Goal: Communication & Community: Answer question/provide support

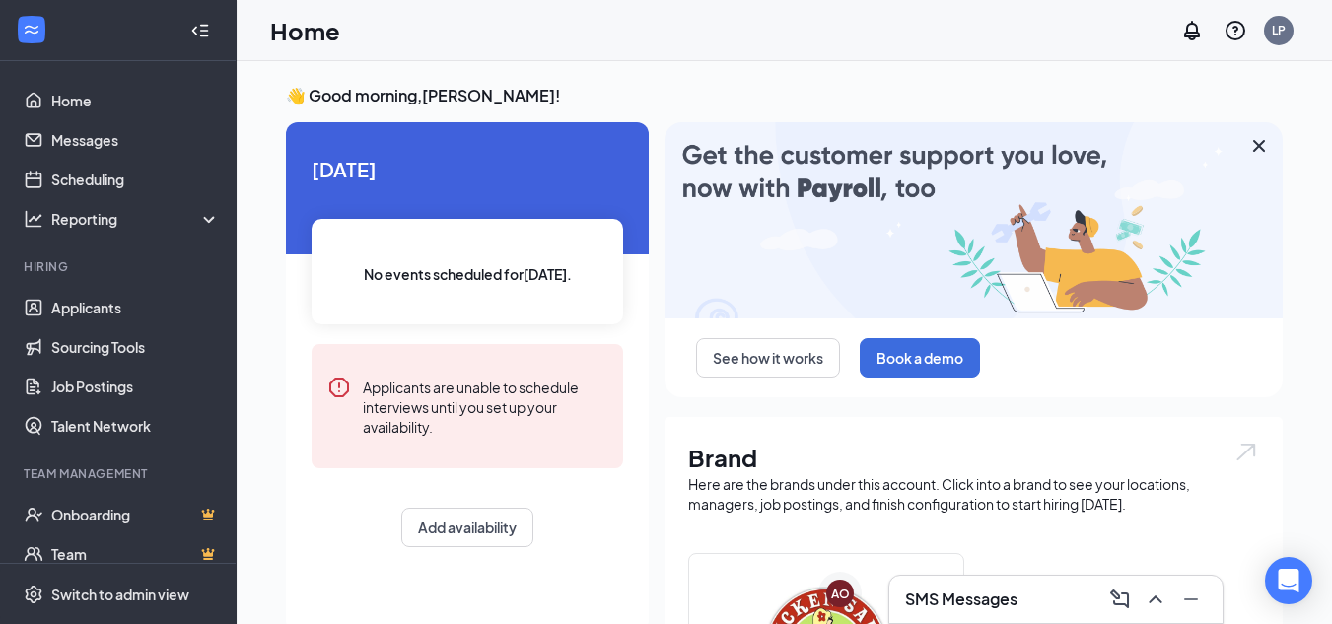
click at [1023, 591] on div "SMS Messages" at bounding box center [1056, 600] width 302 height 32
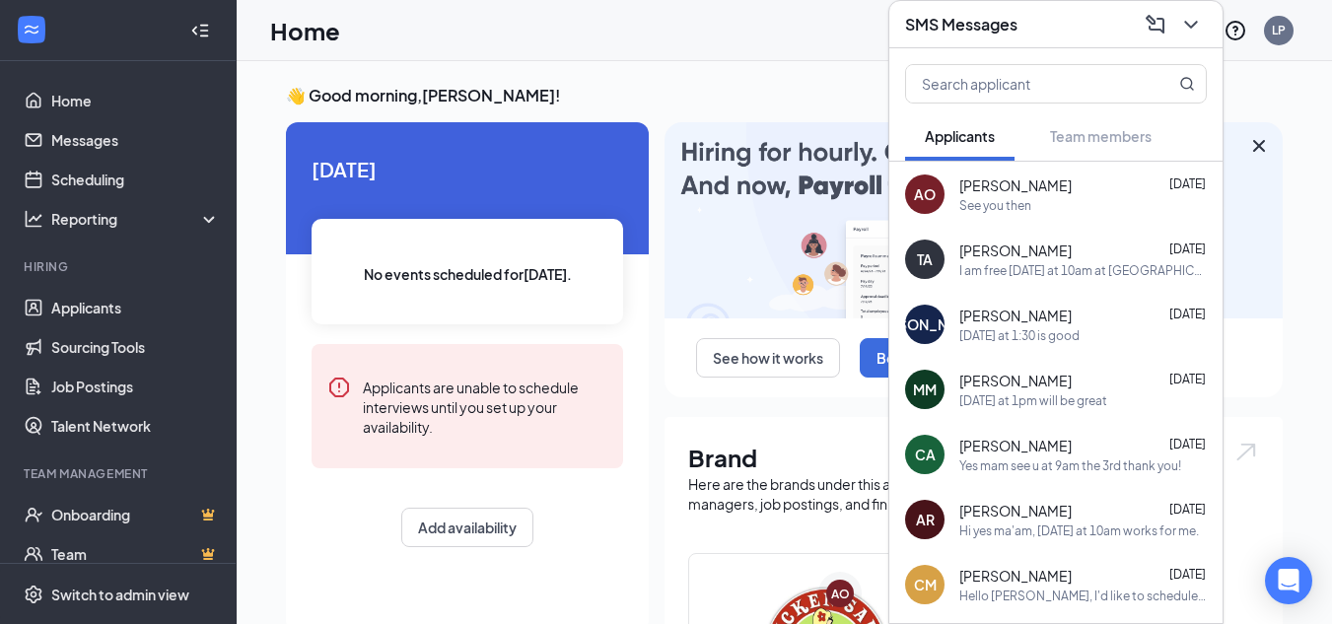
click at [844, 52] on div "Home LP" at bounding box center [785, 30] width 1096 height 61
click at [107, 315] on link "Applicants" at bounding box center [135, 307] width 169 height 39
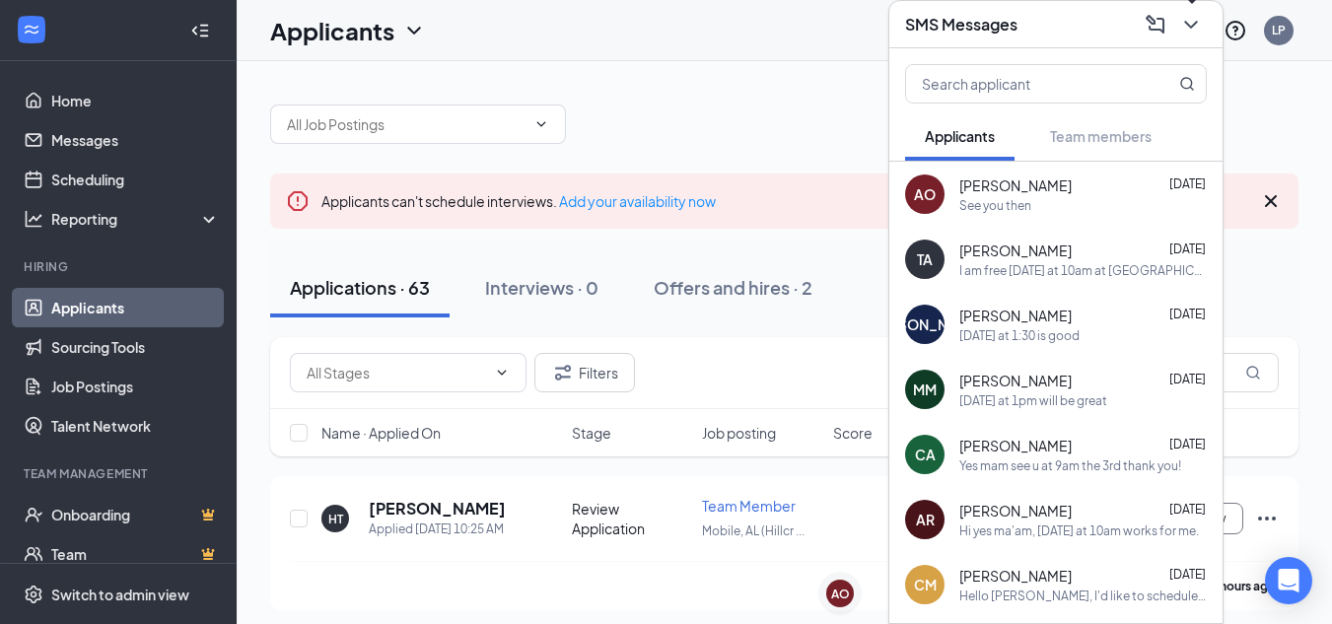
click at [1192, 27] on icon "ChevronDown" at bounding box center [1190, 25] width 13 height 8
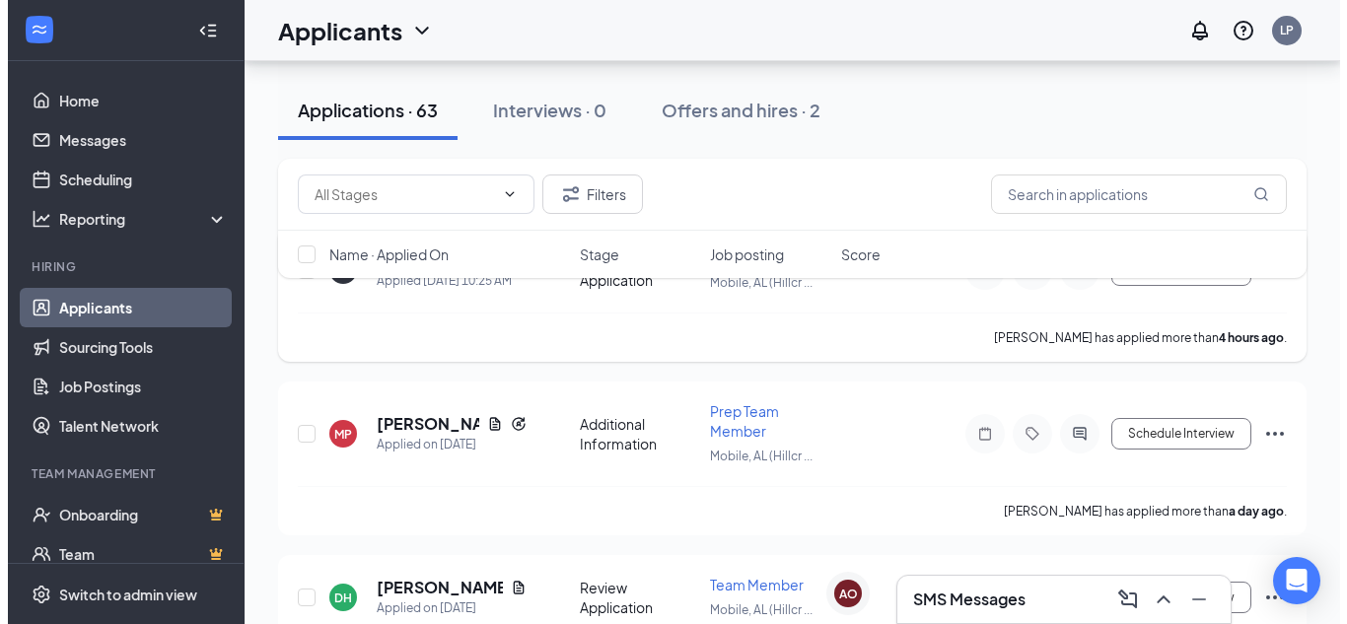
scroll to position [296, 0]
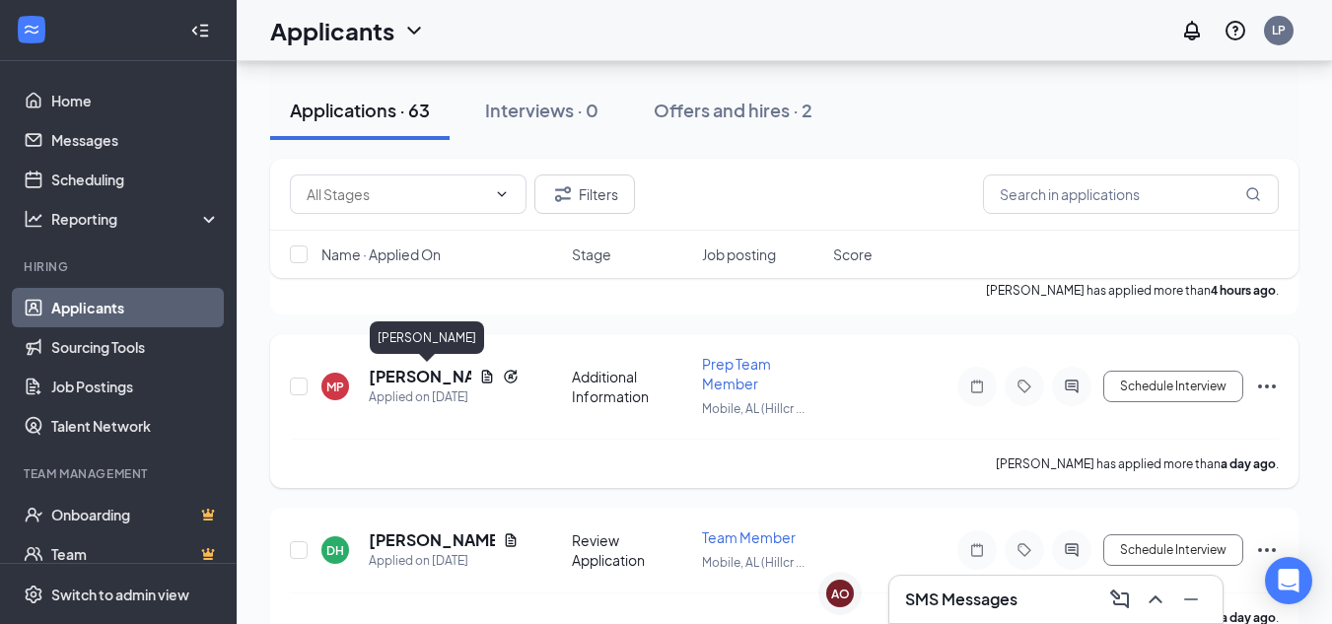
click at [418, 378] on h5 "Marlena Probst" at bounding box center [420, 377] width 103 height 22
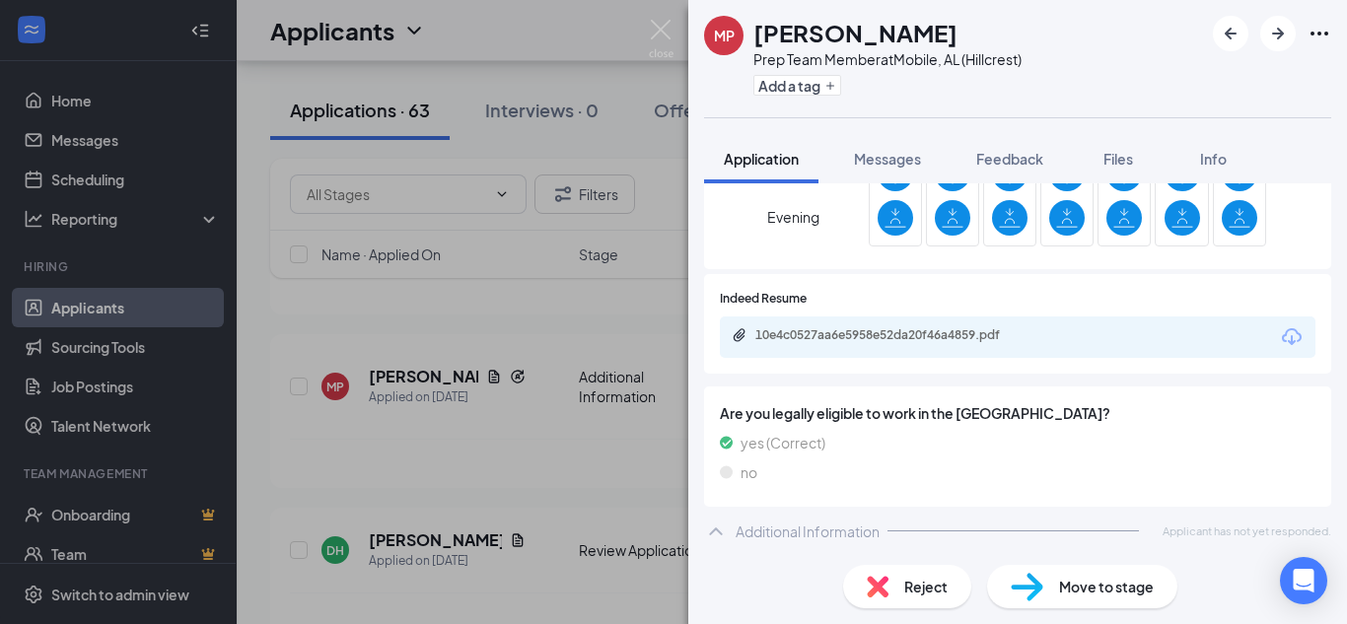
scroll to position [788, 0]
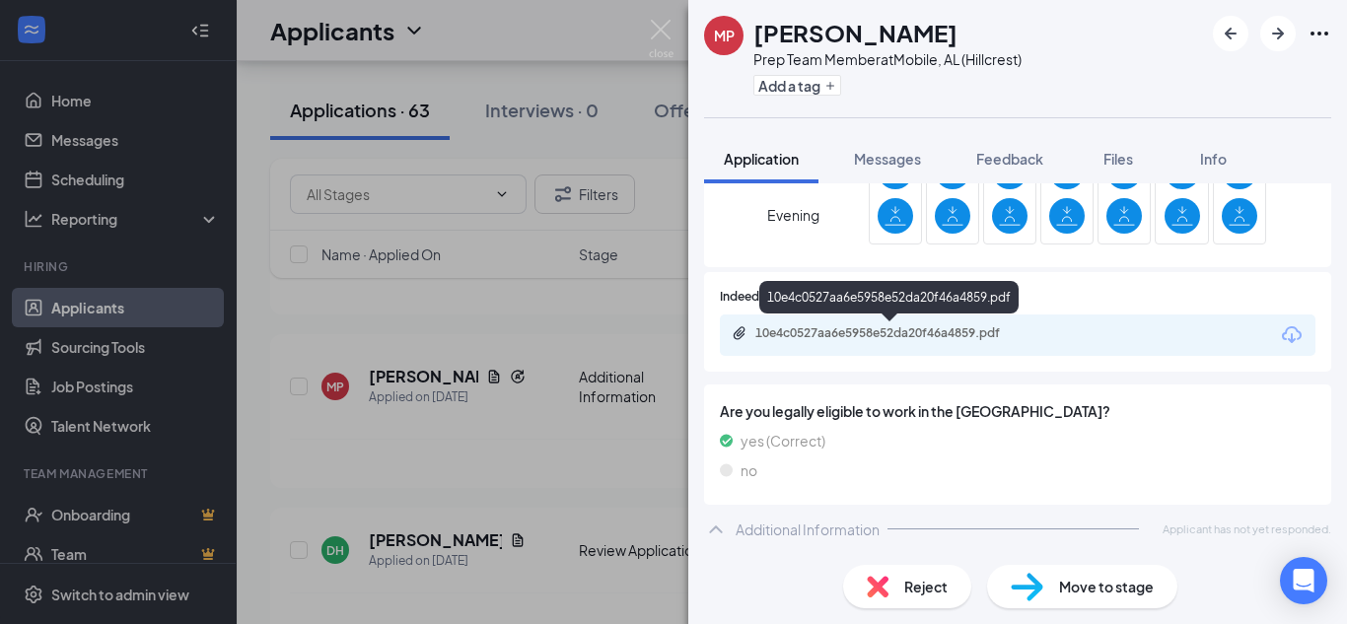
click at [949, 337] on div "10e4c0527aa6e5958e52da20f46a4859.pdf" at bounding box center [893, 333] width 276 height 16
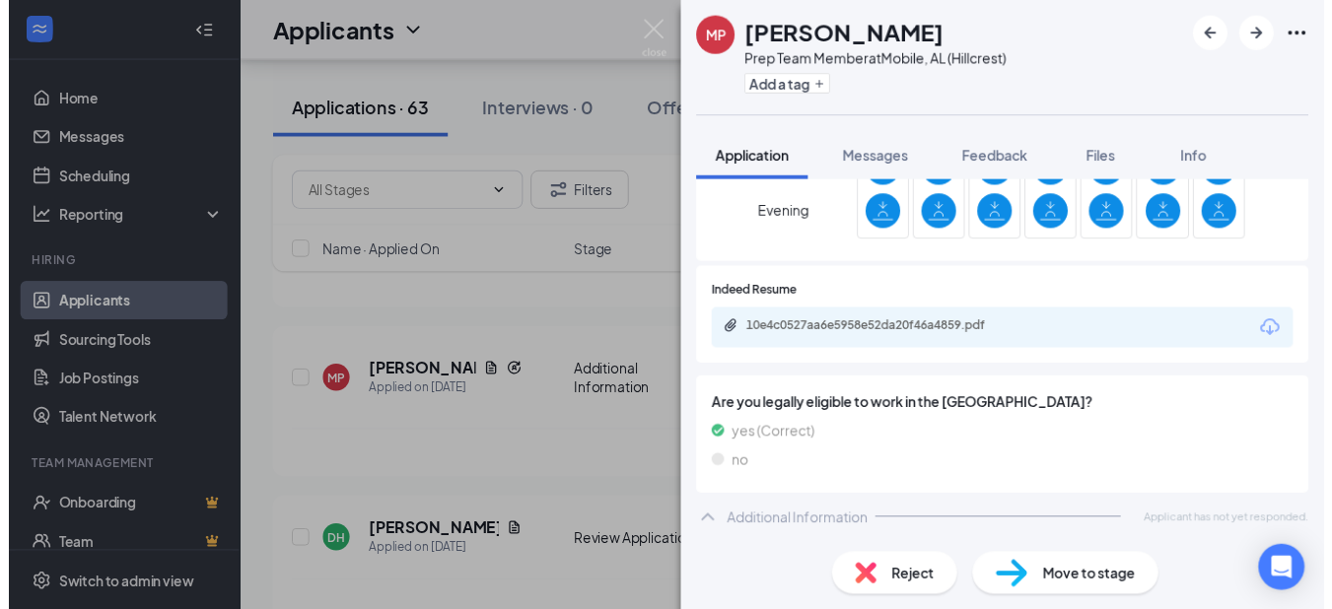
scroll to position [780, 0]
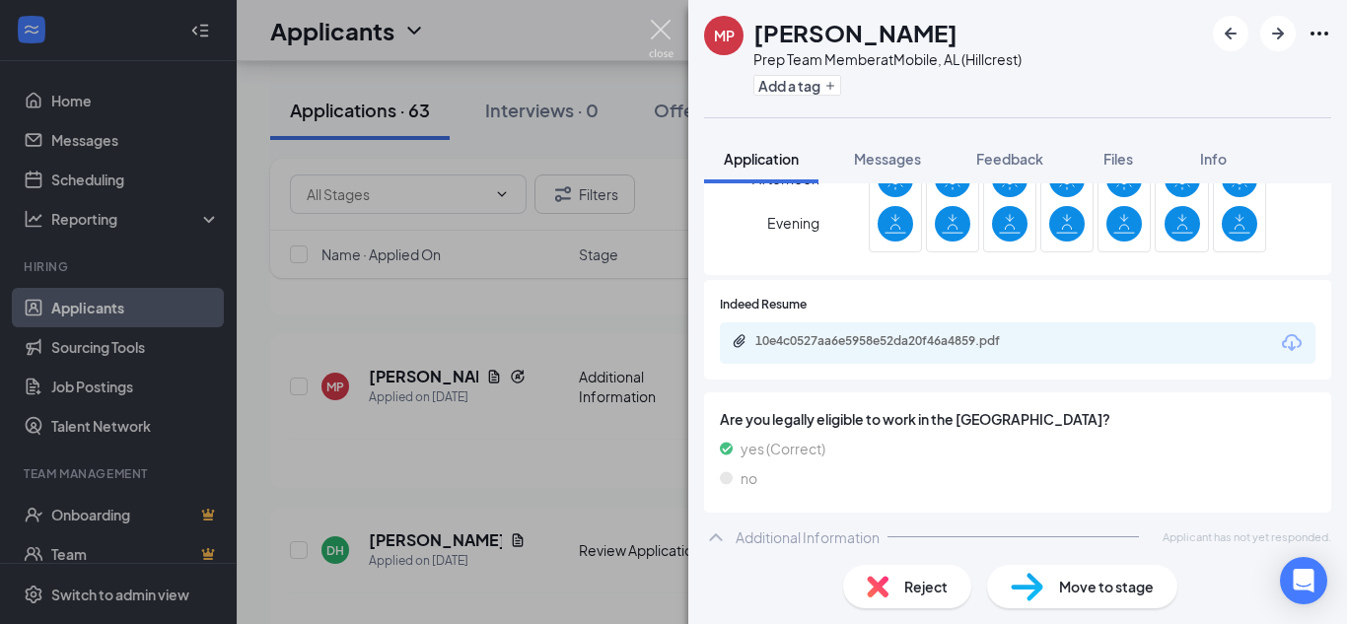
click at [661, 27] on img at bounding box center [661, 39] width 25 height 38
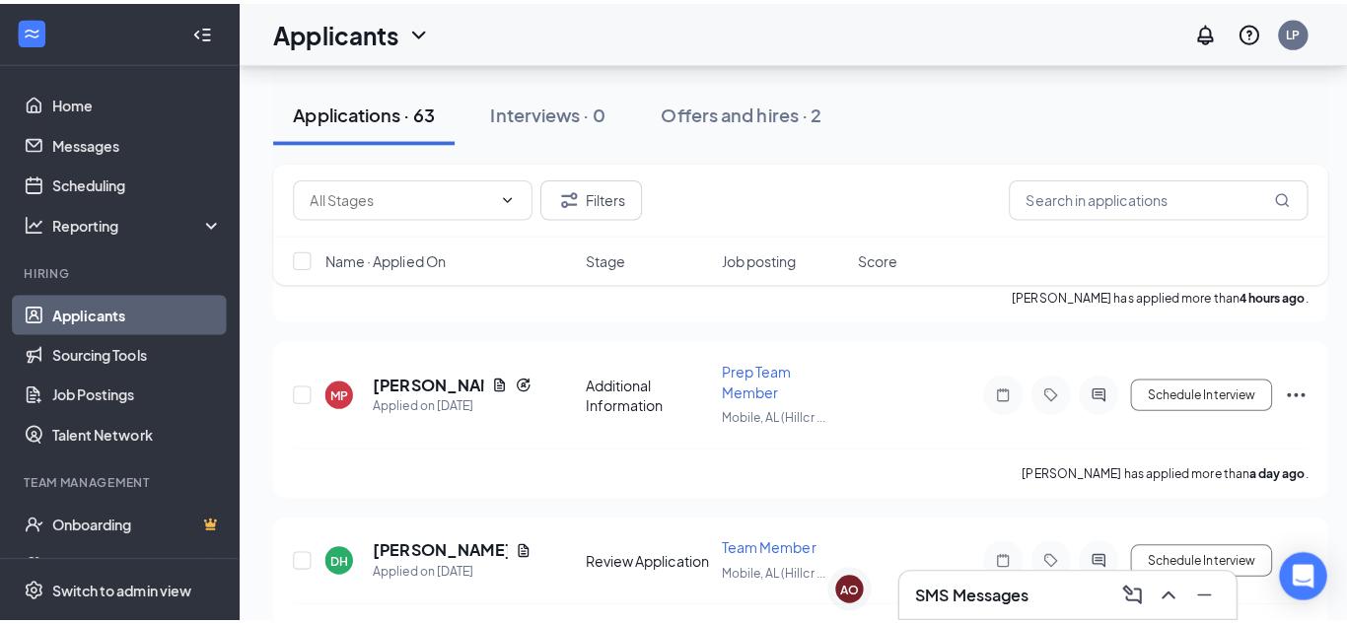
scroll to position [99, 0]
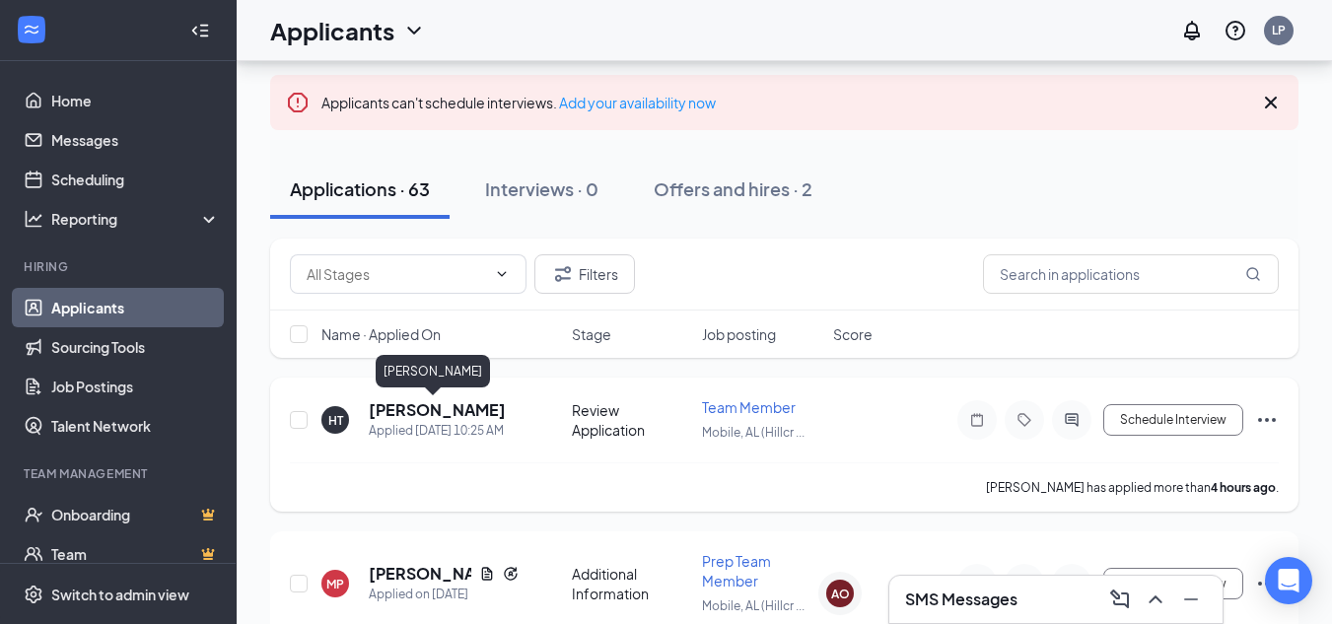
click at [453, 409] on h5 "Haven Tillman" at bounding box center [437, 410] width 137 height 22
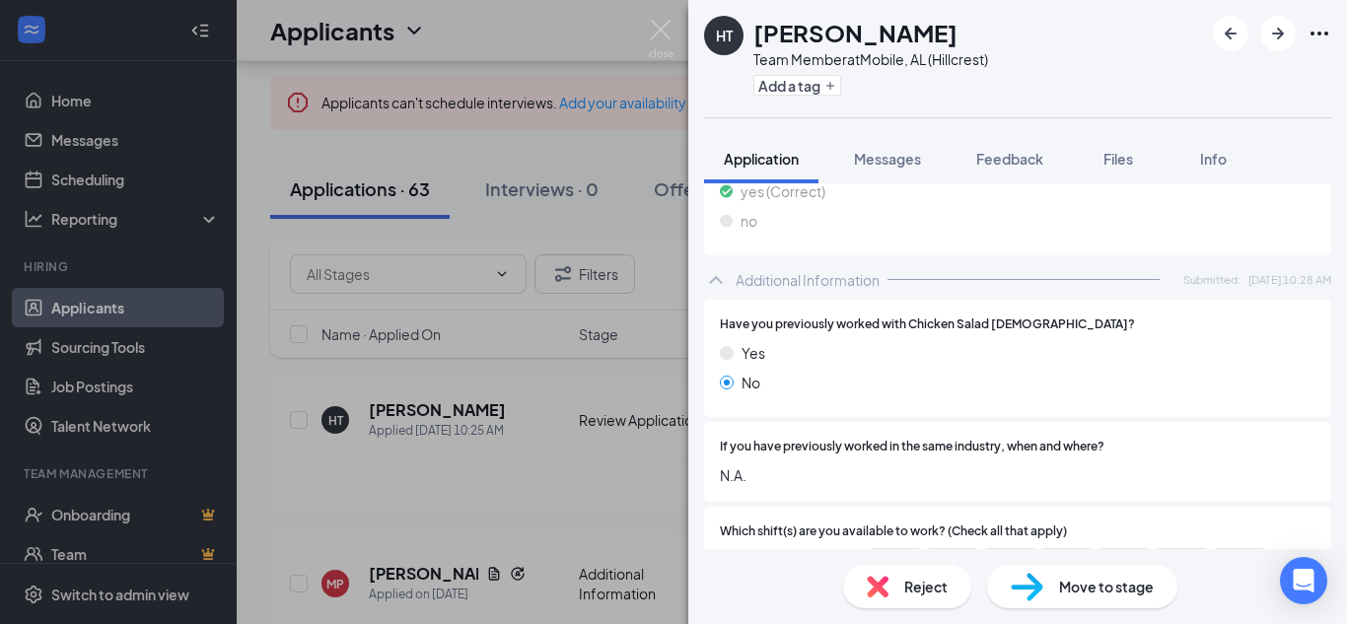
scroll to position [197, 0]
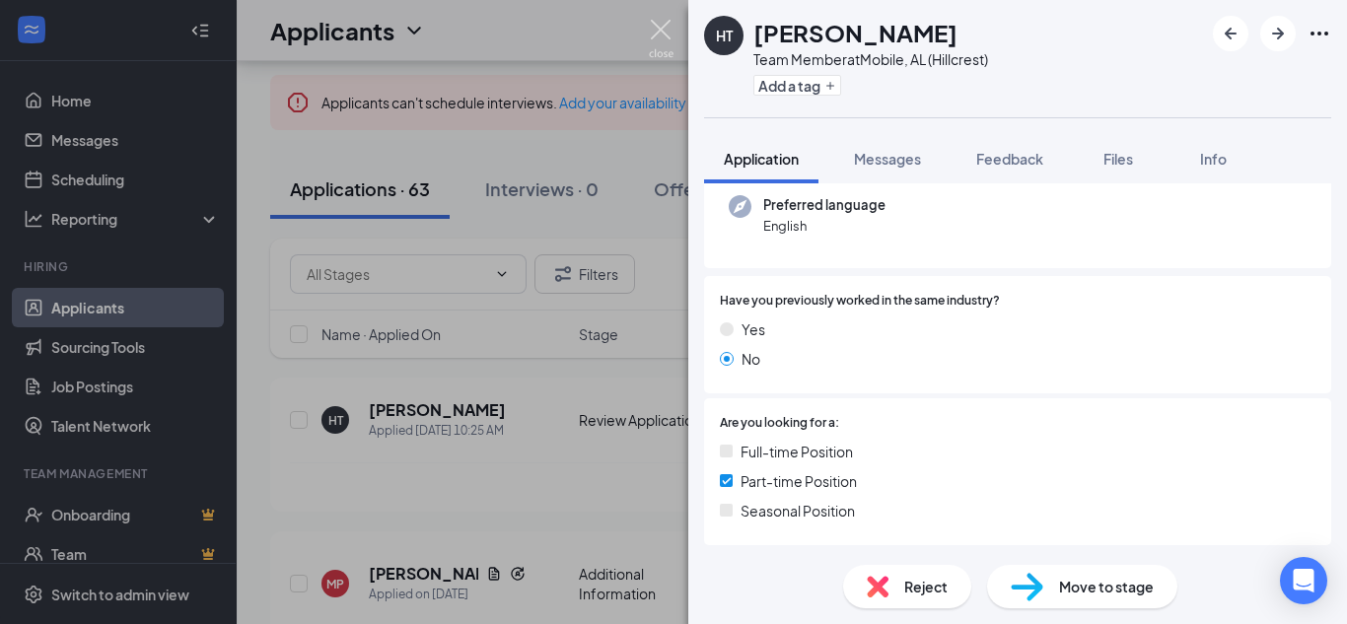
drag, startPoint x: 660, startPoint y: 31, endPoint x: 636, endPoint y: 287, distance: 257.5
click at [660, 30] on img at bounding box center [661, 39] width 25 height 38
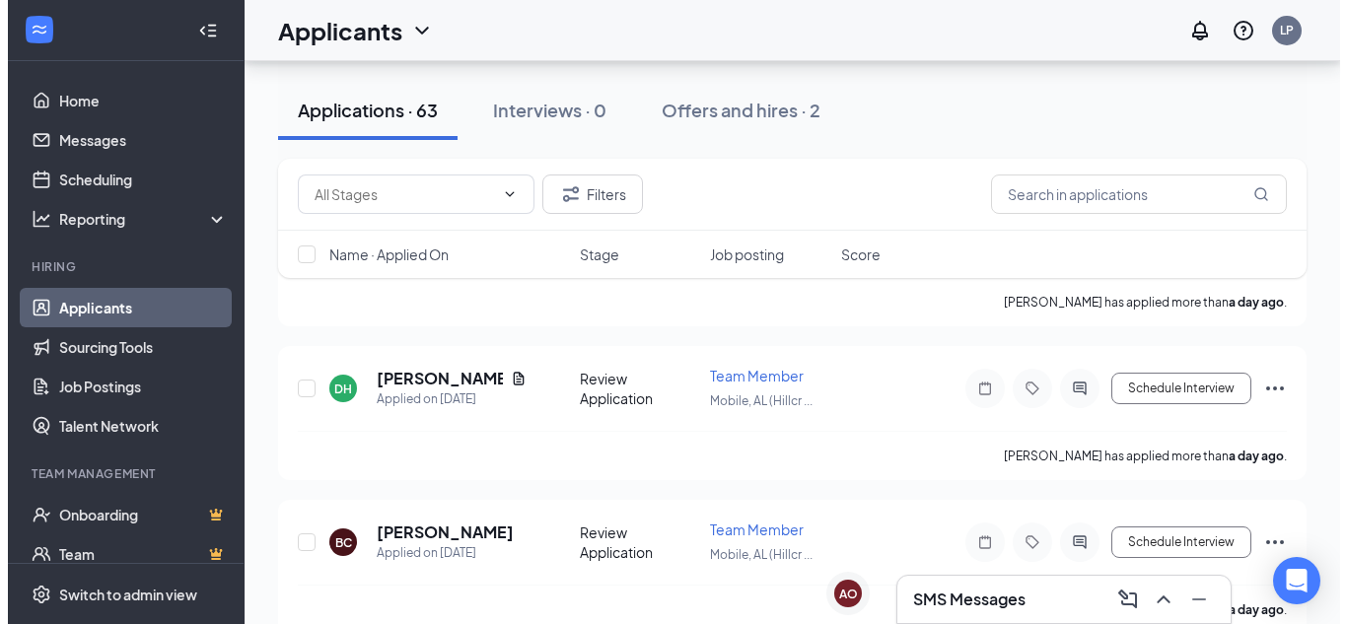
scroll to position [493, 0]
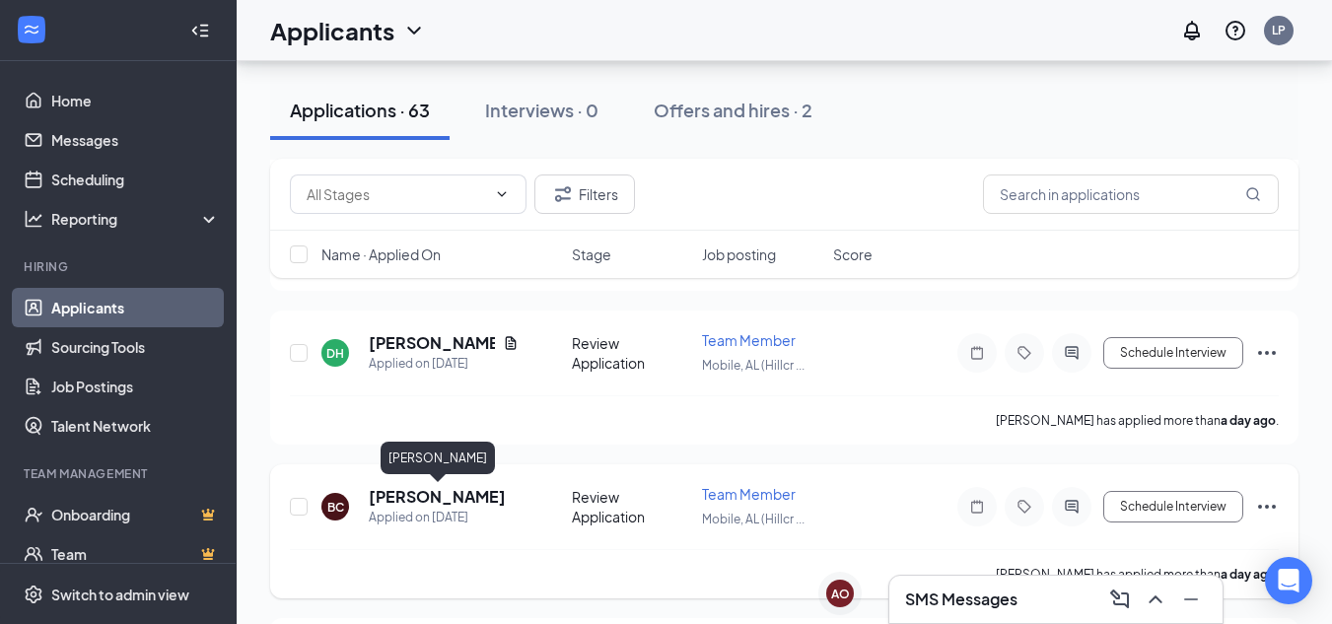
click at [434, 494] on h5 "Bethanie Critchfield" at bounding box center [437, 497] width 137 height 22
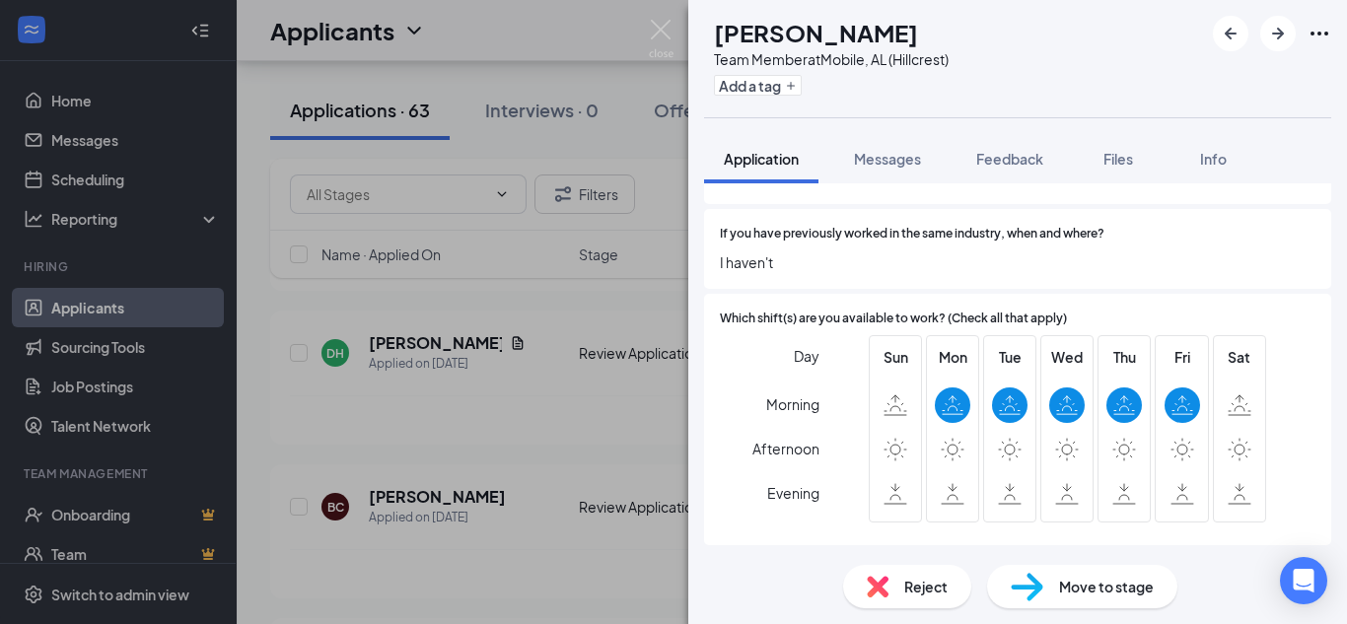
scroll to position [986, 0]
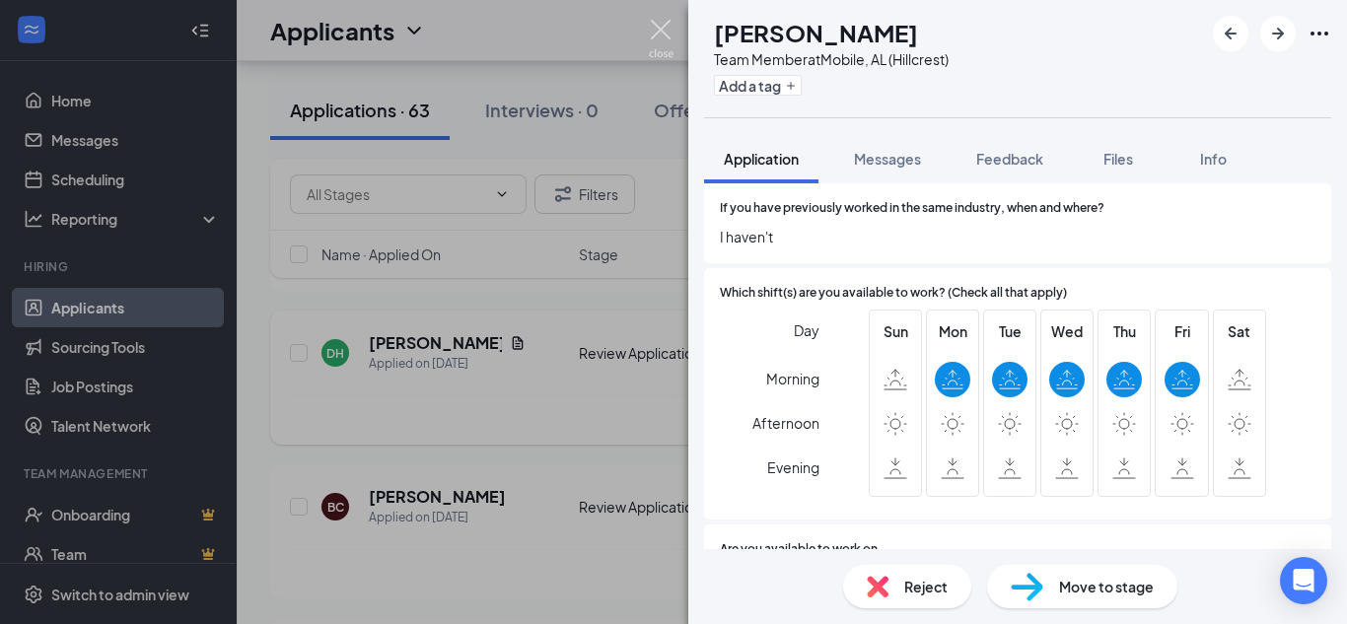
click at [660, 32] on img at bounding box center [661, 39] width 25 height 38
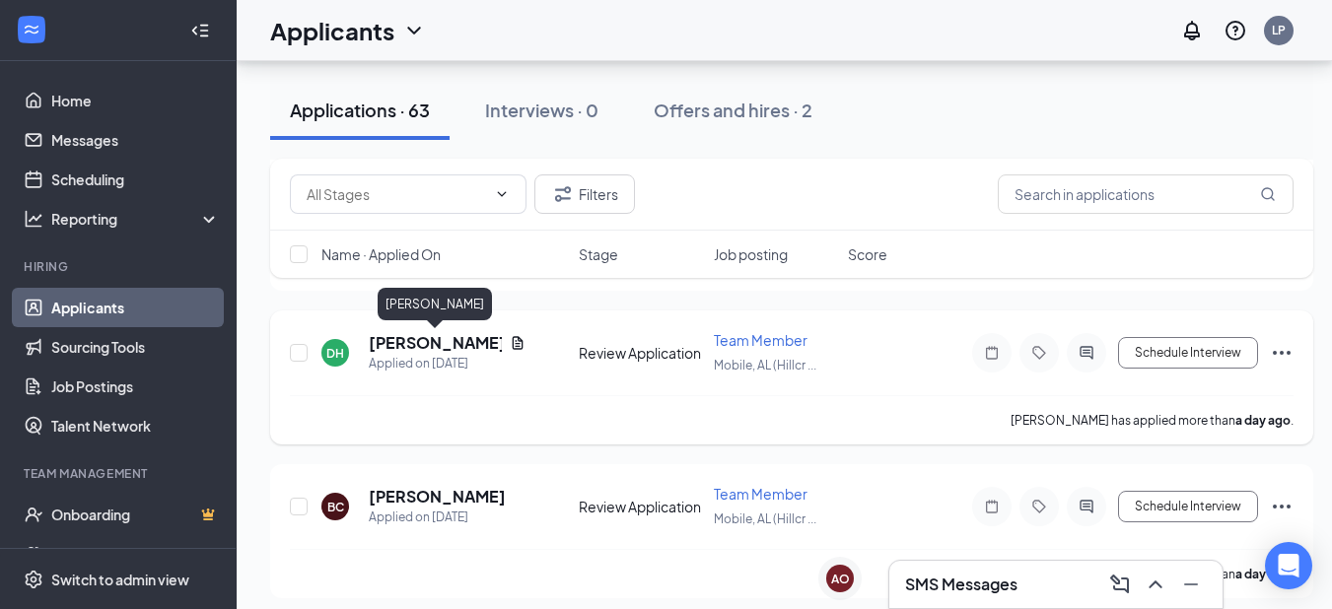
click at [479, 338] on h5 "Deontaye Hayes" at bounding box center [435, 343] width 133 height 22
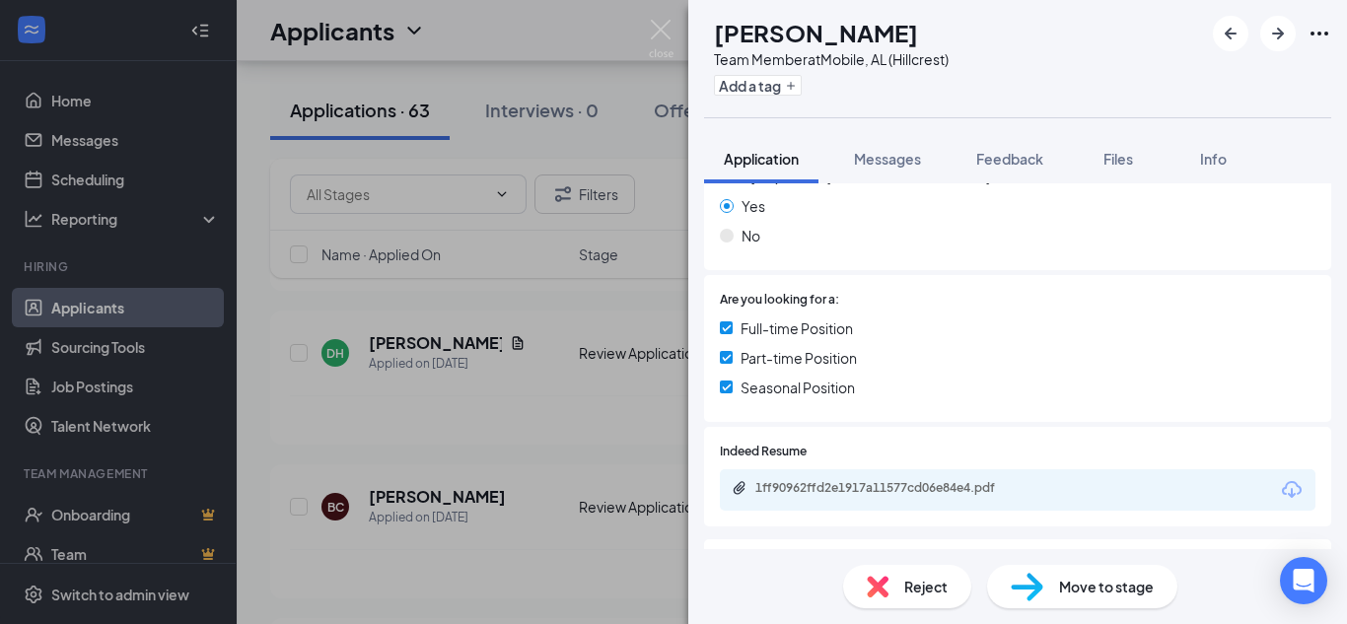
scroll to position [394, 0]
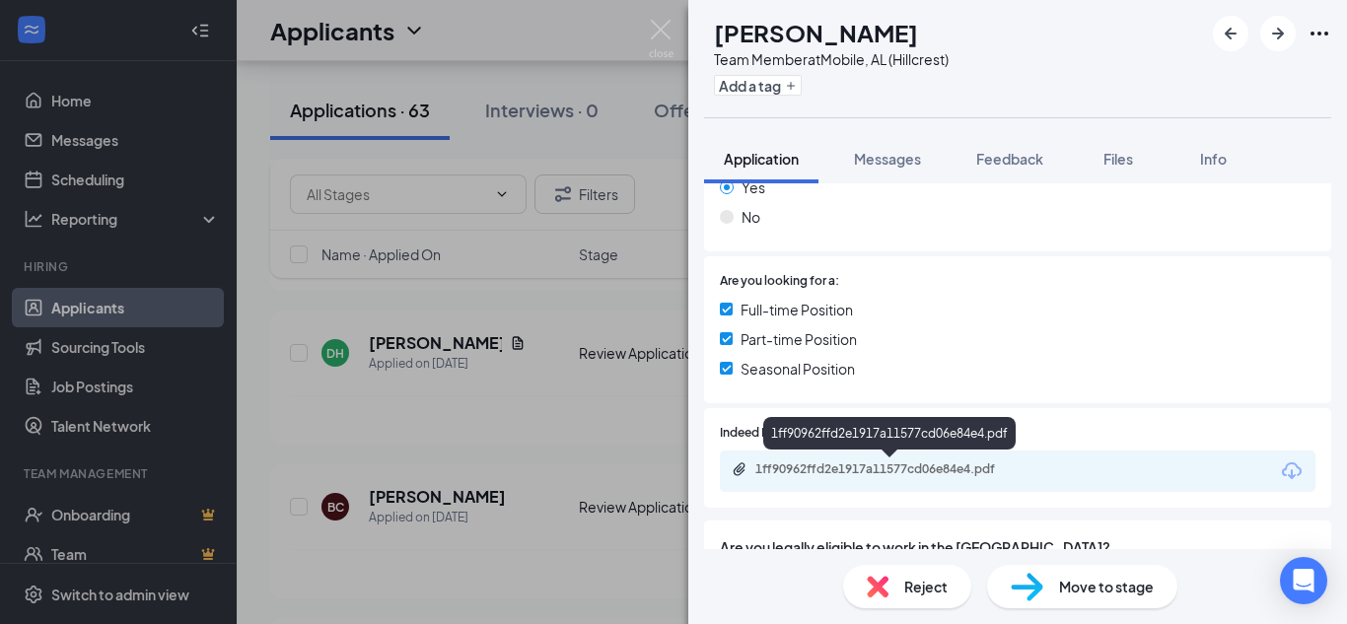
click at [924, 474] on div "1ff90962ffd2e1917a11577cd06e84e4.pdf" at bounding box center [893, 470] width 276 height 16
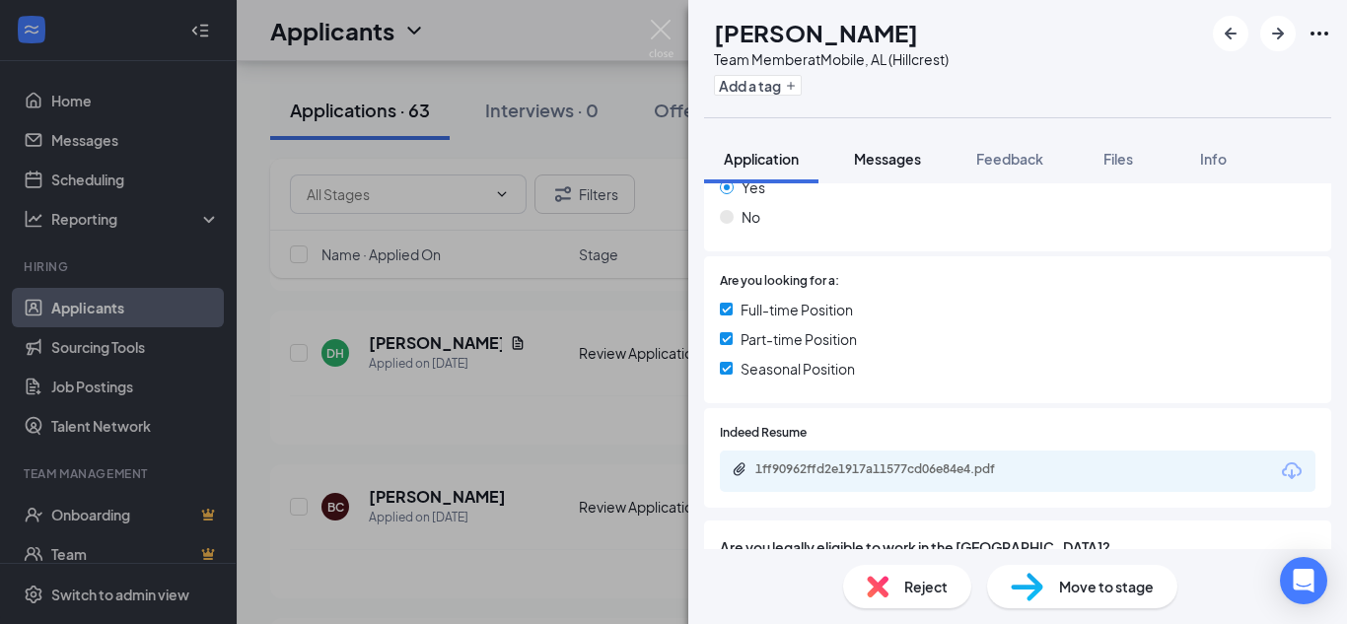
click at [869, 162] on span "Messages" at bounding box center [887, 159] width 67 height 18
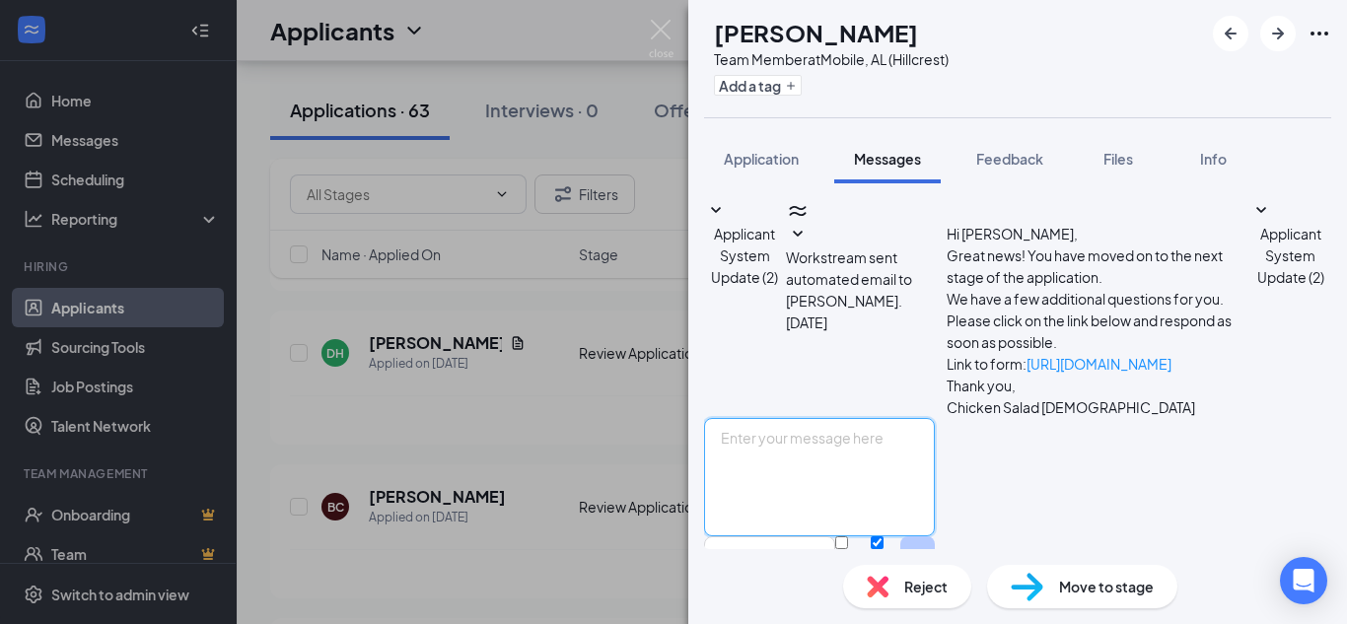
click at [852, 418] on textarea at bounding box center [819, 477] width 231 height 118
type textarea "d"
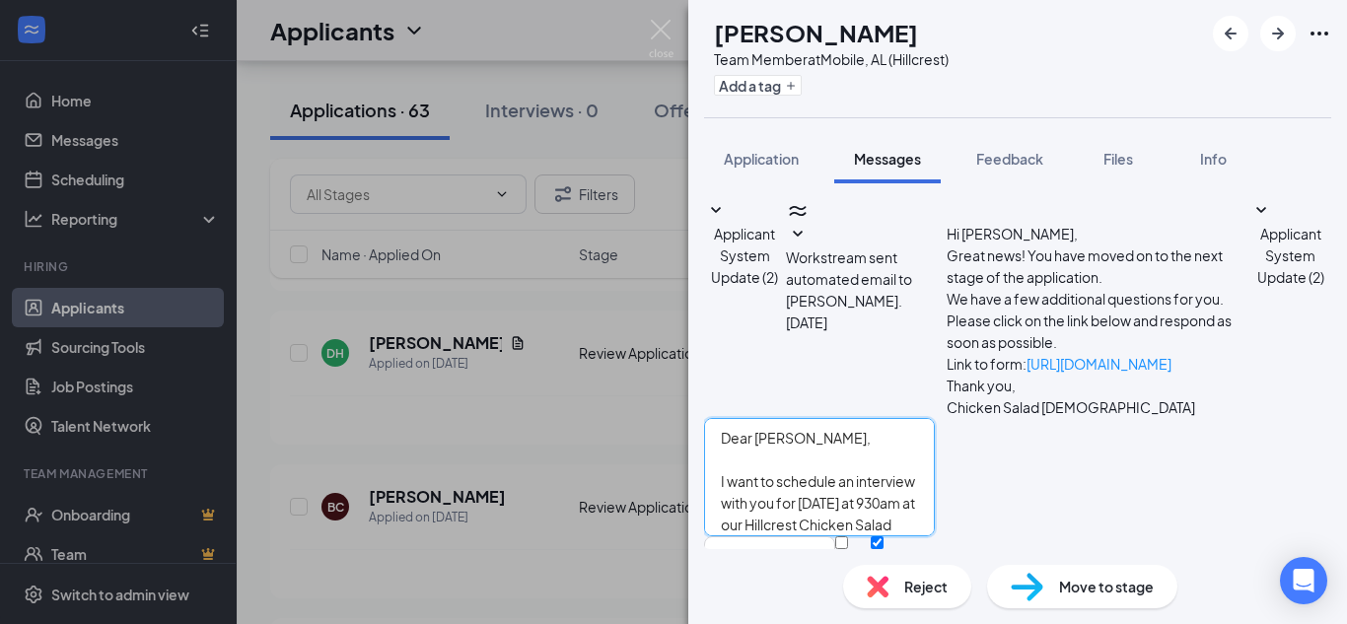
scroll to position [142, 0]
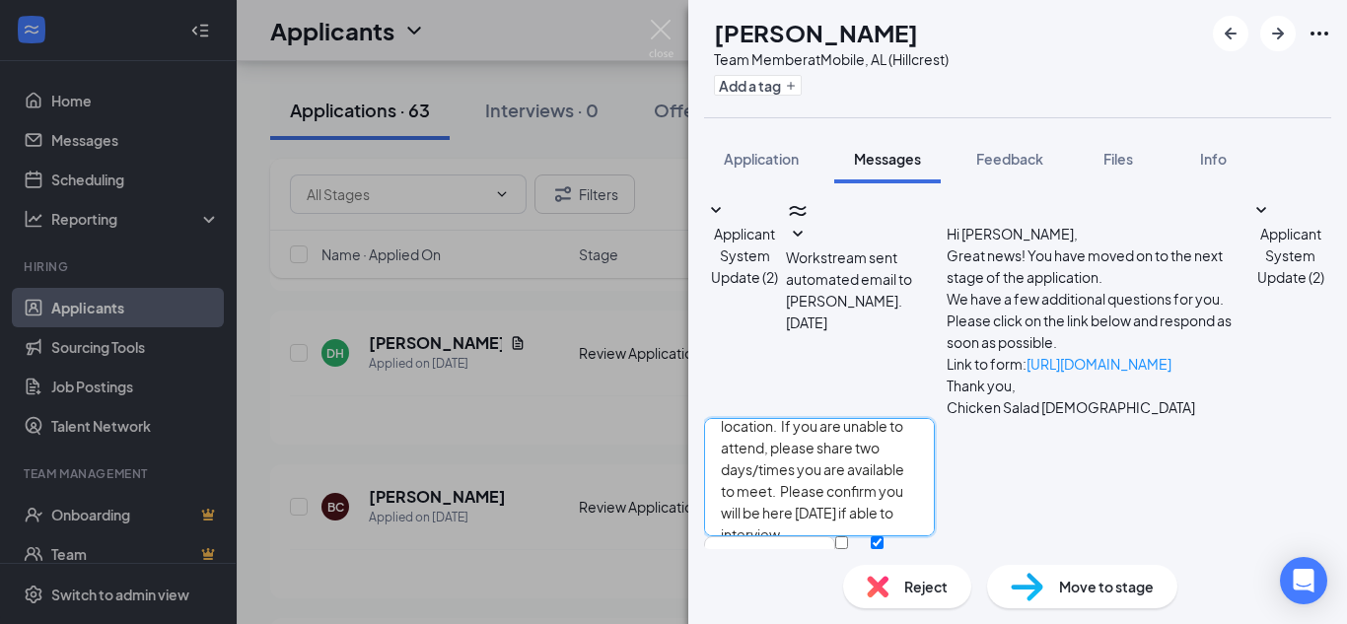
drag, startPoint x: 750, startPoint y: 386, endPoint x: 1232, endPoint y: 462, distance: 487.2
click at [935, 462] on textarea "Dear Deontaye, I want to schedule an interview with you for tomorrow at 930am a…" at bounding box center [819, 477] width 231 height 118
type textarea "Dear Deontaye, I want to schedule an interview with you for tomorrow at 930am a…"
click at [848, 536] on input "Email" at bounding box center [841, 542] width 13 height 13
checkbox input "true"
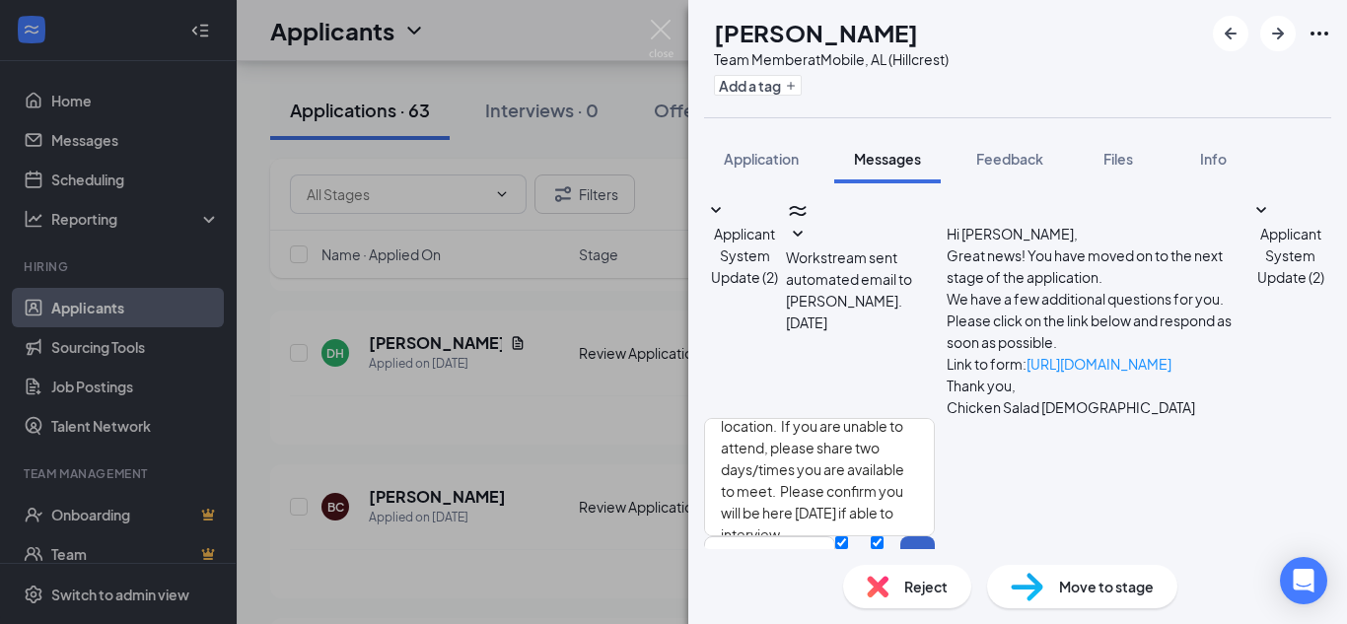
click at [935, 536] on button "Send" at bounding box center [917, 573] width 35 height 74
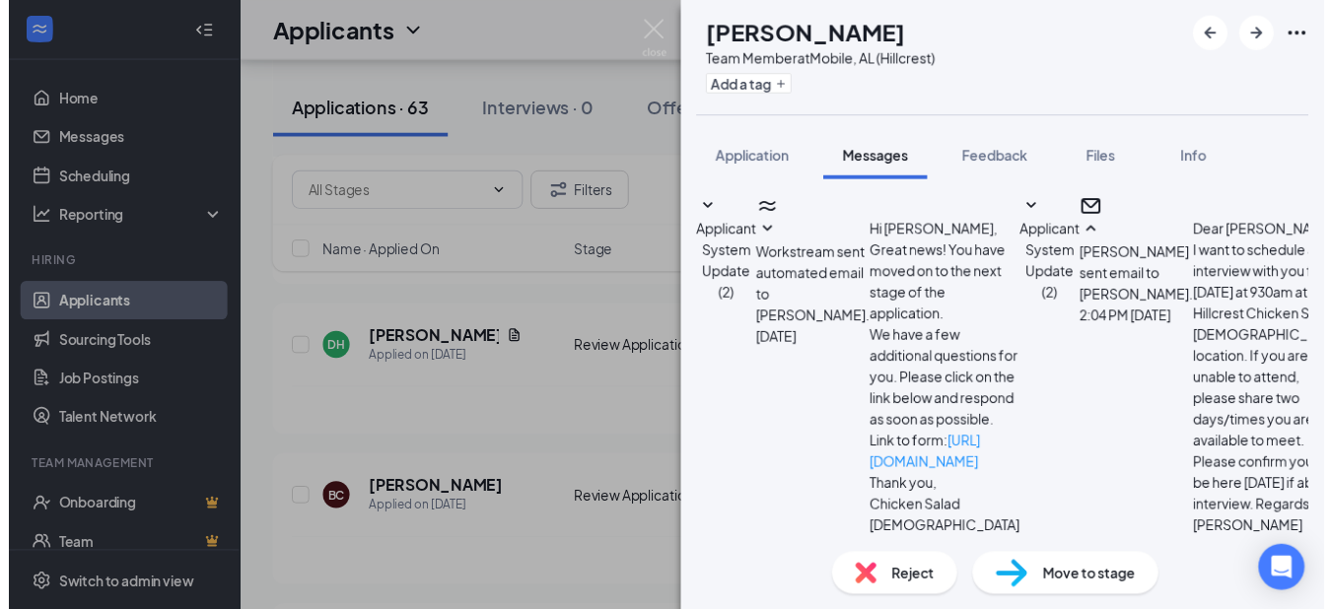
scroll to position [789, 0]
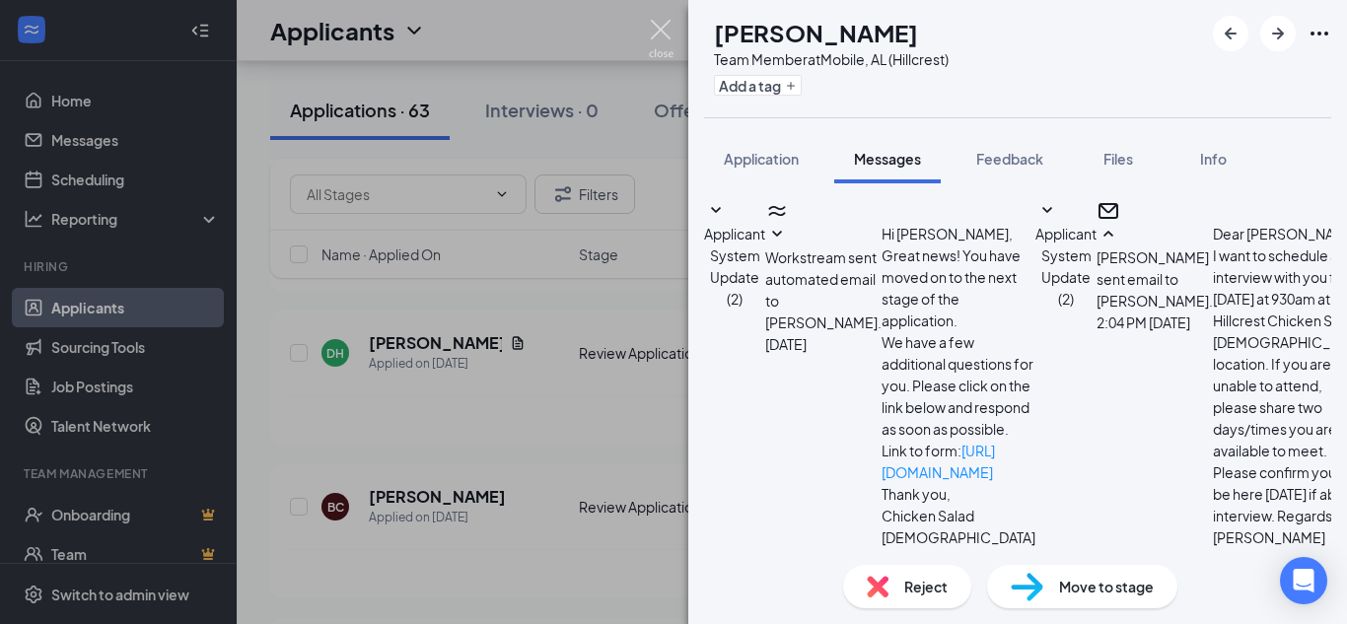
click at [668, 36] on img at bounding box center [661, 39] width 25 height 38
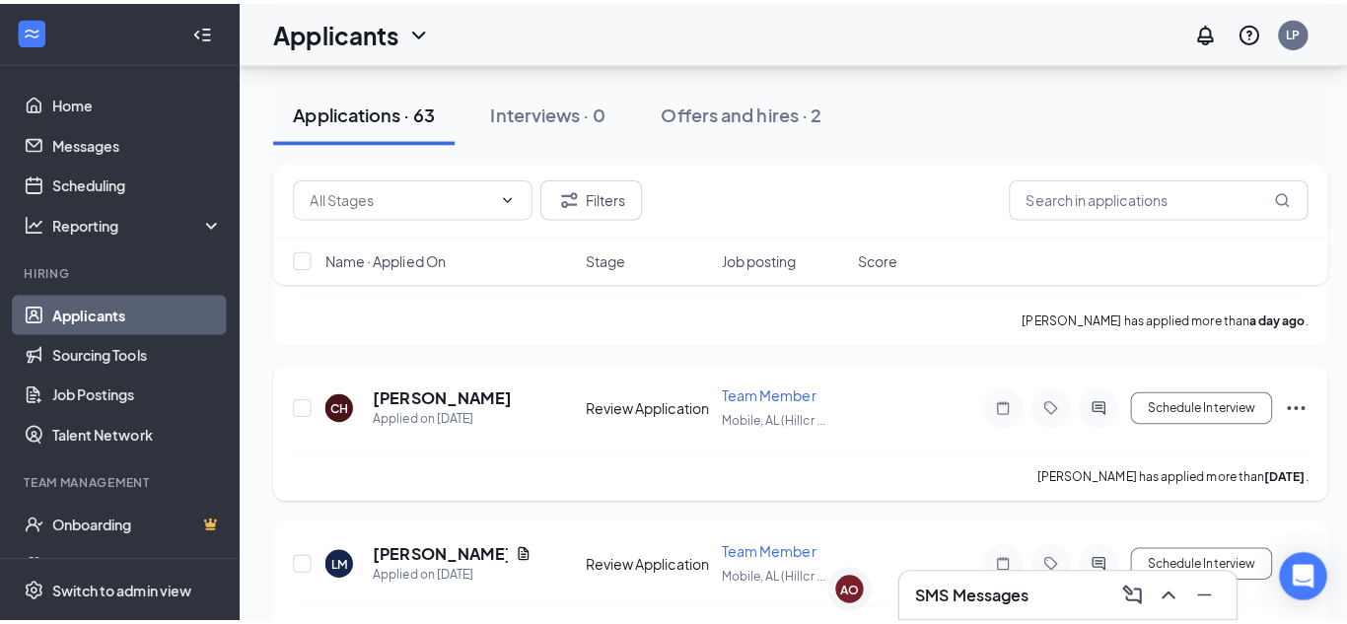
scroll to position [789, 0]
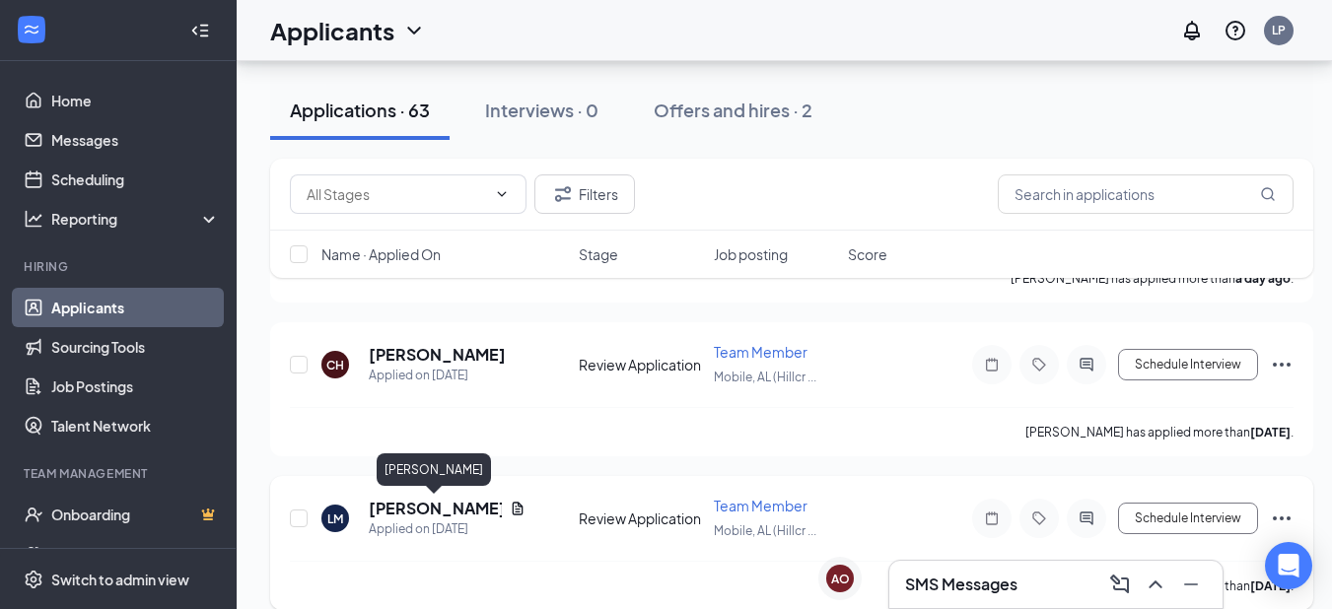
click at [424, 508] on h5 "Layla McCants" at bounding box center [435, 509] width 133 height 22
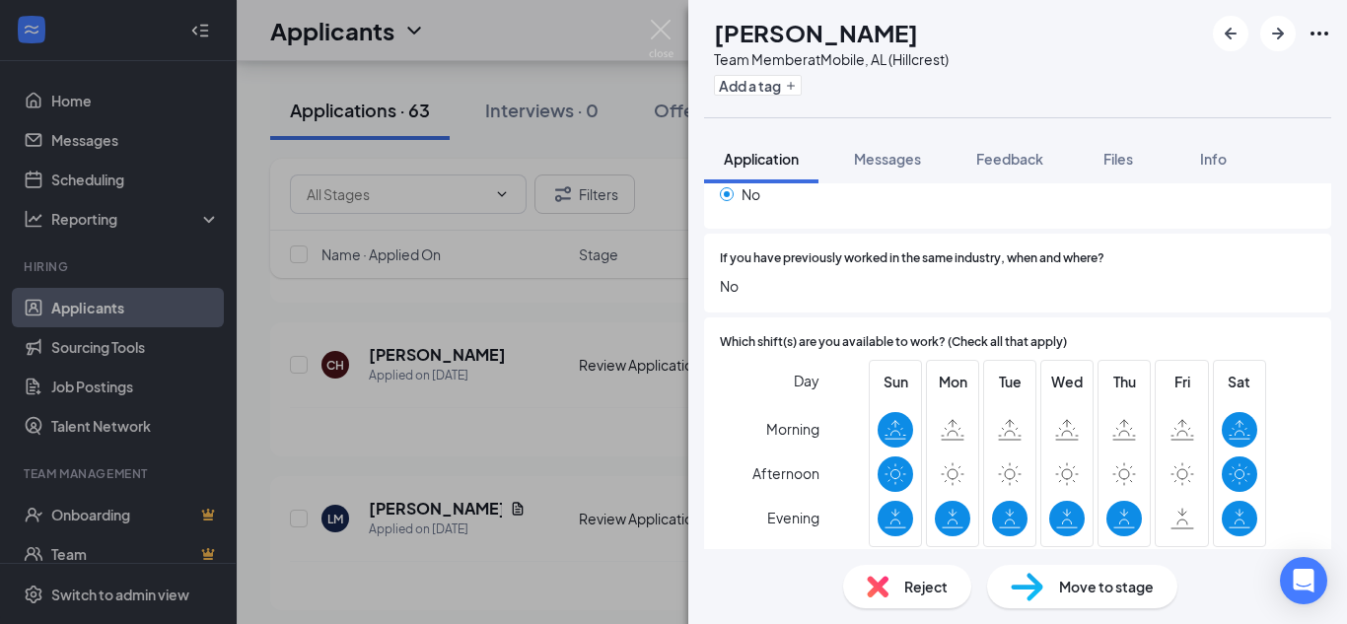
scroll to position [1085, 0]
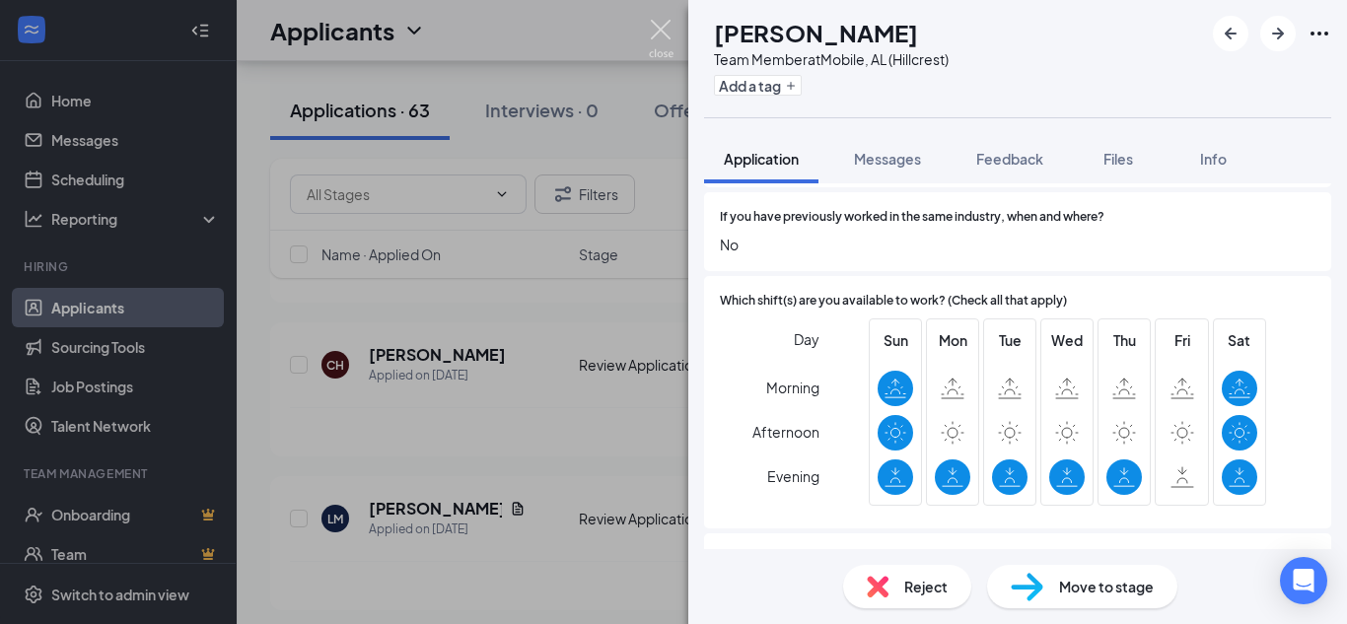
click at [668, 29] on img at bounding box center [661, 39] width 25 height 38
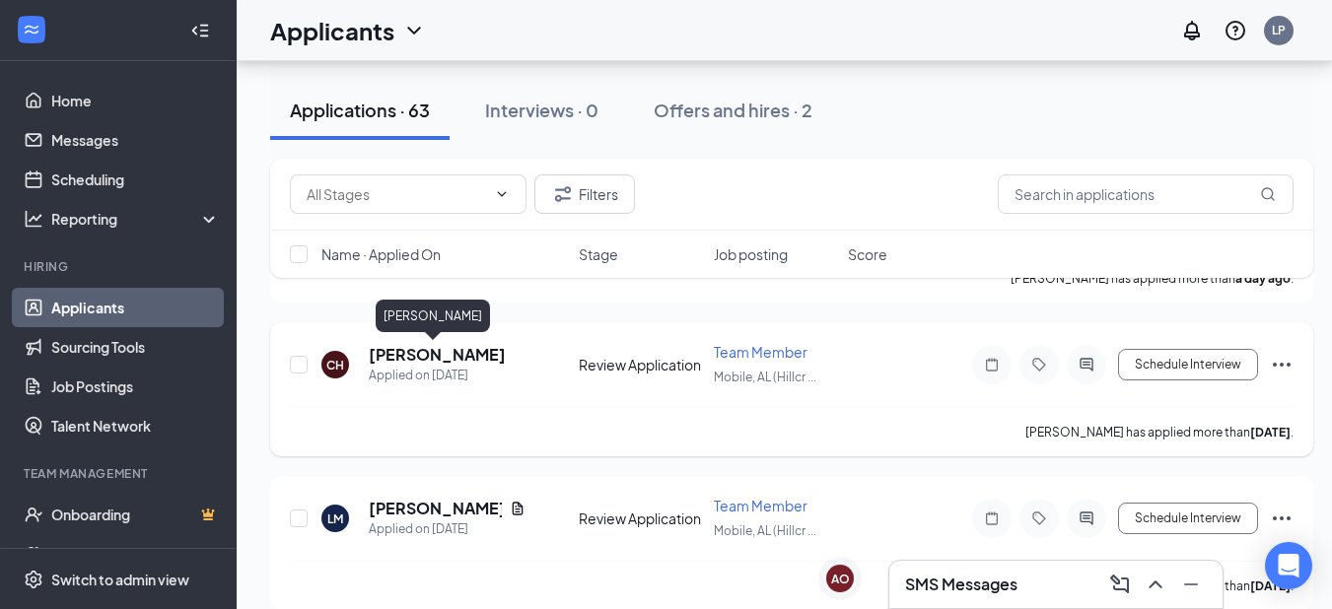
click at [459, 359] on h5 "Christina Hunt" at bounding box center [437, 355] width 137 height 22
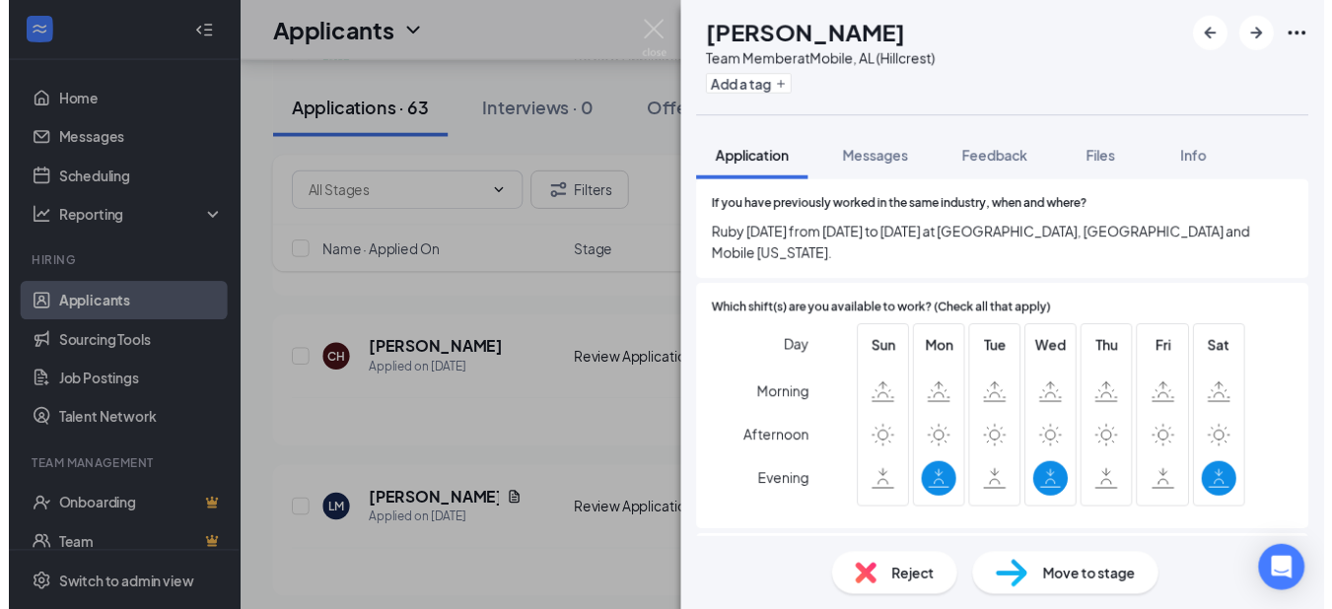
scroll to position [1085, 0]
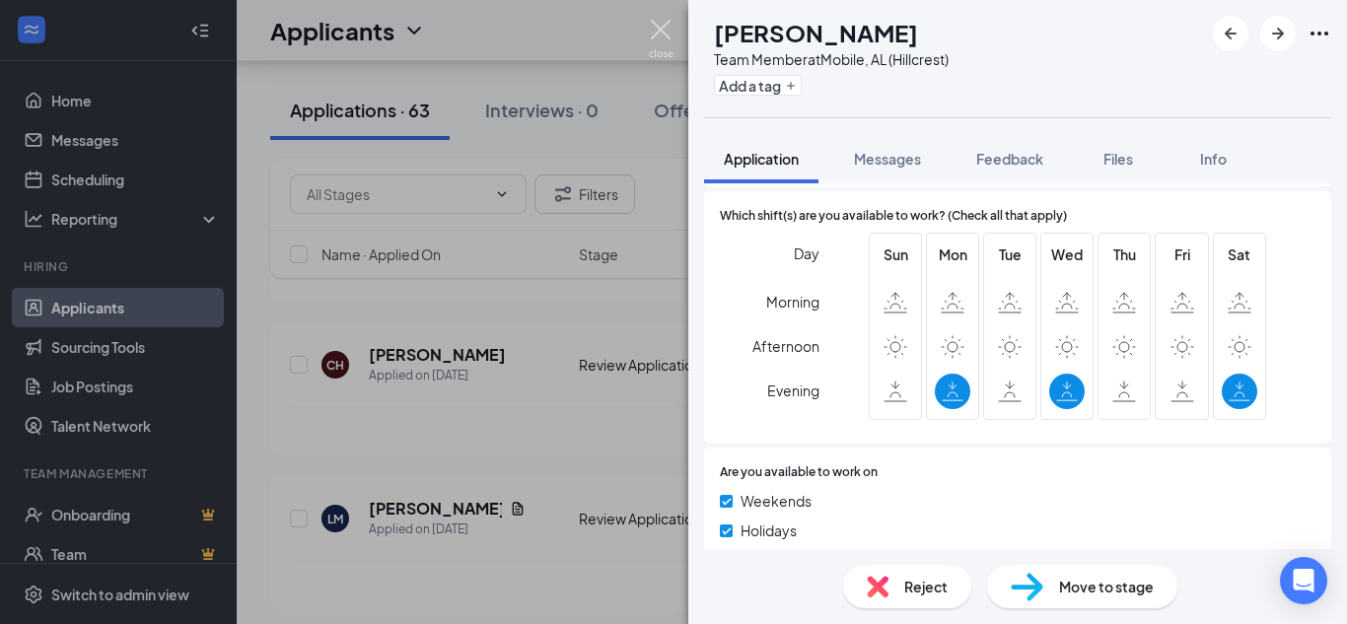
click at [650, 26] on img at bounding box center [661, 39] width 25 height 38
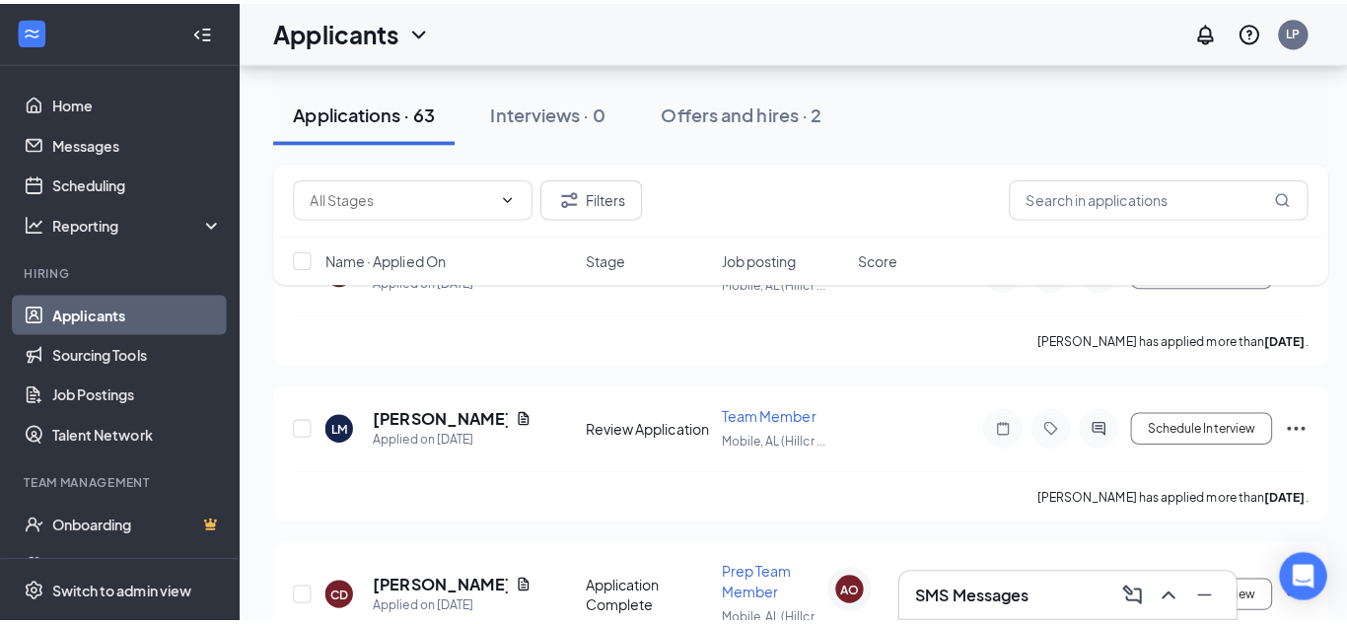
scroll to position [1085, 0]
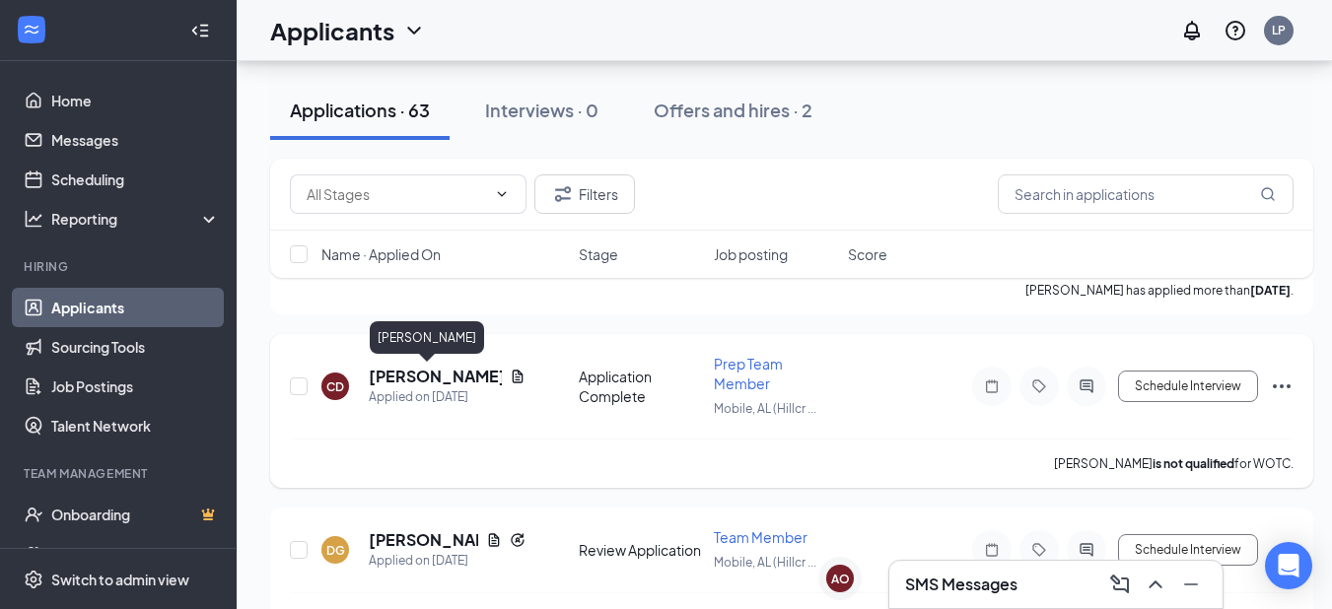
click at [428, 375] on h5 "Christine Dominguez" at bounding box center [435, 377] width 133 height 22
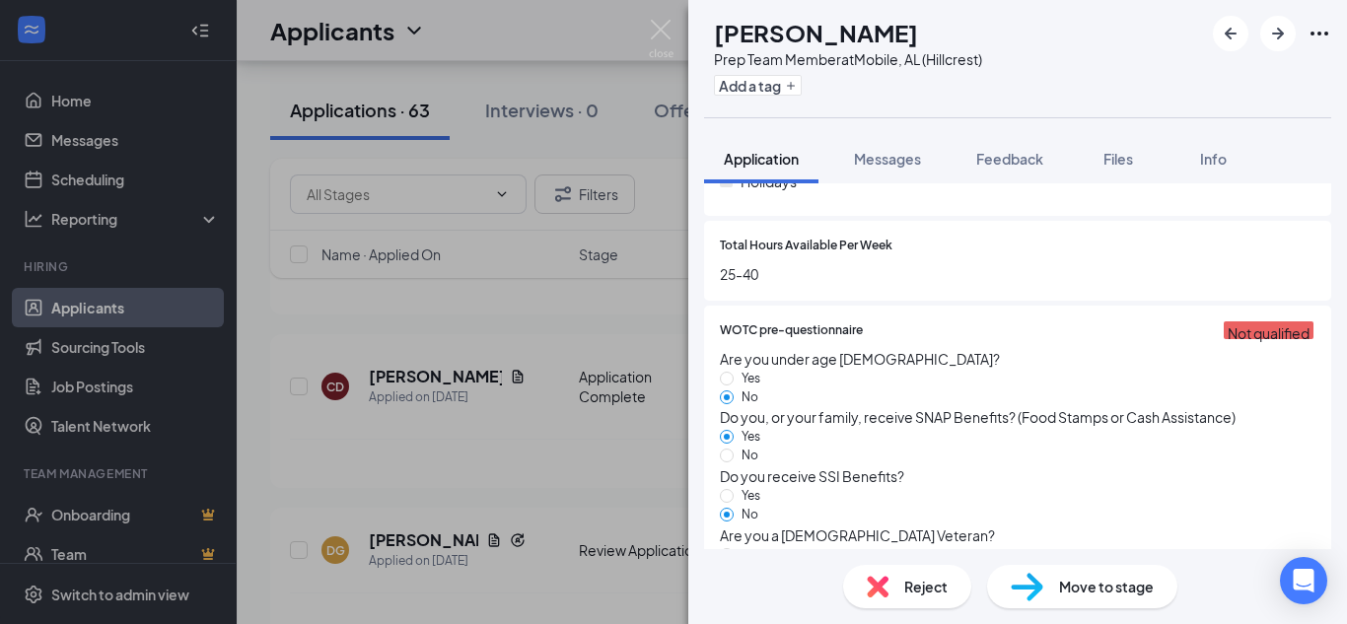
scroll to position [789, 0]
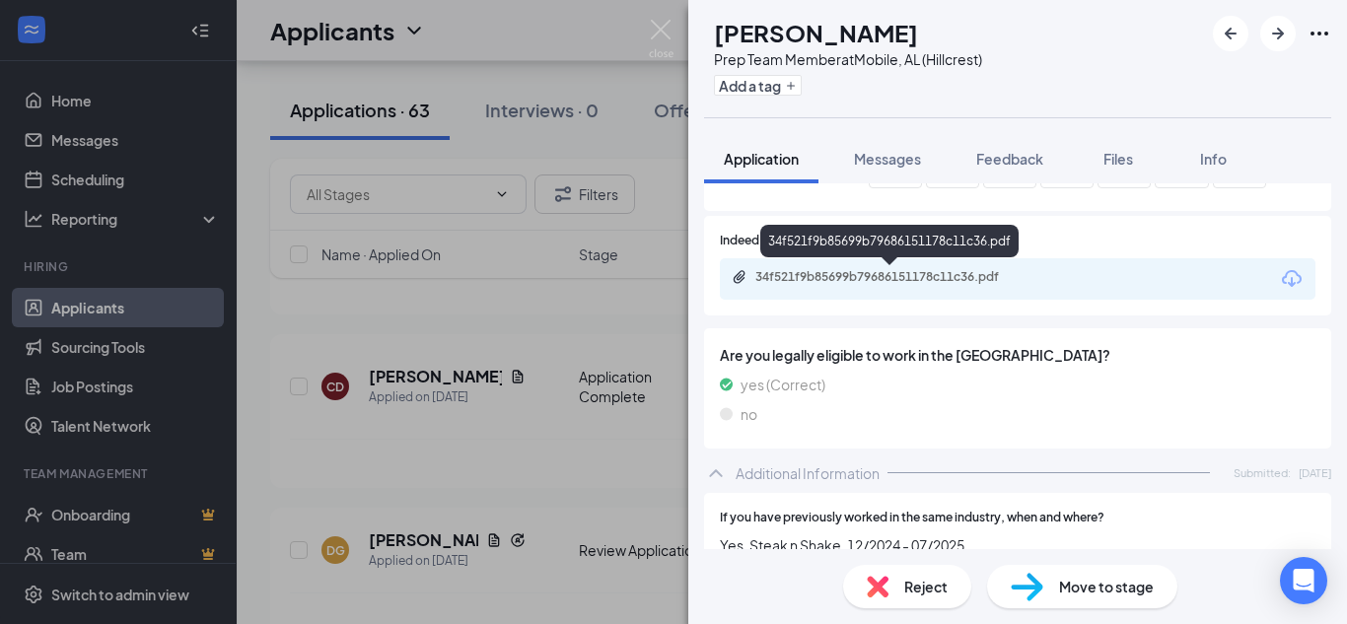
click at [968, 281] on div "34f521f9b85699b79686151178c11c36.pdf" at bounding box center [893, 277] width 276 height 16
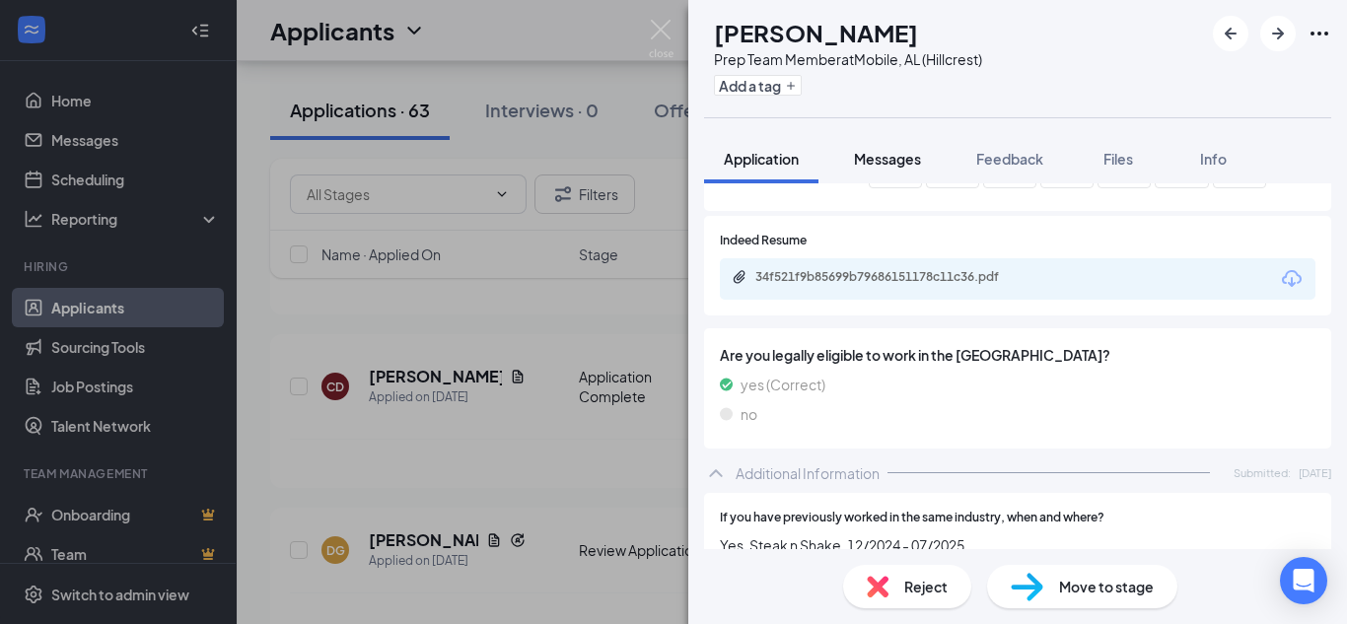
click at [882, 160] on span "Messages" at bounding box center [887, 159] width 67 height 18
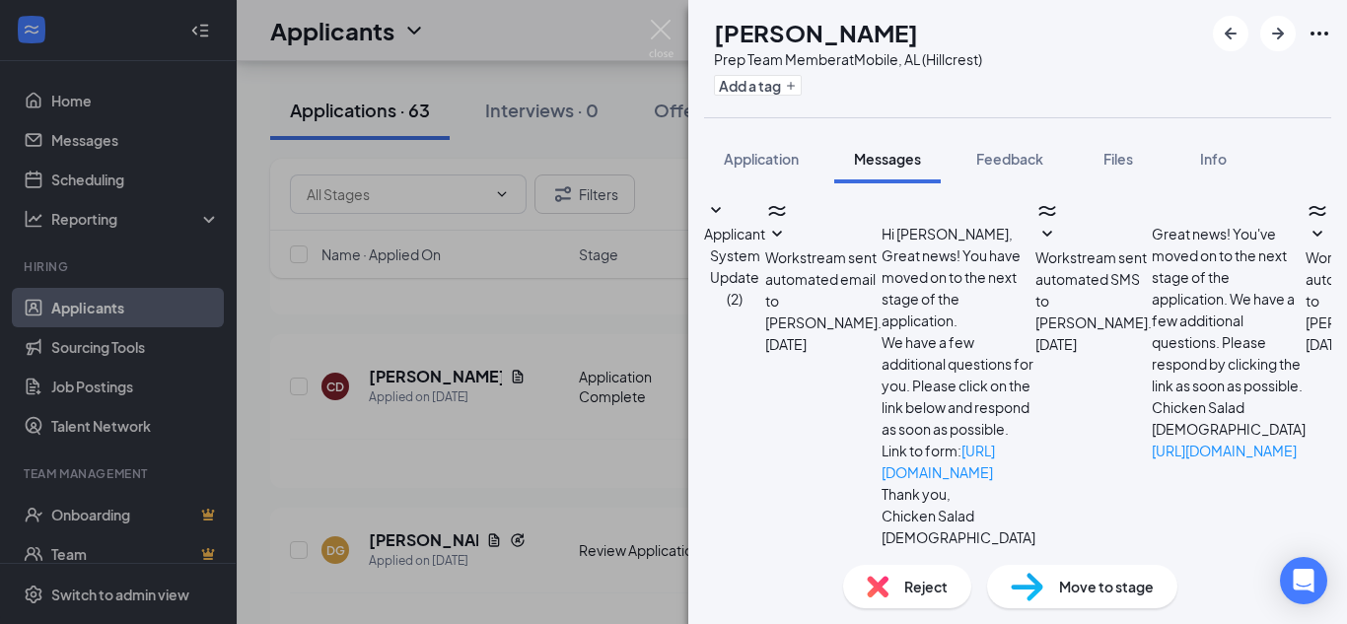
paste textarea "Dear Deontaye, I want to schedule an interview with you for tomorrow at 930am a…"
drag, startPoint x: 786, startPoint y: 388, endPoint x: 847, endPoint y: 373, distance: 62.9
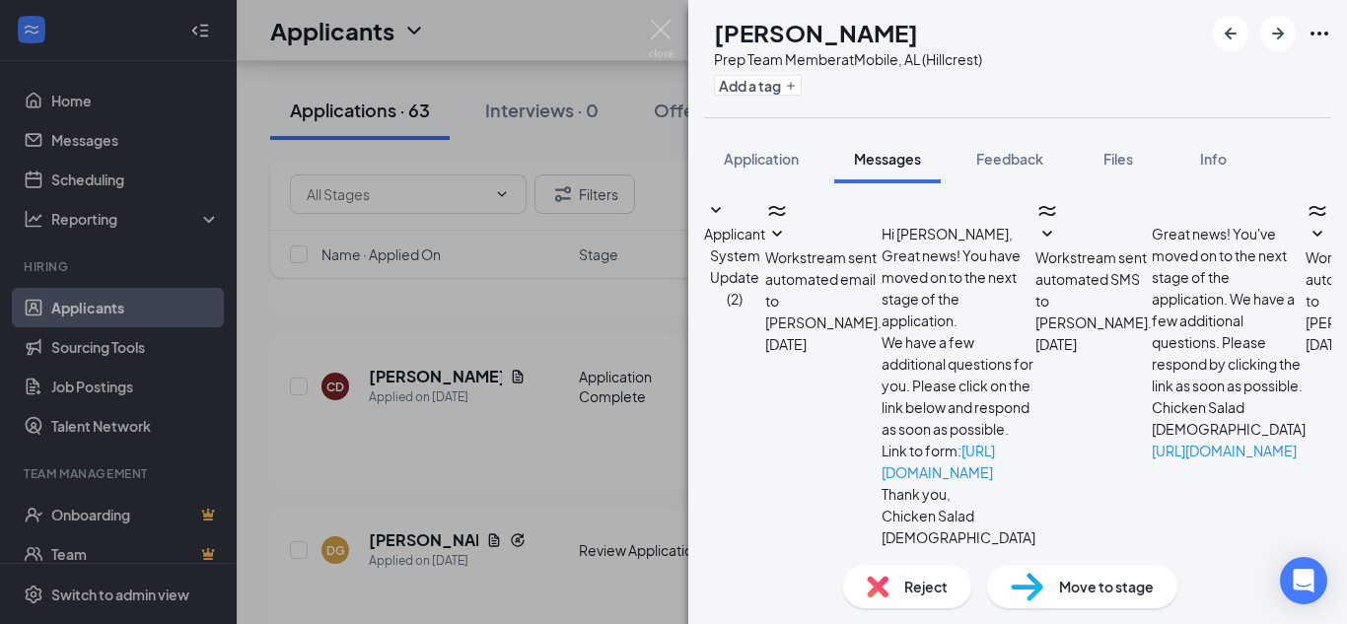
drag, startPoint x: 1112, startPoint y: 429, endPoint x: 1136, endPoint y: 425, distance: 24.0
type textarea "Dear Christine, I want to schedule an interview with you for tomorrow at 9am at…"
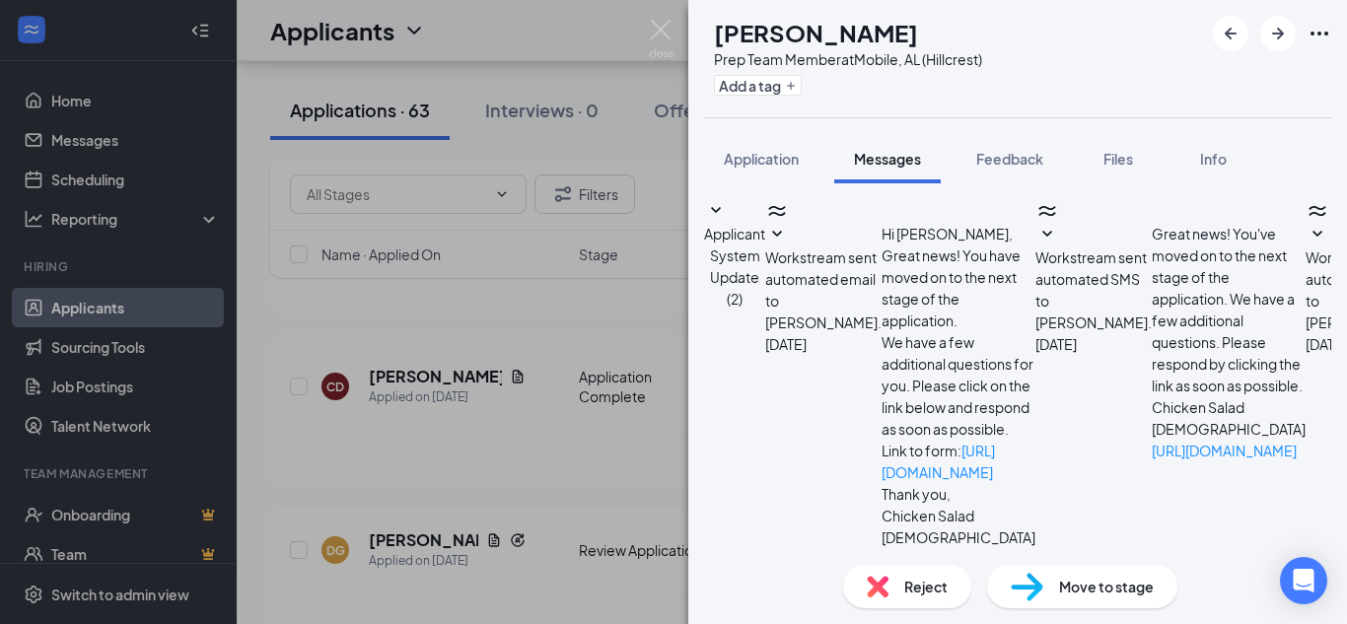
checkbox input "true"
click at [664, 39] on img at bounding box center [661, 39] width 25 height 38
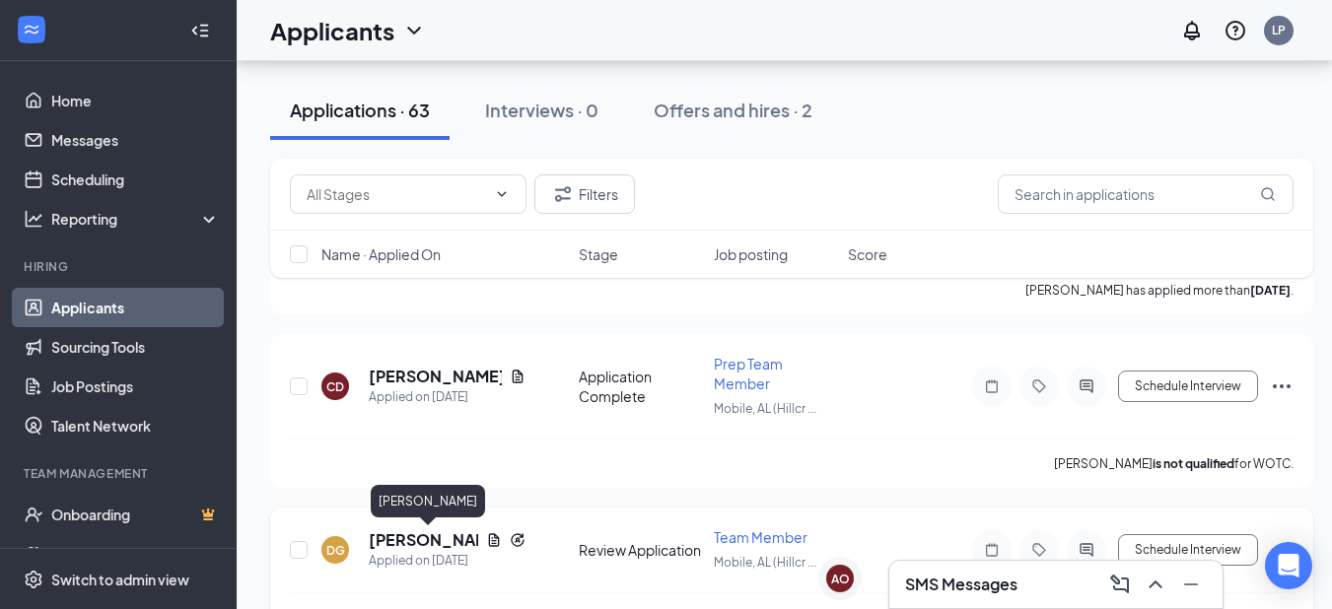
click at [423, 539] on h5 "Dakota Gautney" at bounding box center [423, 541] width 109 height 22
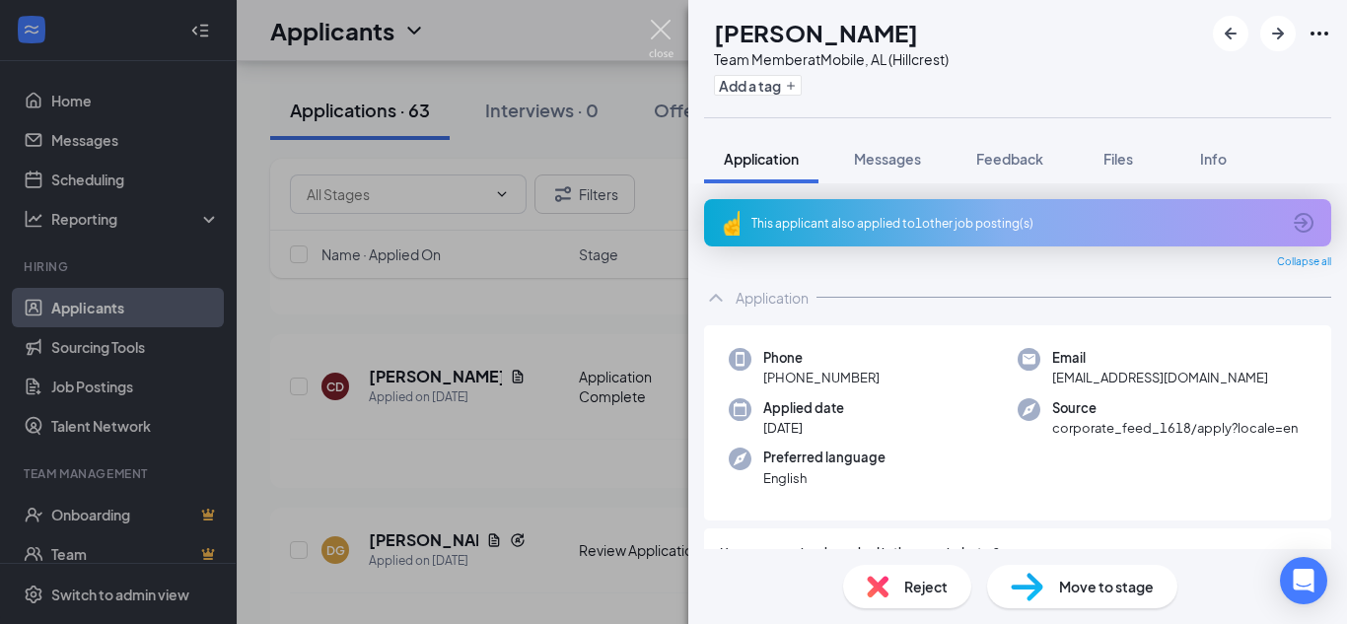
click at [660, 32] on img at bounding box center [661, 39] width 25 height 38
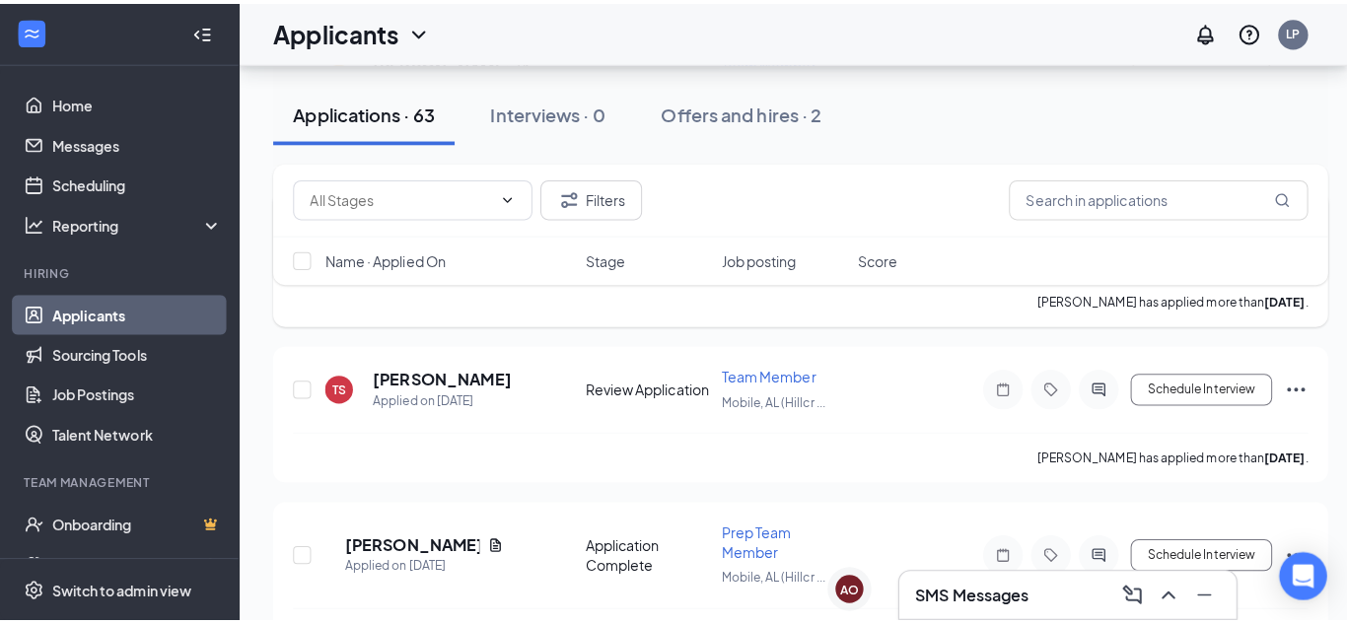
scroll to position [1874, 0]
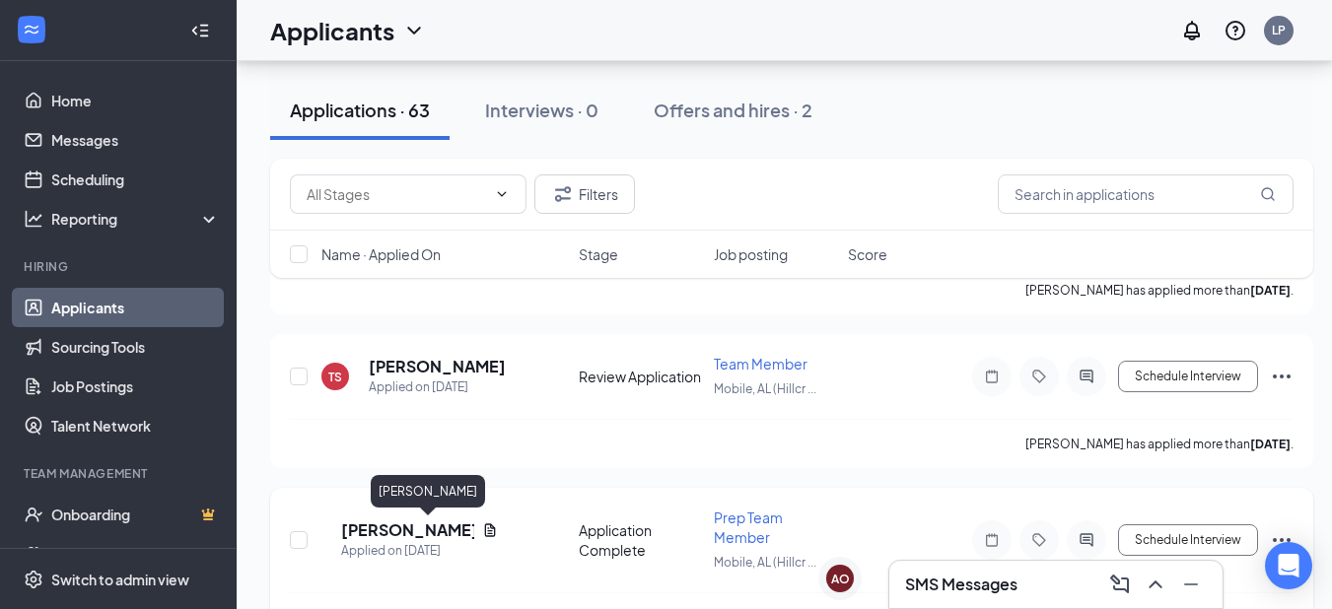
click at [429, 532] on h5 "Ty Lewis" at bounding box center [407, 531] width 133 height 22
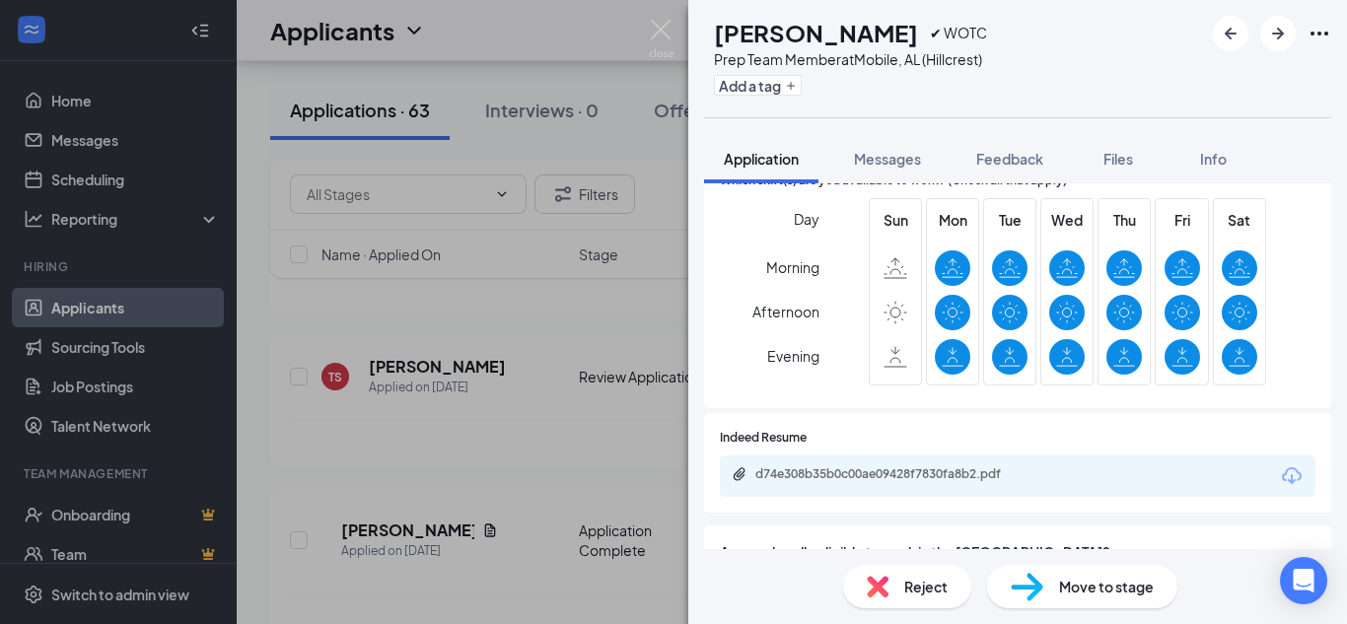
scroll to position [690, 0]
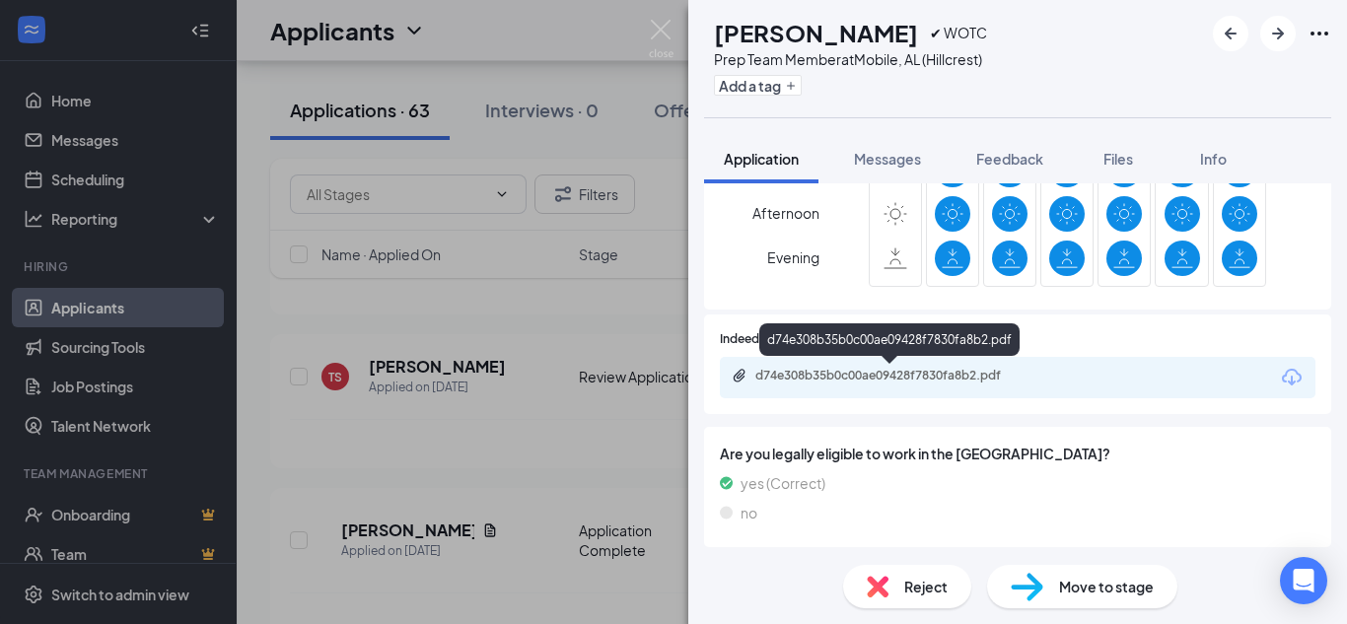
click at [936, 372] on div "d74e308b35b0c00ae09428f7830fa8b2.pdf" at bounding box center [893, 376] width 276 height 16
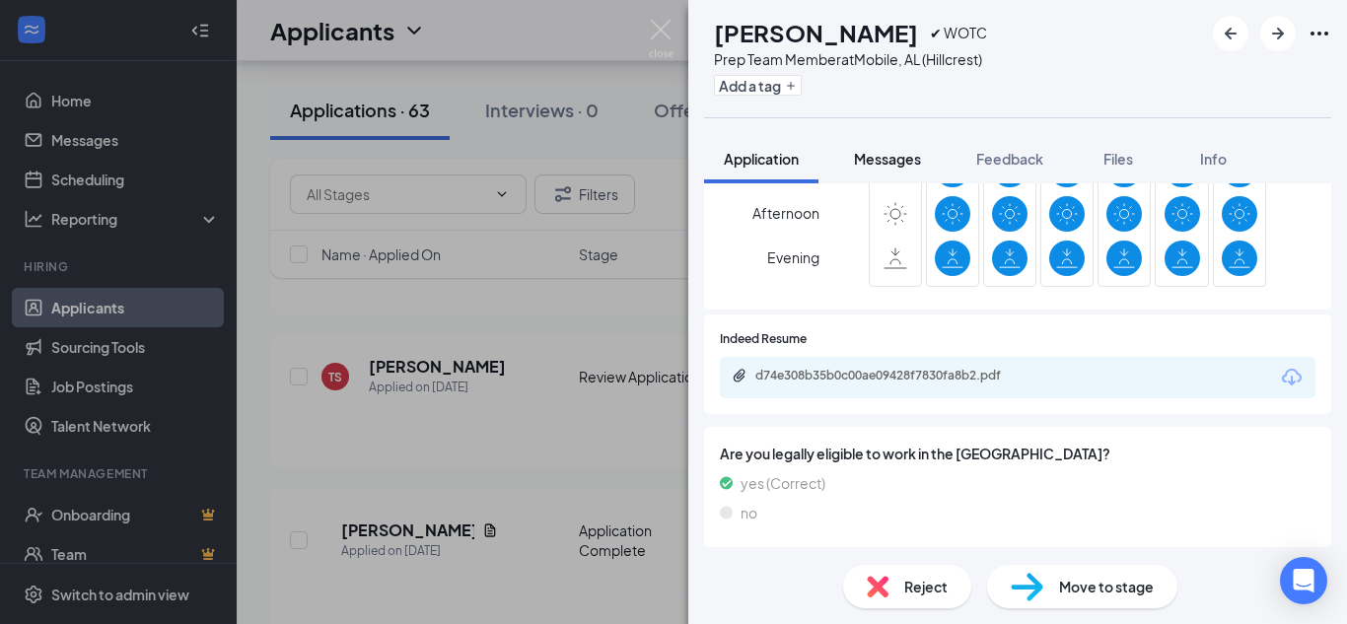
click at [890, 167] on span "Messages" at bounding box center [887, 159] width 67 height 18
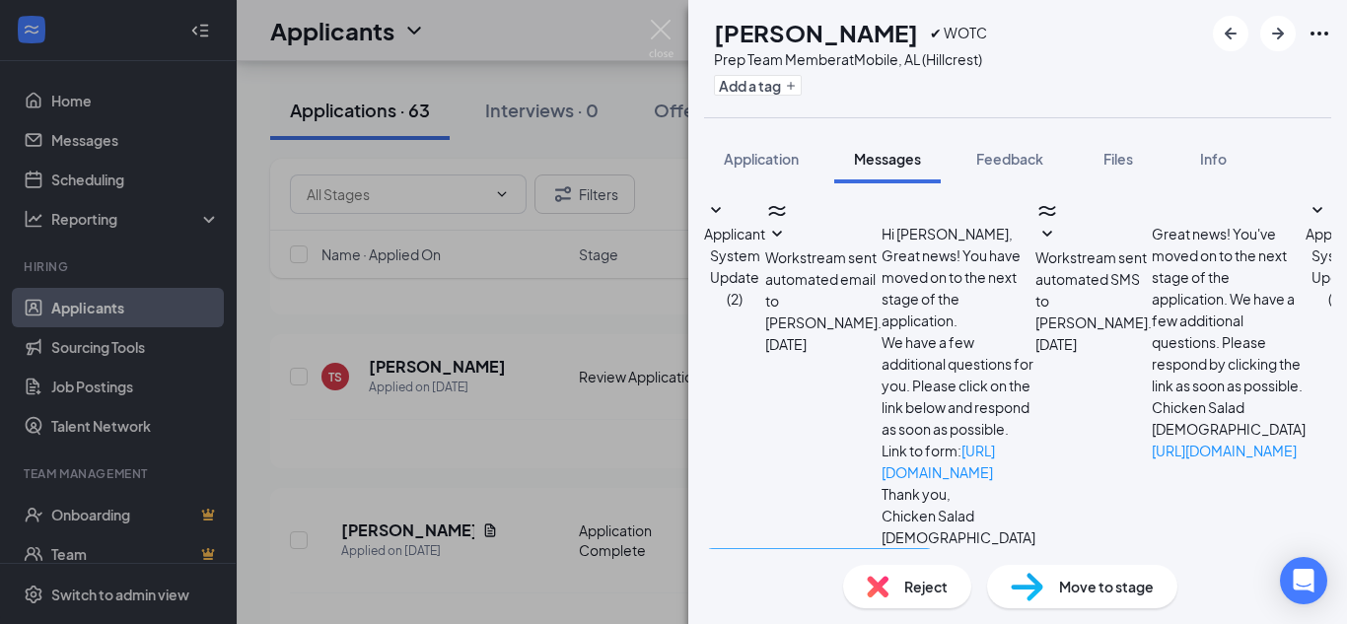
scroll to position [152, 0]
paste textarea "Dear Deontaye, I want to schedule an interview with you for tomorrow at 930am a…"
drag, startPoint x: 787, startPoint y: 385, endPoint x: 848, endPoint y: 392, distance: 61.5
click at [848, 548] on textarea "Dear Deontaye, I want to schedule an interview with you for tomorrow at 930am a…" at bounding box center [819, 607] width 231 height 118
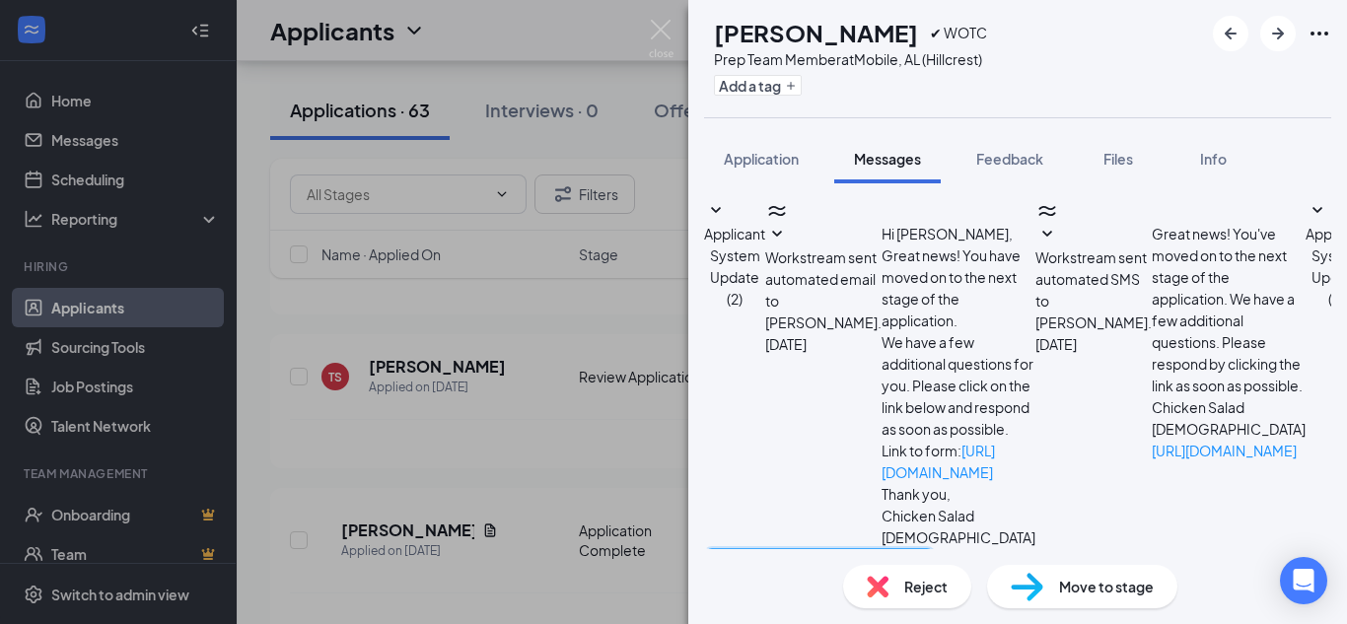
drag, startPoint x: 1110, startPoint y: 428, endPoint x: 1134, endPoint y: 429, distance: 23.7
click at [935, 548] on textarea "Dear Ty, I want to schedule an interview with you for tomorrow at 930am at our …" at bounding box center [819, 607] width 231 height 118
type textarea "Dear Ty, I want to schedule an interview with you for tomorrow at10am at our Hi…"
drag, startPoint x: 1069, startPoint y: 518, endPoint x: 1057, endPoint y: 519, distance: 11.9
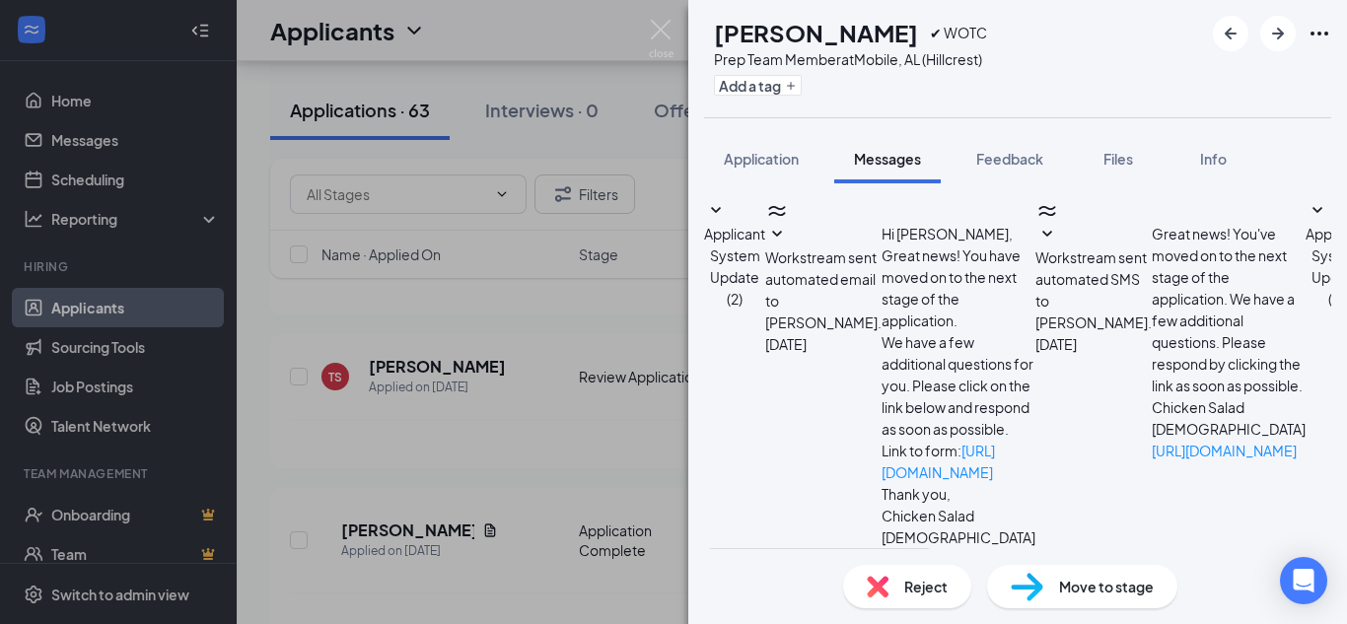
checkbox input "true"
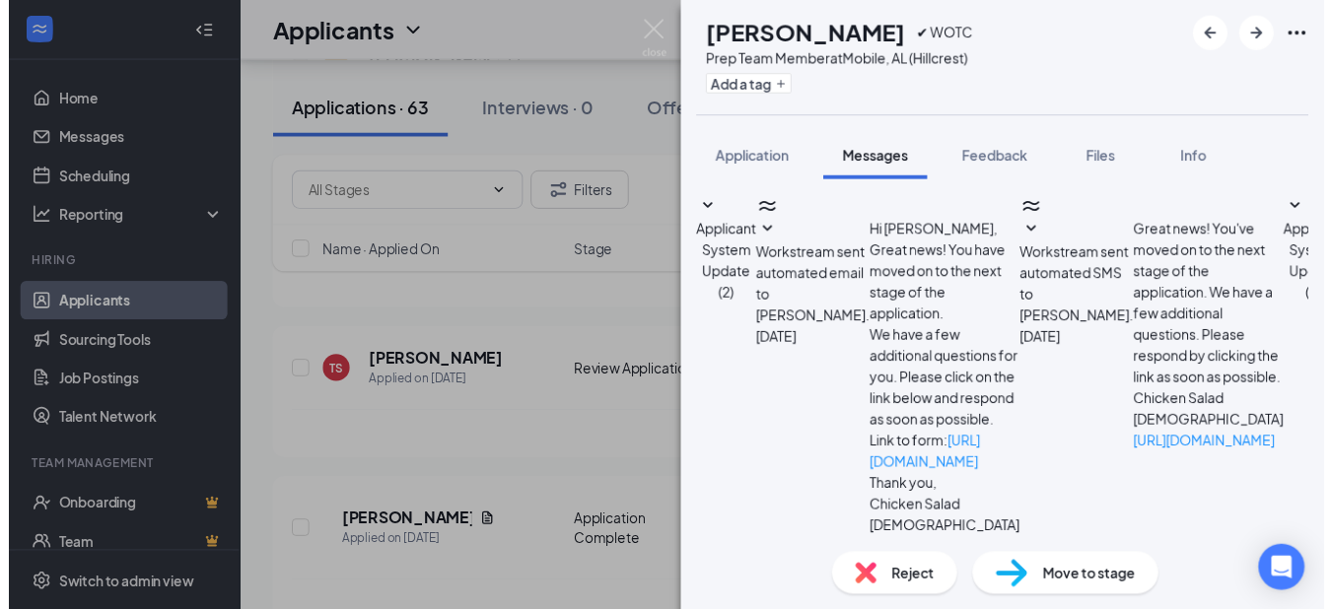
scroll to position [842, 0]
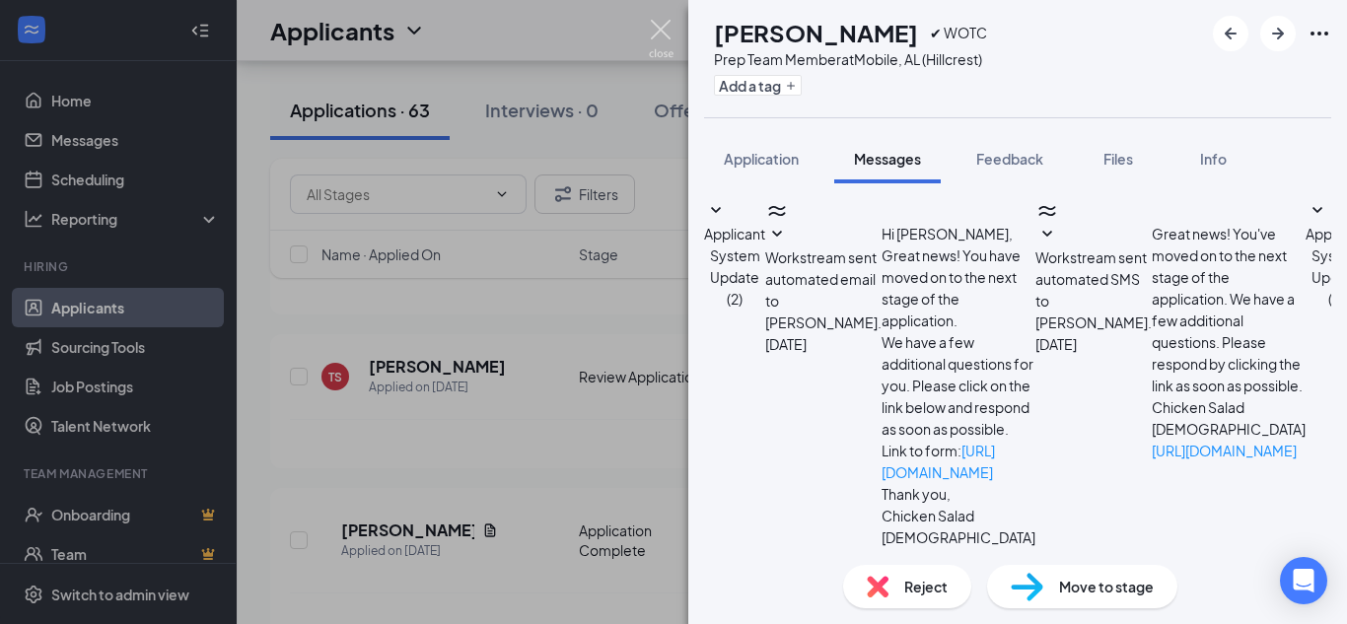
click at [668, 36] on img at bounding box center [661, 39] width 25 height 38
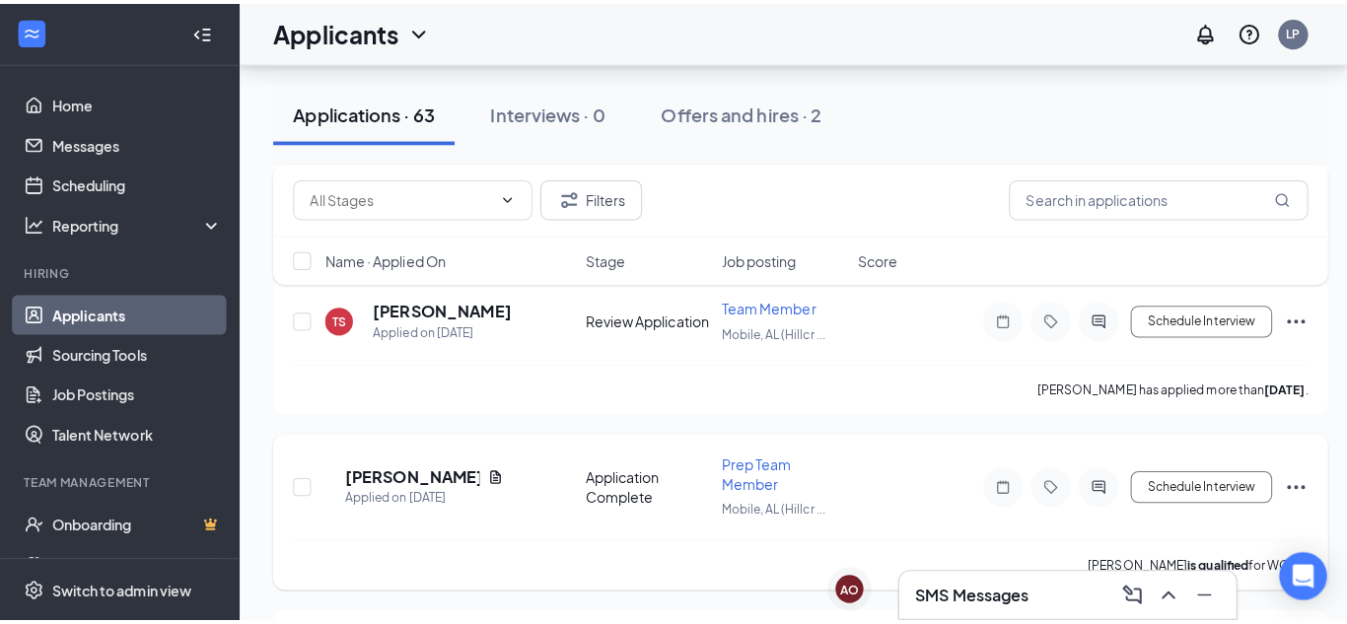
scroll to position [2170, 0]
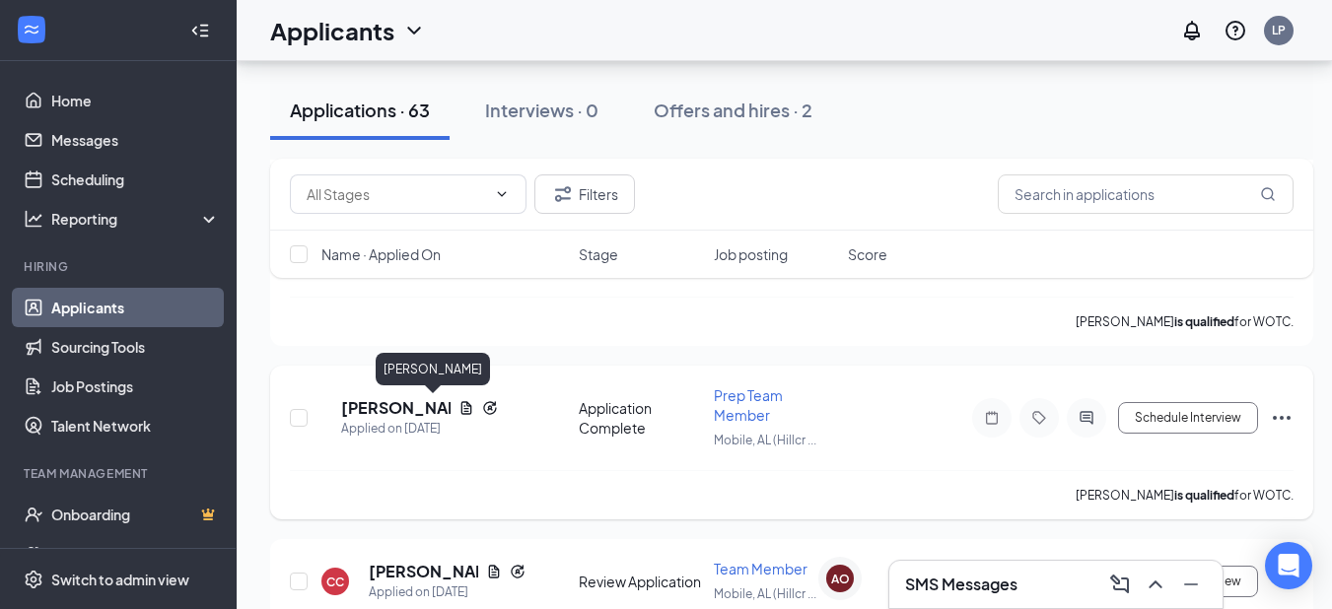
click at [400, 408] on h5 "Casey Cooper" at bounding box center [395, 408] width 109 height 22
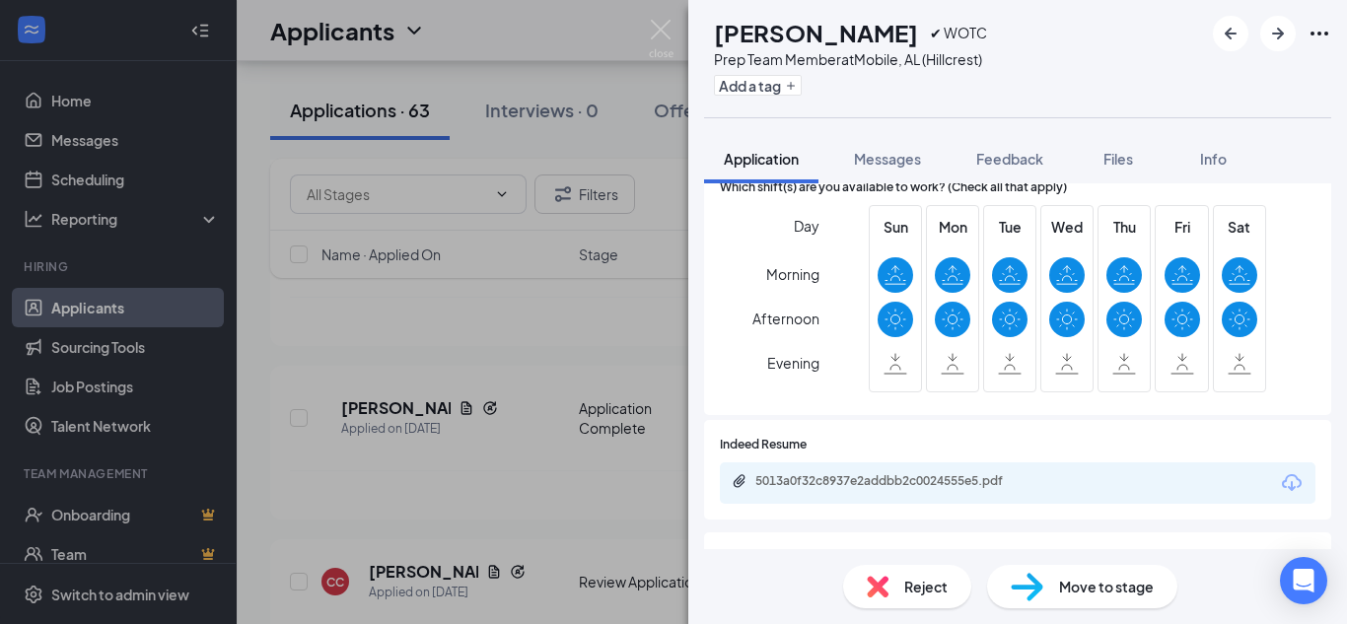
scroll to position [690, 0]
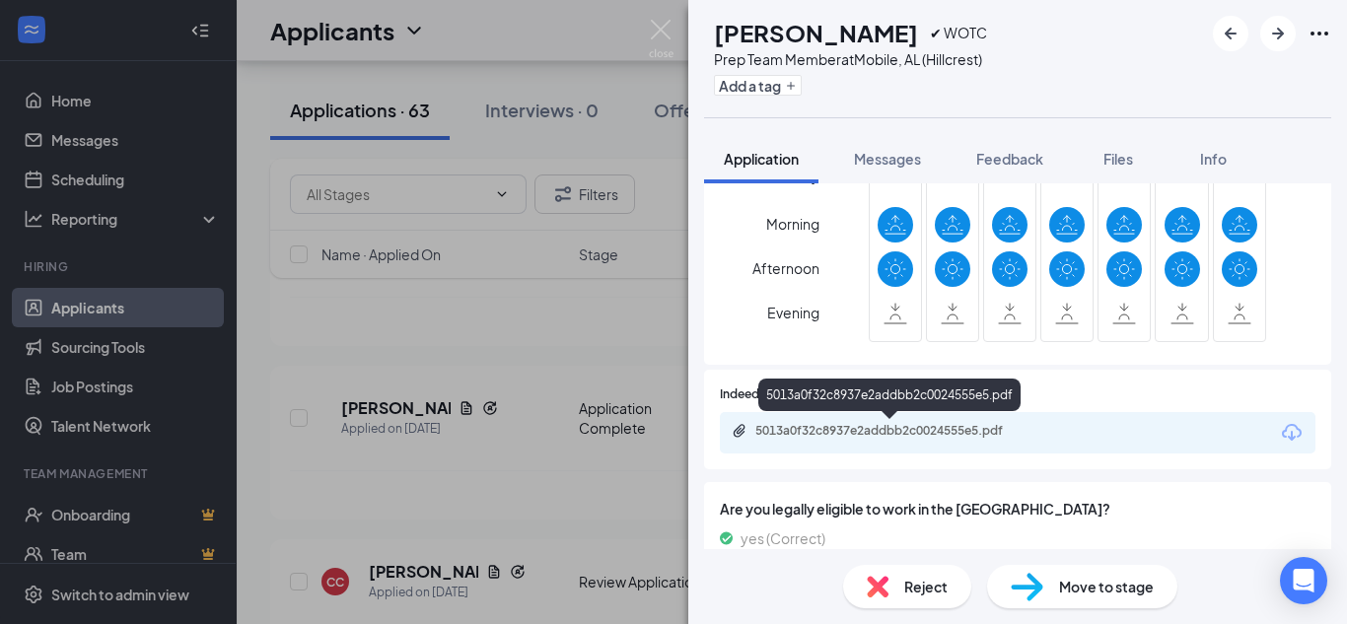
click at [881, 427] on div "5013a0f32c8937e2addbb2c0024555e5.pdf" at bounding box center [893, 431] width 276 height 16
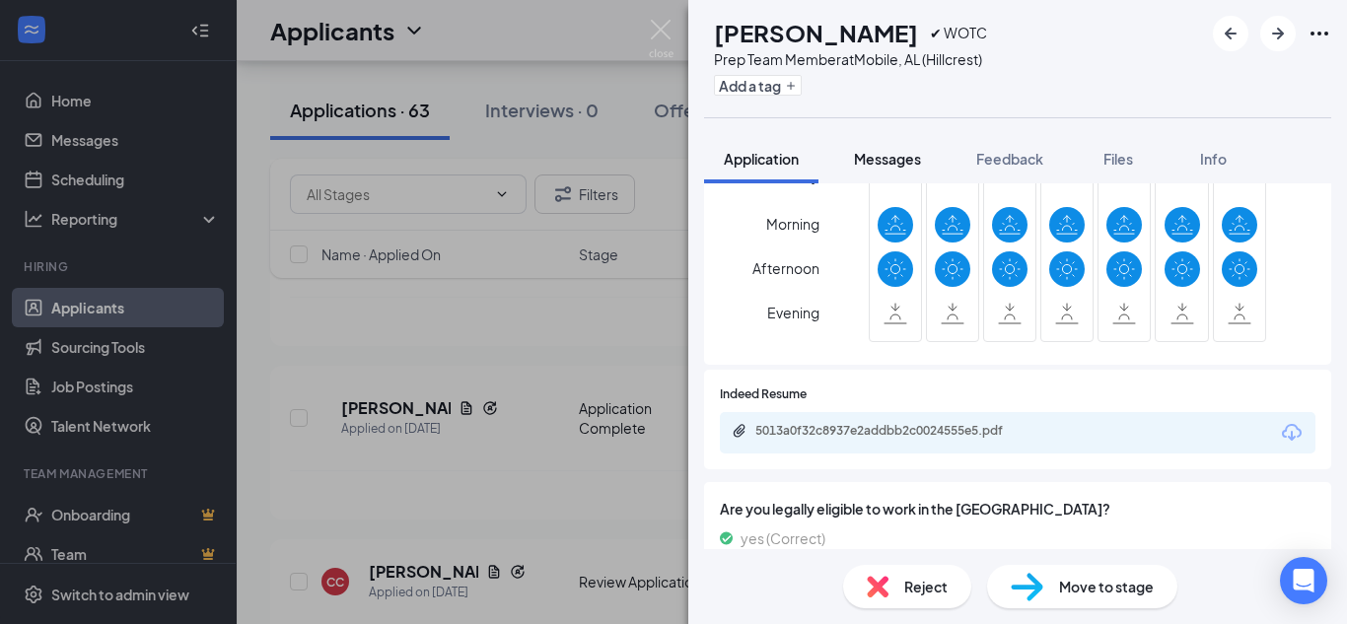
click at [910, 160] on span "Messages" at bounding box center [887, 159] width 67 height 18
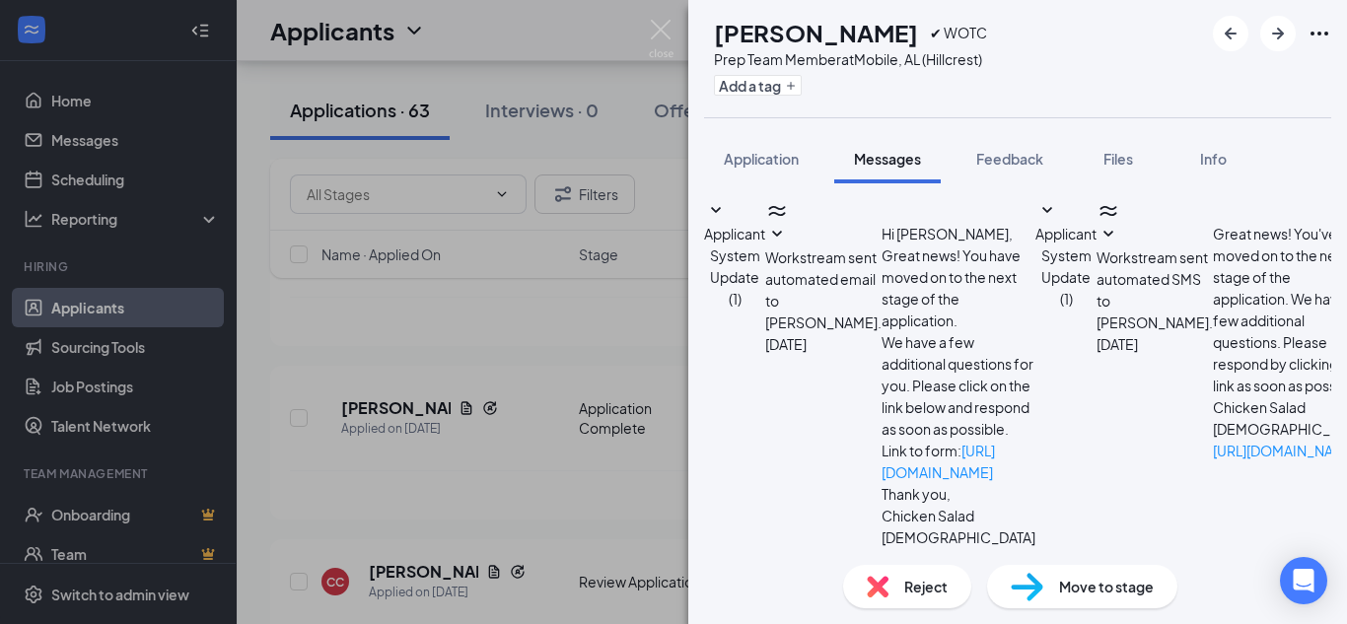
scroll to position [580, 0]
paste textarea "Dear Deontaye, I want to schedule an interview with you for tomorrow at 930am a…"
drag, startPoint x: 786, startPoint y: 387, endPoint x: 854, endPoint y: 392, distance: 68.2
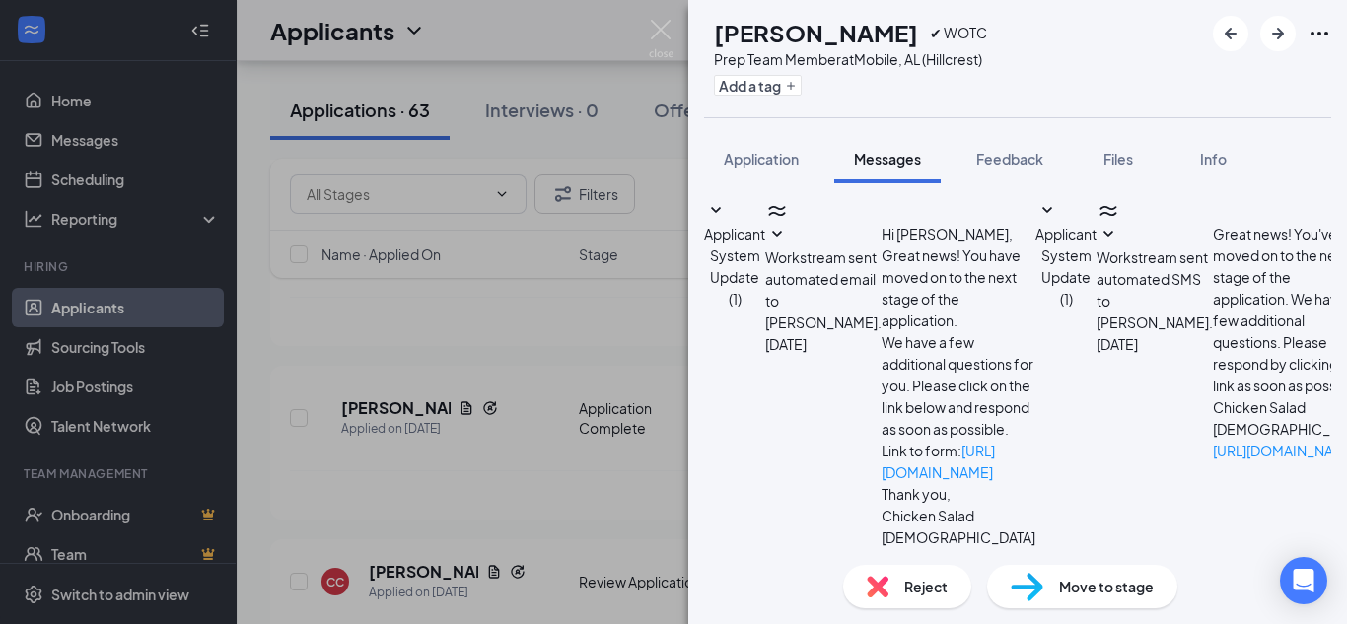
drag, startPoint x: 1112, startPoint y: 430, endPoint x: 1135, endPoint y: 421, distance: 24.4
type textarea "Dear Casey, I want to schedule an interview with you for tomorrow at 1030am at …"
checkbox input "true"
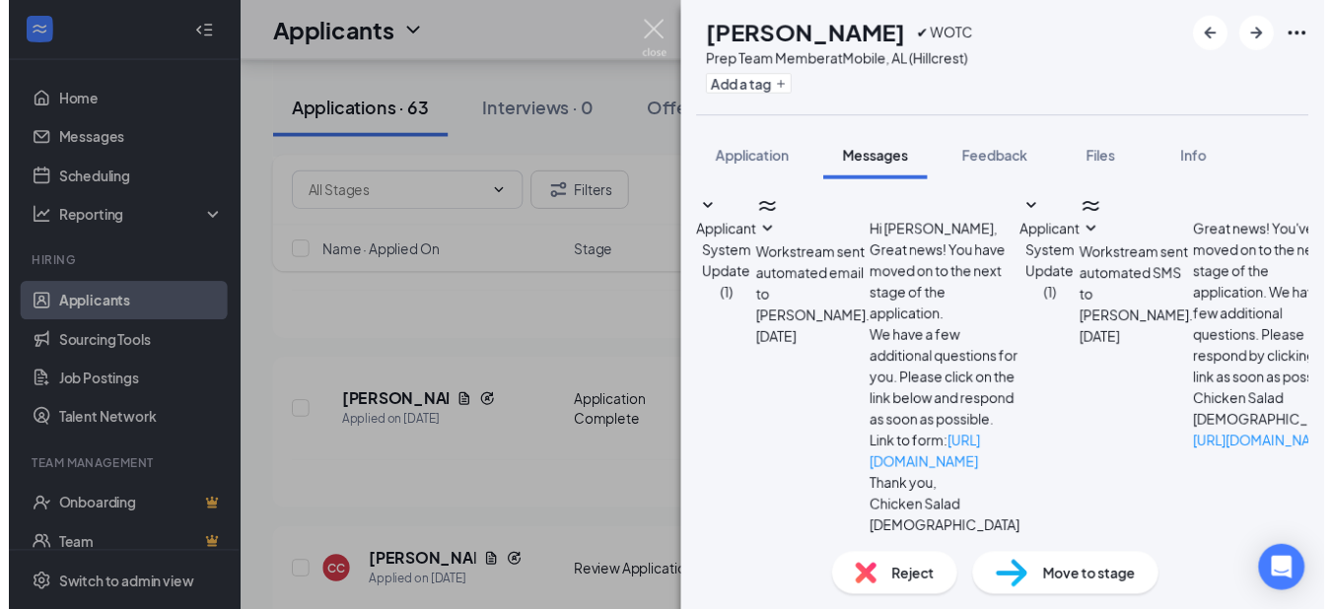
scroll to position [1290, 0]
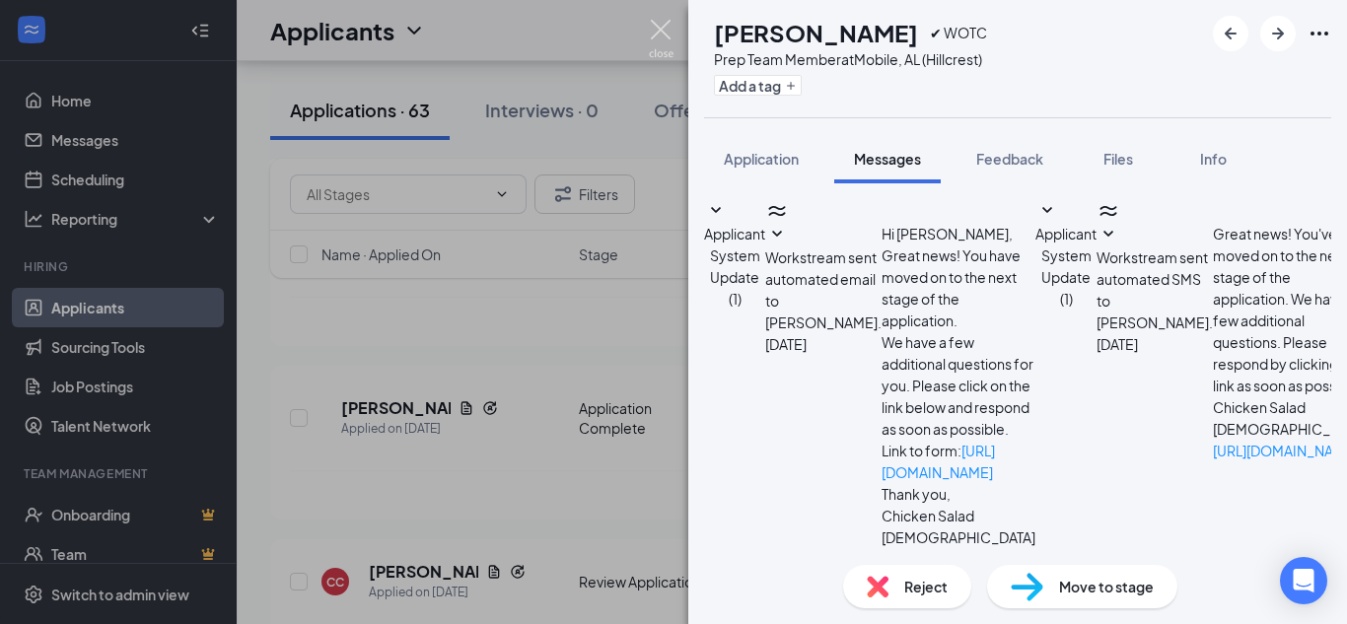
click at [668, 33] on img at bounding box center [661, 39] width 25 height 38
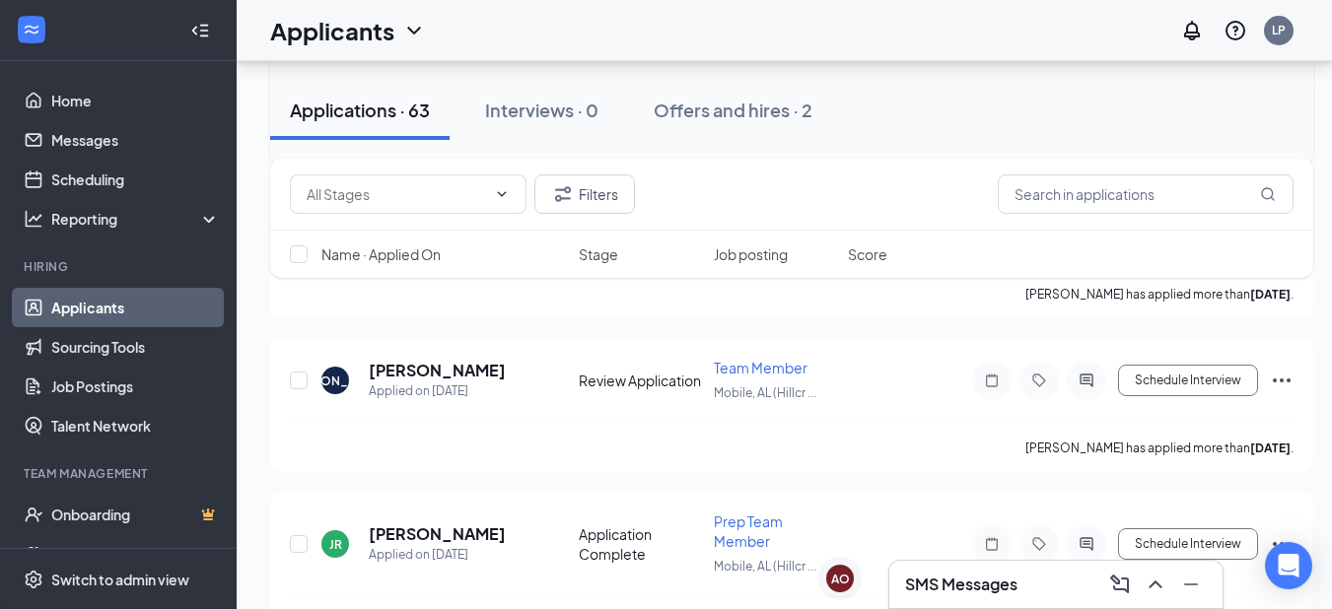
scroll to position [4339, 0]
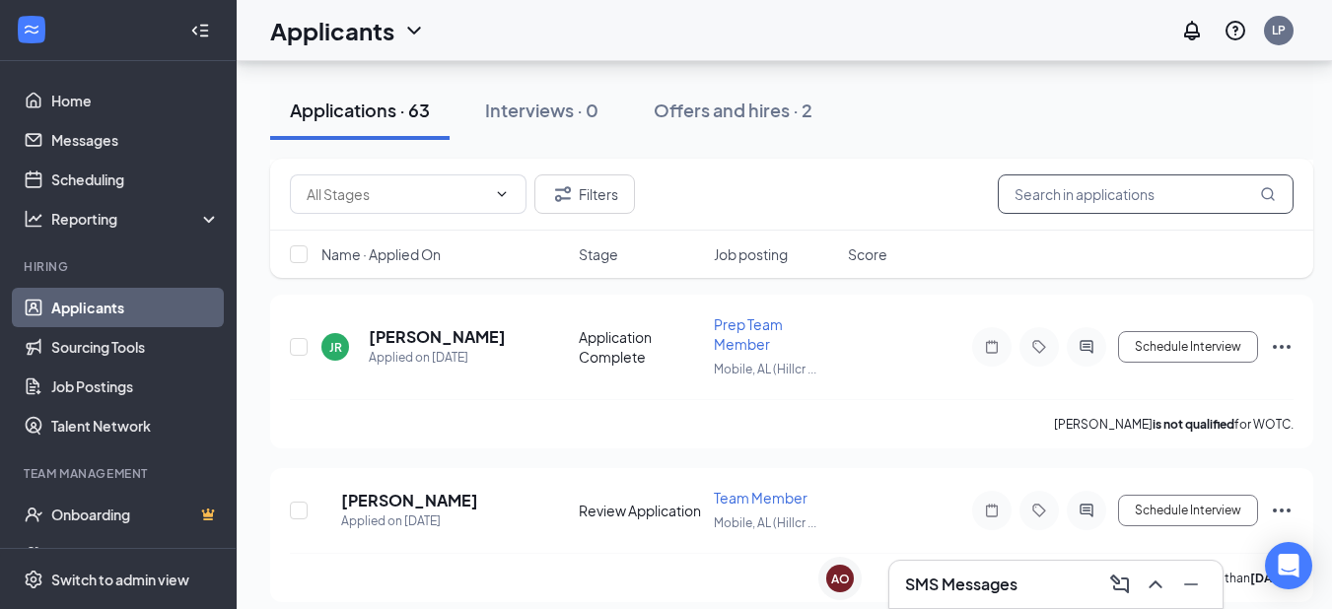
click at [1065, 199] on input "text" at bounding box center [1146, 194] width 296 height 39
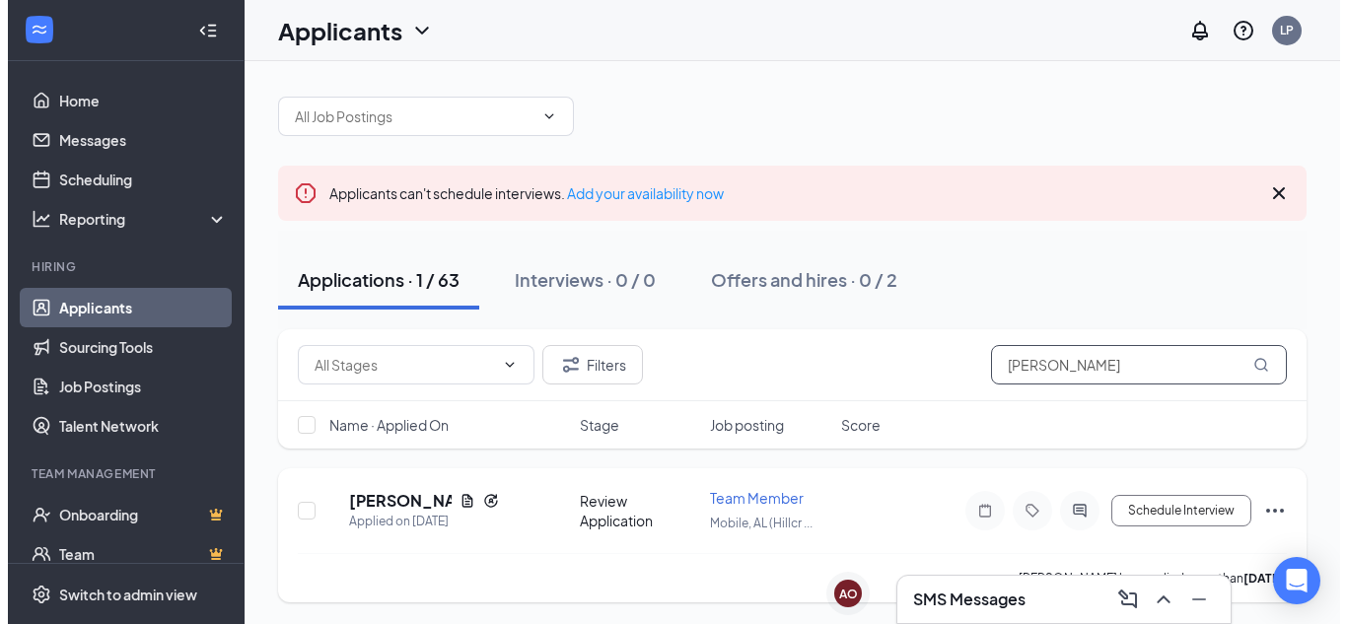
scroll to position [10, 0]
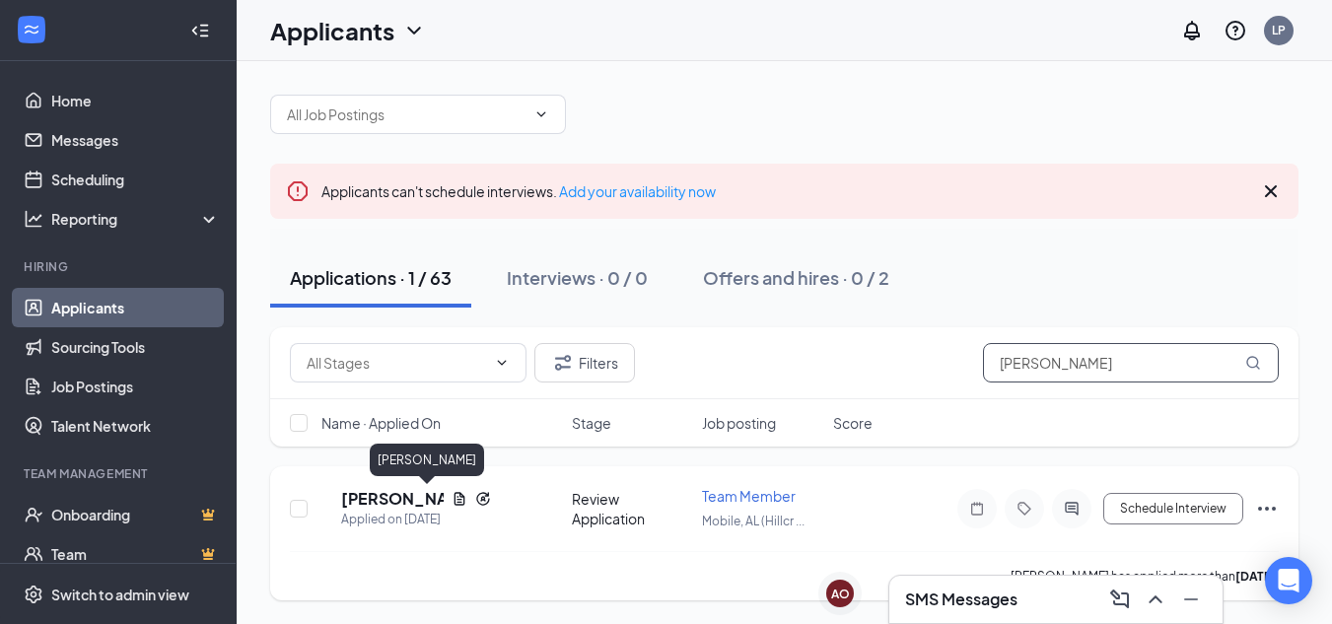
type input "moore"
click at [412, 503] on h5 "tadarius moore" at bounding box center [392, 499] width 103 height 22
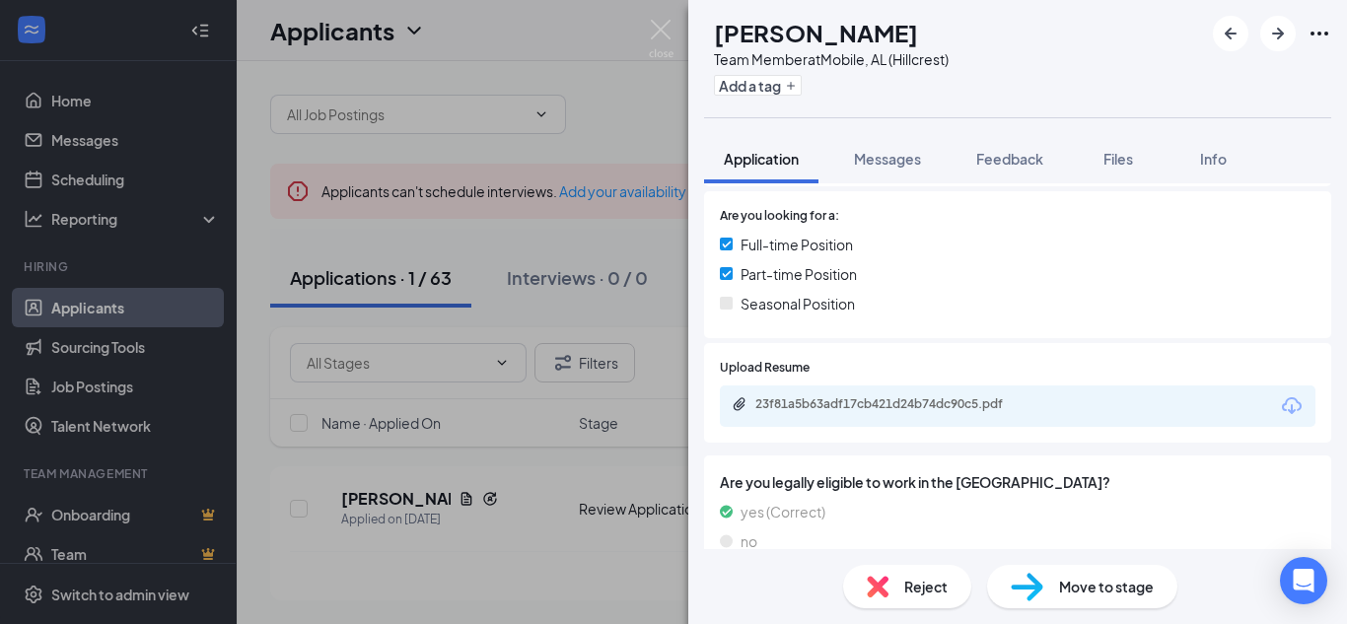
scroll to position [504, 0]
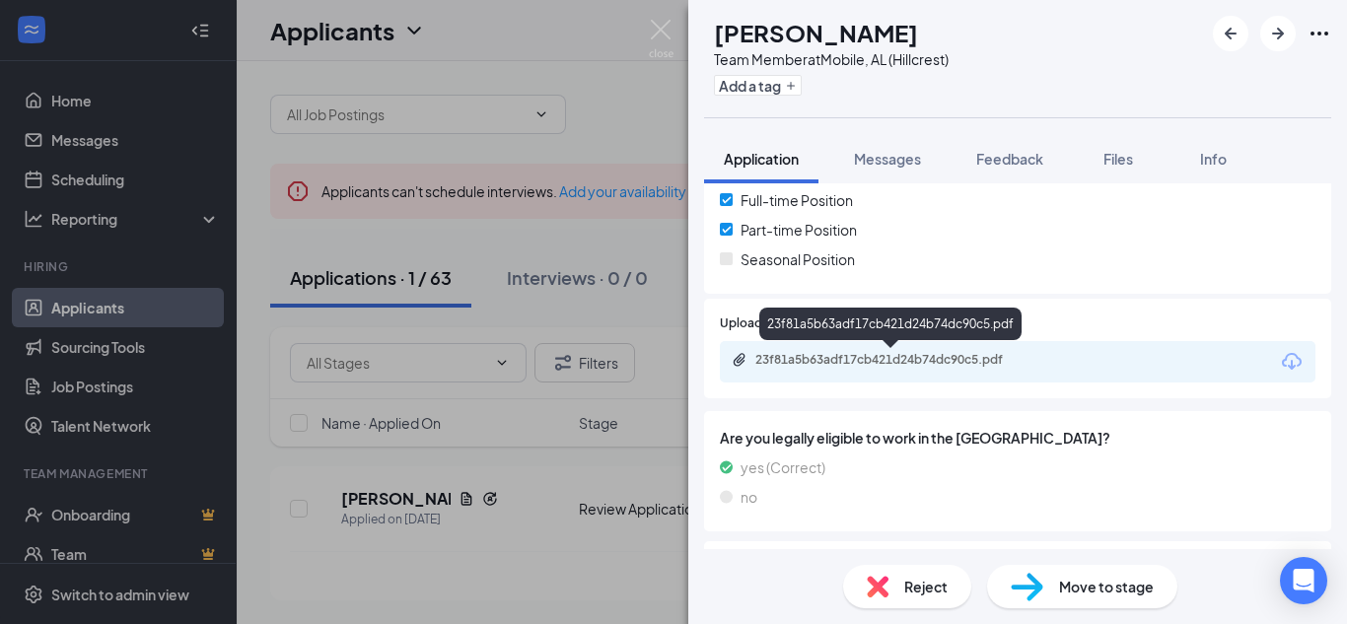
click at [978, 362] on div "23f81a5b63adf17cb421d24b74dc90c5.pdf" at bounding box center [893, 360] width 276 height 16
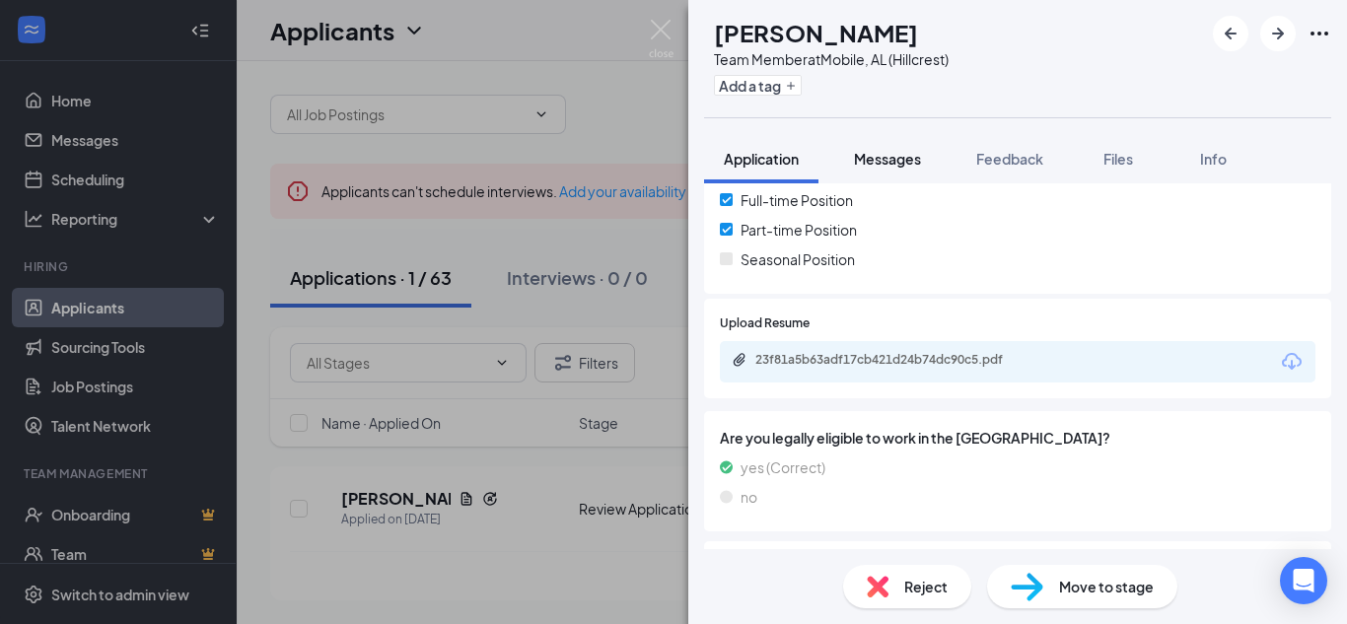
click at [881, 158] on span "Messages" at bounding box center [887, 159] width 67 height 18
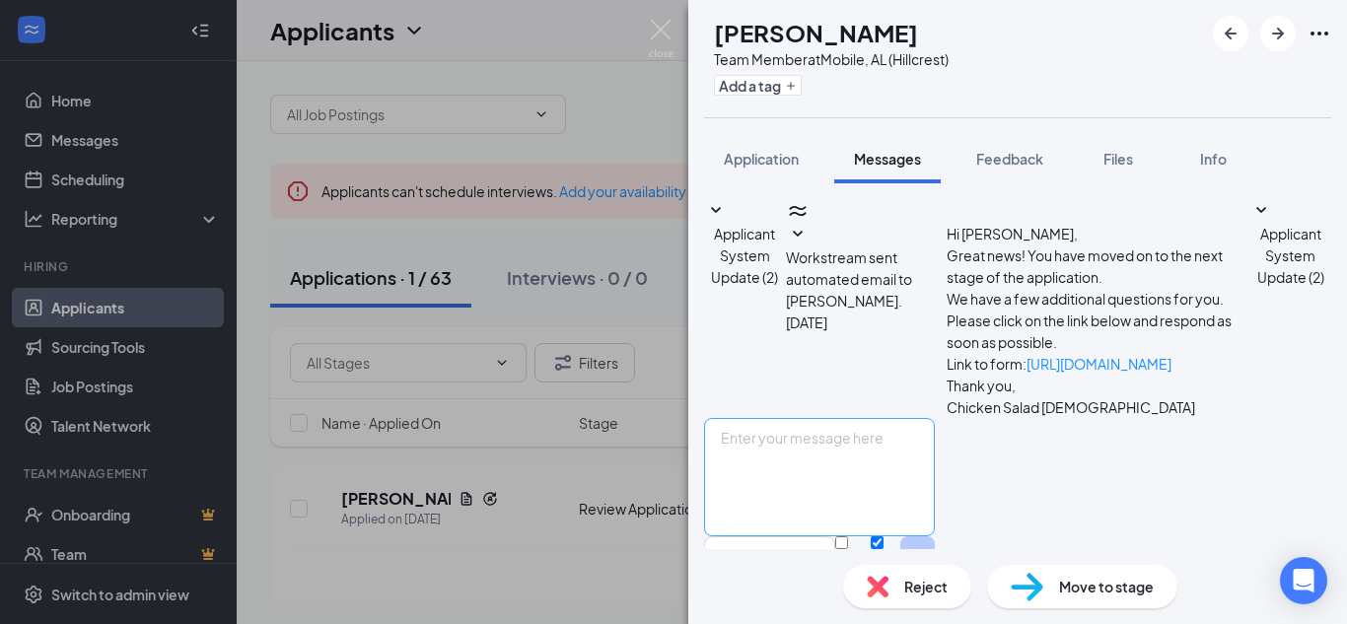
scroll to position [59, 0]
paste textarea "Dear Deontaye, I want to schedule an interview with you for tomorrow at 930am a…"
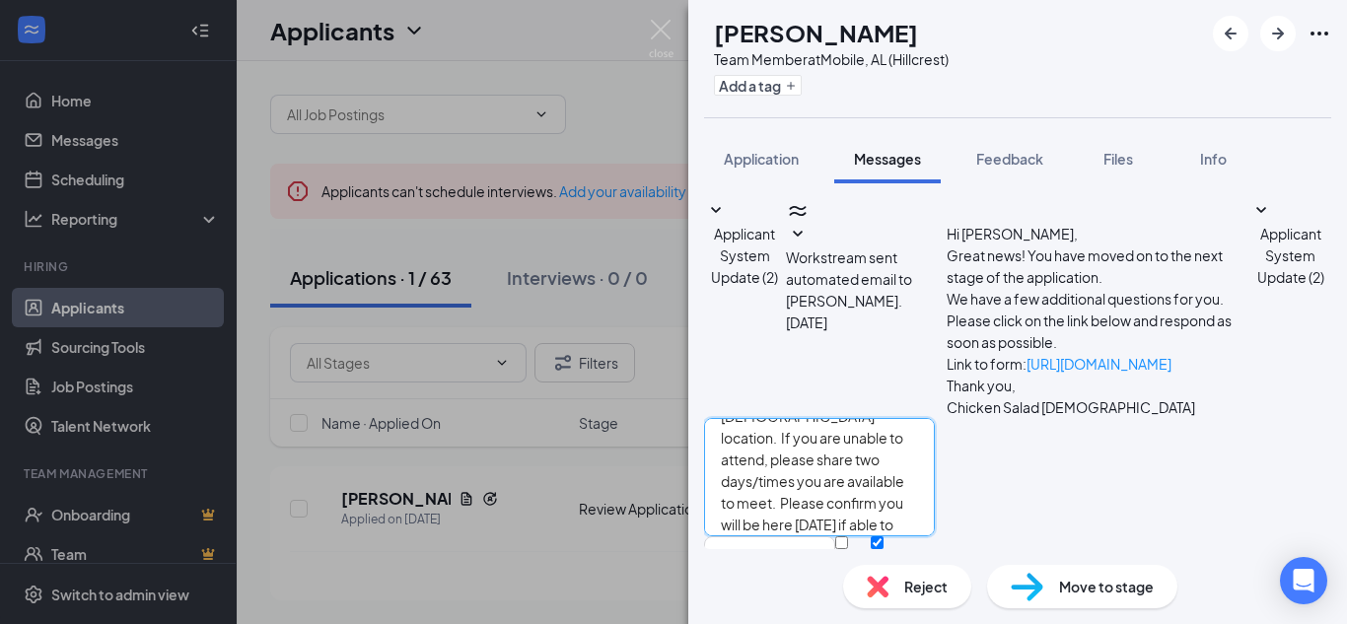
scroll to position [0, 0]
drag, startPoint x: 787, startPoint y: 385, endPoint x: 847, endPoint y: 379, distance: 60.4
click at [847, 418] on textarea "Dear Deontaye, I want to schedule an interview with you for tomorrow at 930am a…" at bounding box center [819, 477] width 231 height 118
drag, startPoint x: 1111, startPoint y: 428, endPoint x: 1135, endPoint y: 422, distance: 24.4
click at [935, 422] on textarea "Dear Tadarius, I want to schedule an interview with you for tomorrow at 930am a…" at bounding box center [819, 477] width 231 height 118
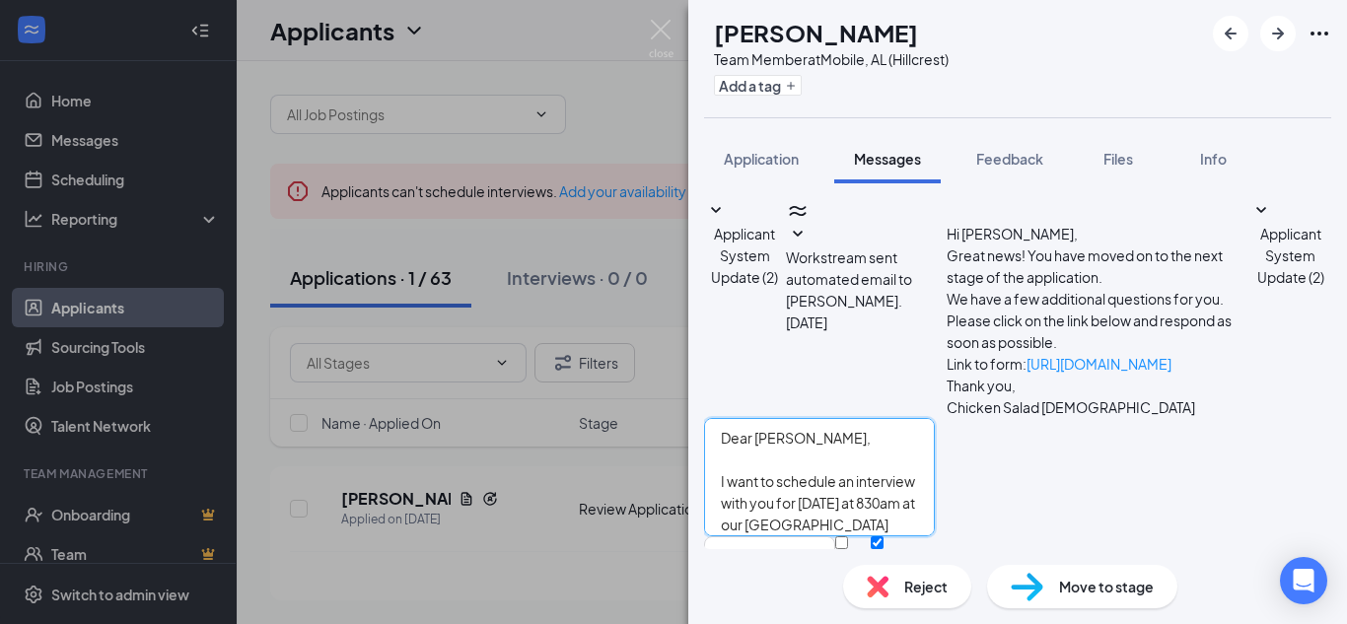
type textarea "Dear Tadarius, I want to schedule an interview with you for tomorrow at 830am a…"
click at [848, 536] on input "Email" at bounding box center [841, 542] width 13 height 13
checkbox input "true"
click at [935, 536] on button "Send" at bounding box center [917, 573] width 35 height 74
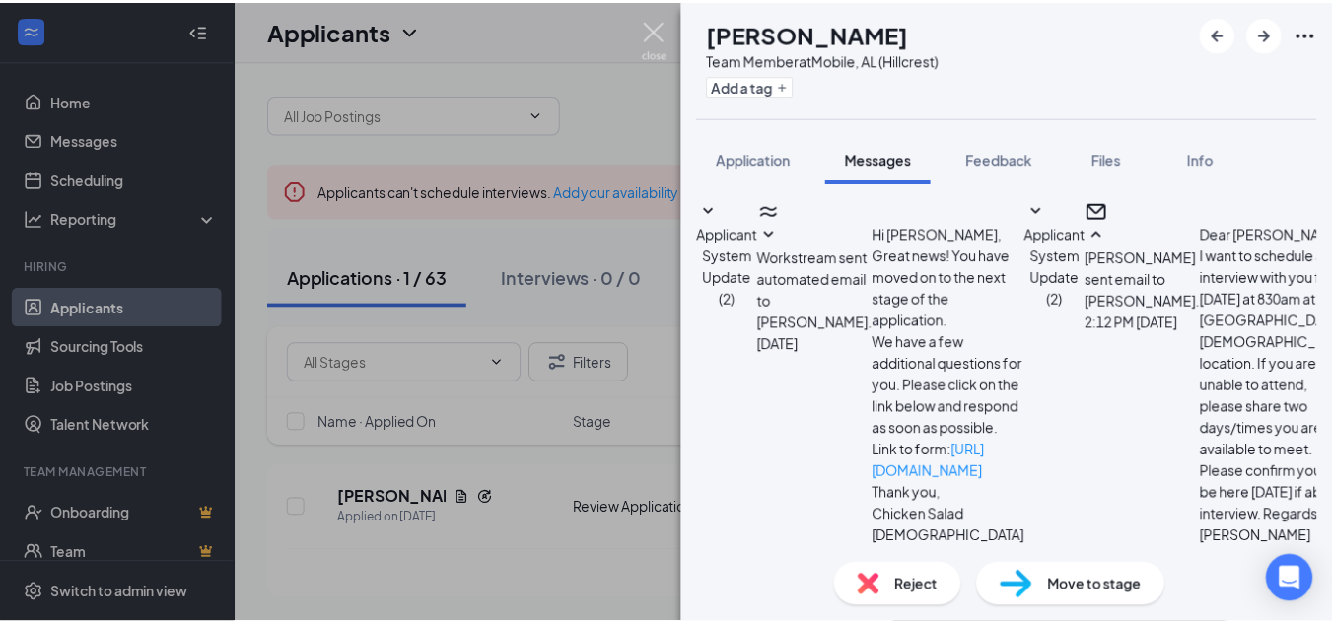
scroll to position [789, 0]
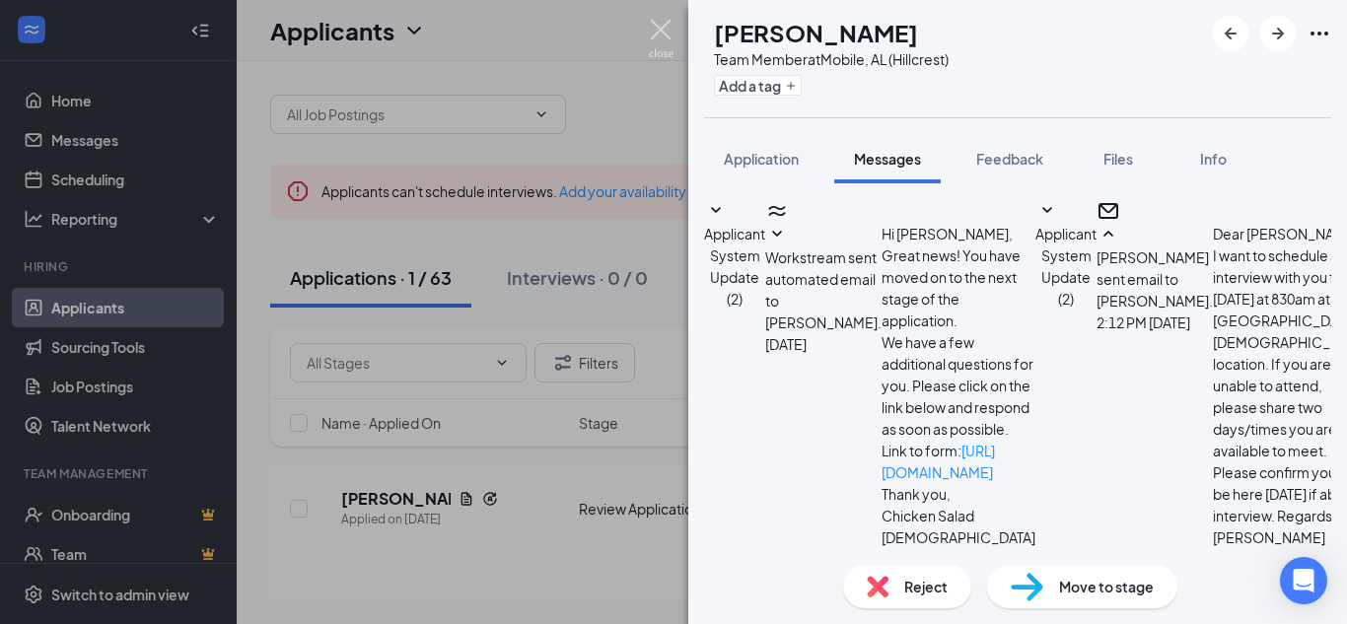
click at [650, 28] on img at bounding box center [661, 39] width 25 height 38
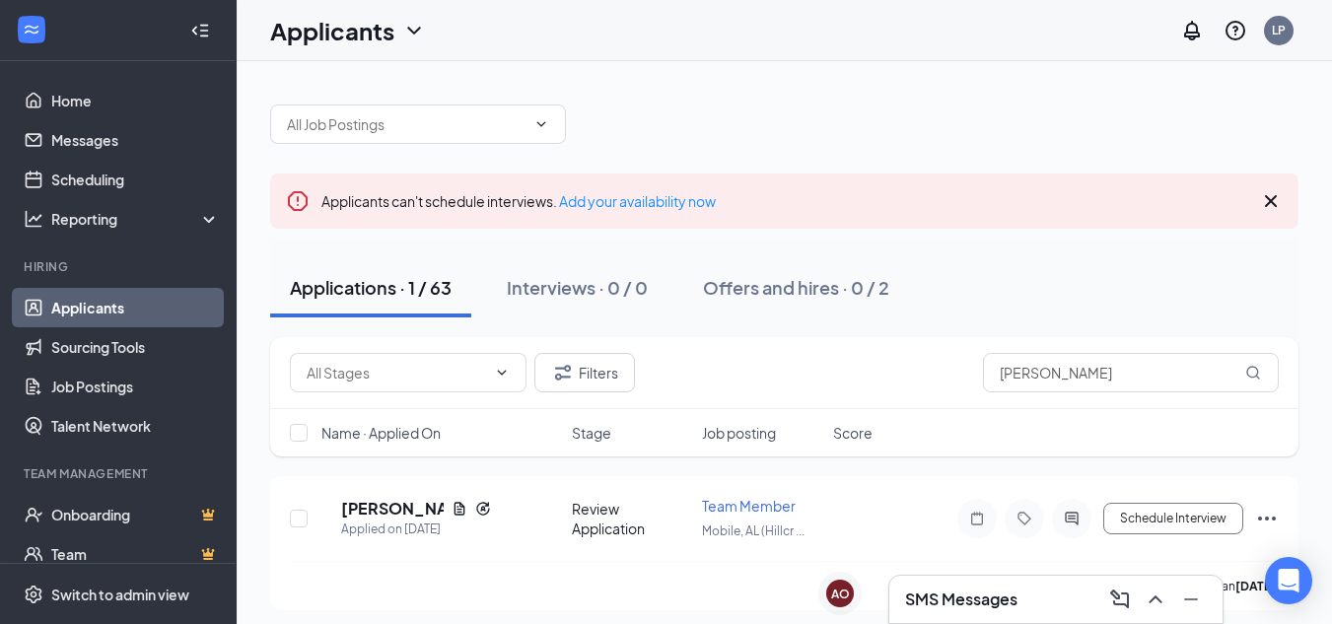
click at [1036, 606] on div "SMS Messages" at bounding box center [1056, 600] width 302 height 32
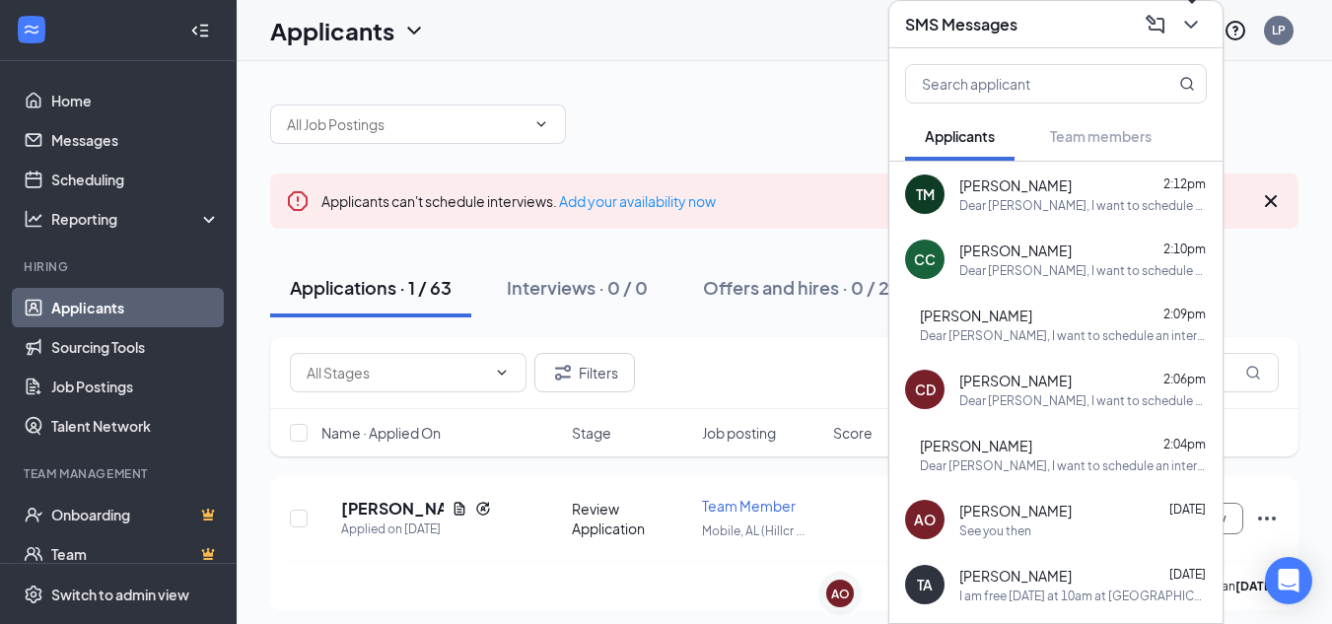
drag, startPoint x: 1188, startPoint y: 22, endPoint x: 1190, endPoint y: 46, distance: 24.7
click at [1191, 22] on icon "ChevronDown" at bounding box center [1191, 25] width 24 height 24
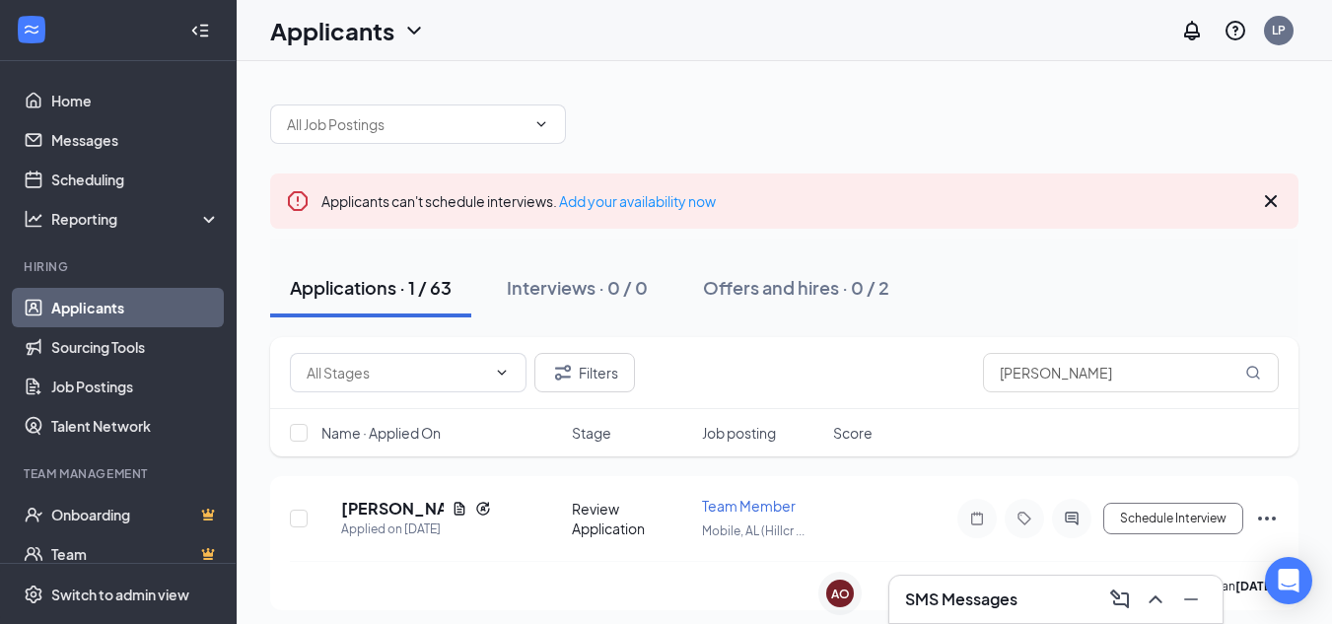
click at [130, 307] on link "Applicants" at bounding box center [135, 307] width 169 height 39
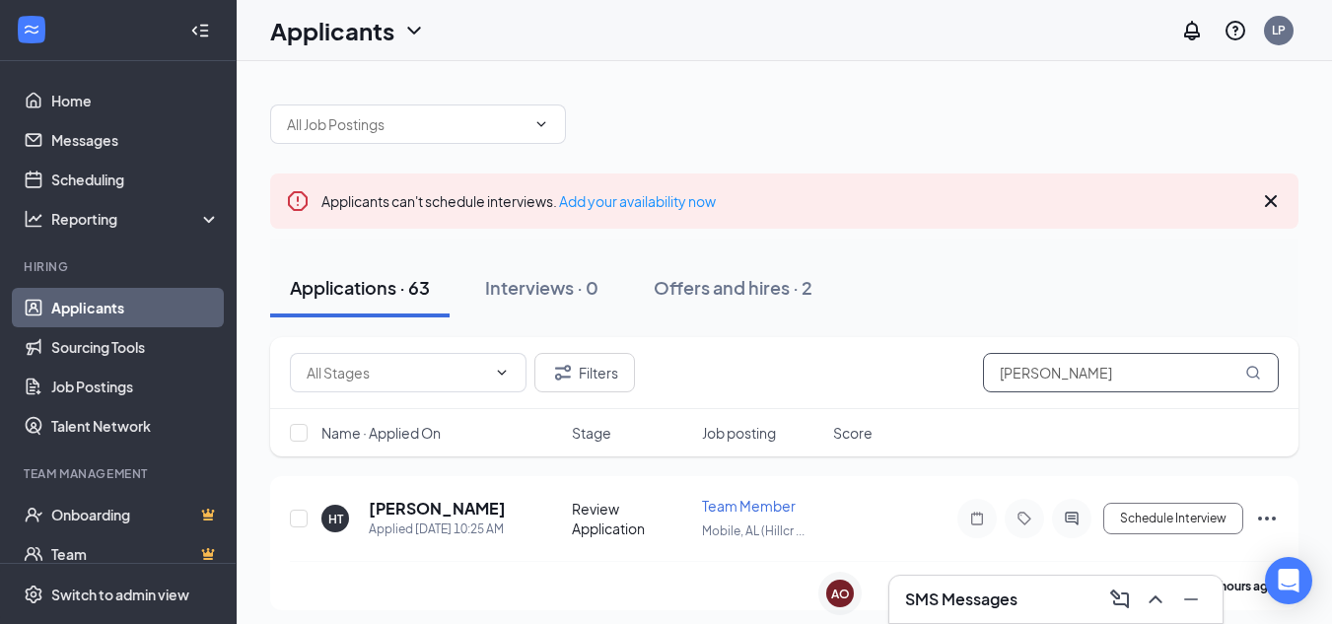
drag, startPoint x: 1044, startPoint y: 369, endPoint x: 877, endPoint y: 387, distance: 168.6
click at [877, 387] on div "Filters moore" at bounding box center [784, 372] width 989 height 39
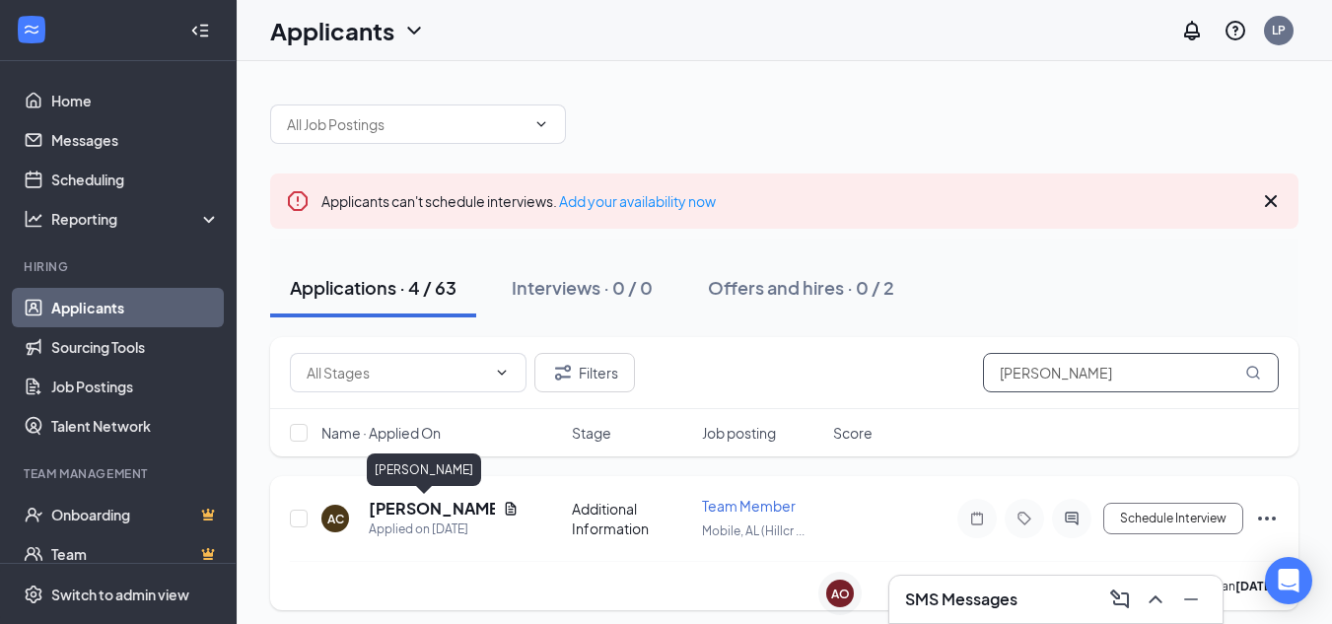
type input "anna"
click at [444, 509] on h5 "AnnaClaire Crabtree" at bounding box center [432, 509] width 126 height 22
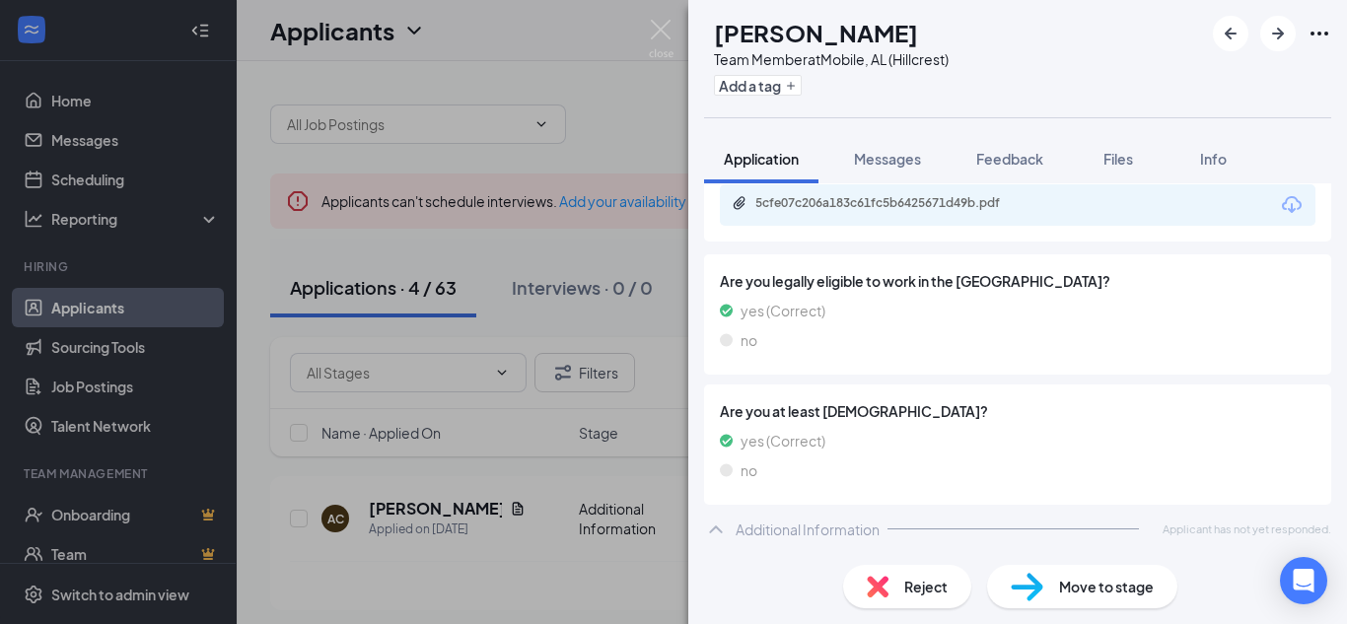
scroll to position [310, 0]
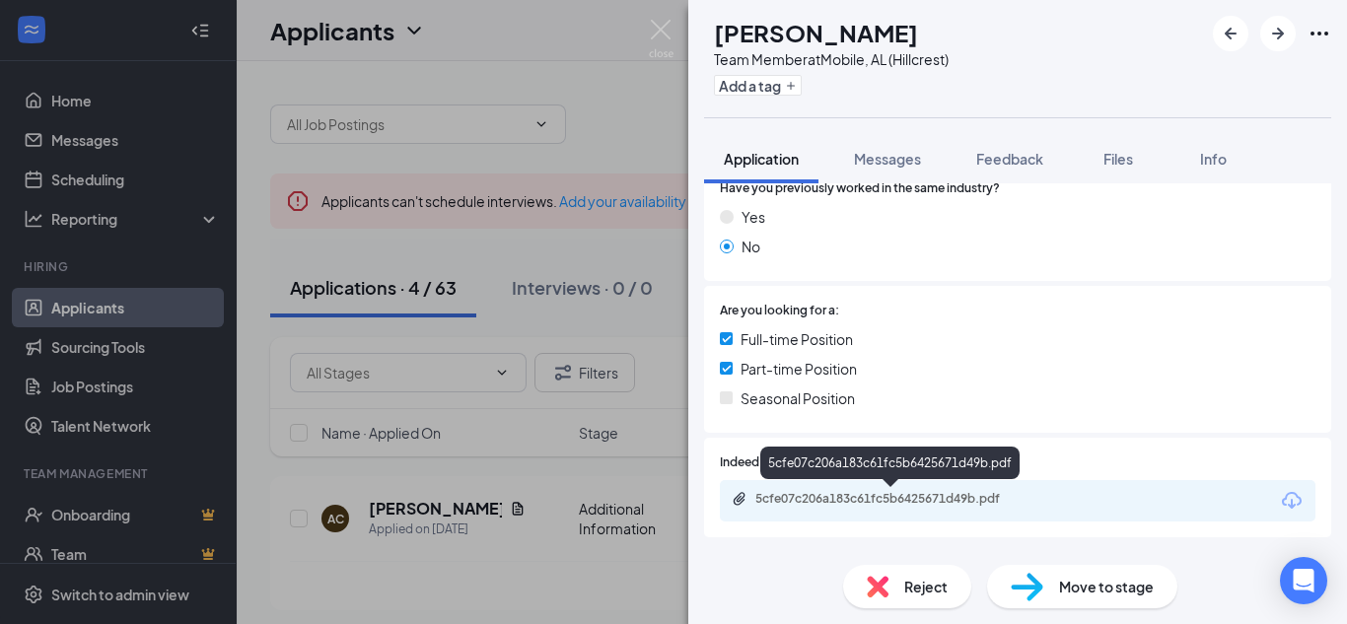
click at [887, 496] on div "5cfe07c206a183c61fc5b6425671d49b.pdf" at bounding box center [893, 499] width 276 height 16
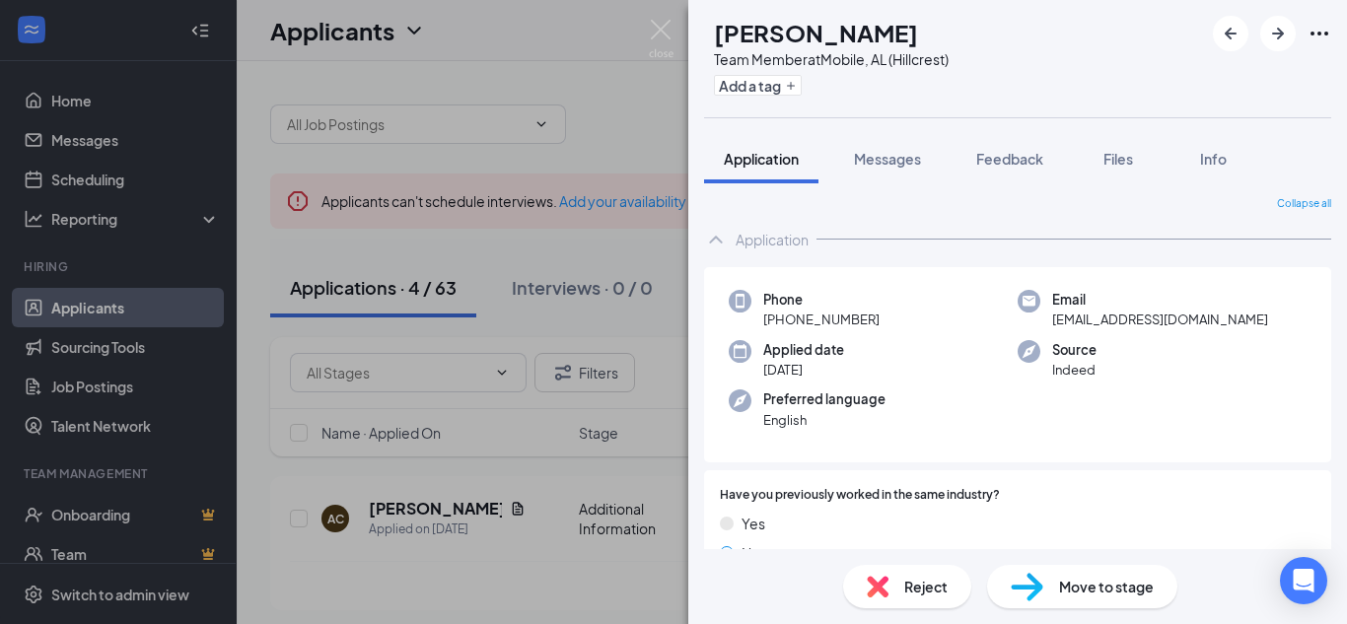
scroll to position [0, 0]
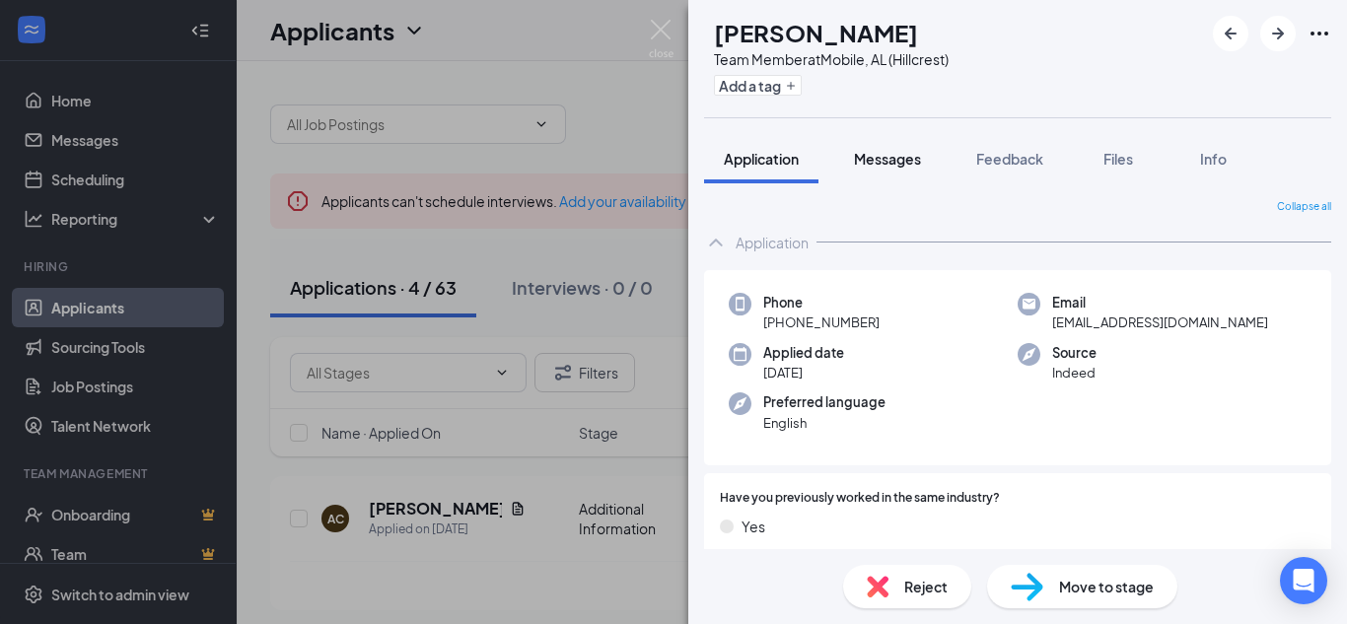
click at [895, 158] on span "Messages" at bounding box center [887, 159] width 67 height 18
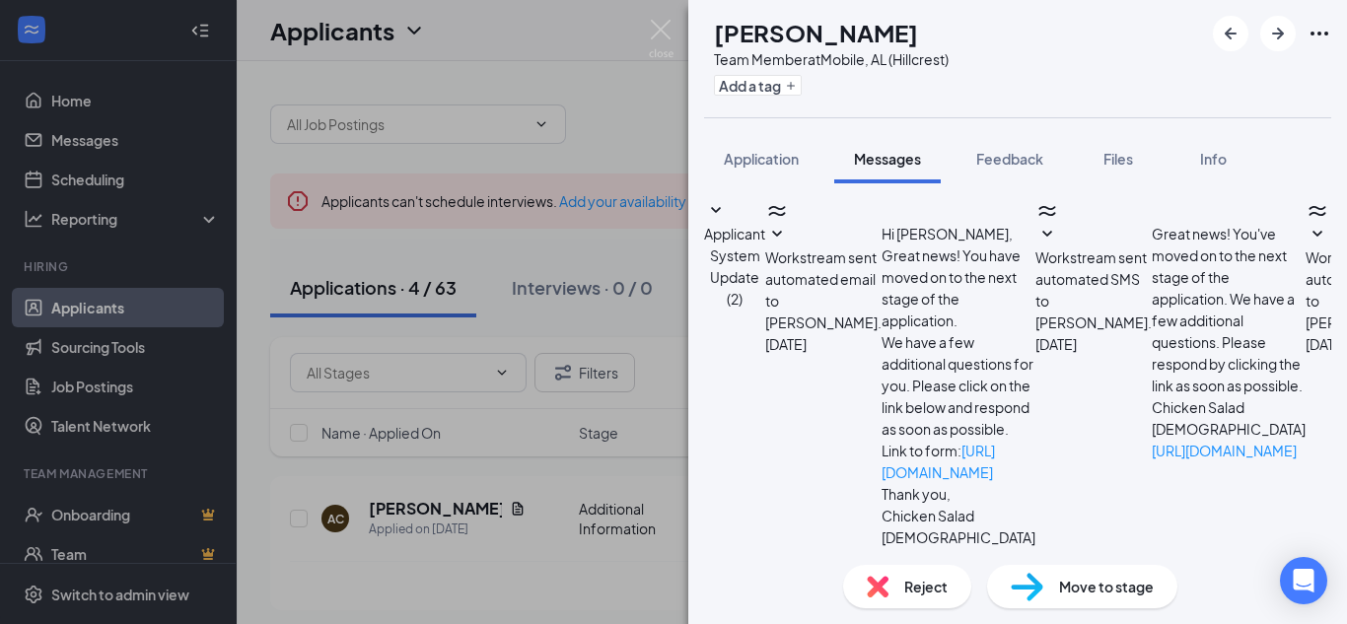
scroll to position [465, 0]
paste textarea "Dear Deontaye, I want to schedule an interview with you for tomorrow at 930am a…"
drag, startPoint x: 785, startPoint y: 387, endPoint x: 847, endPoint y: 384, distance: 62.2
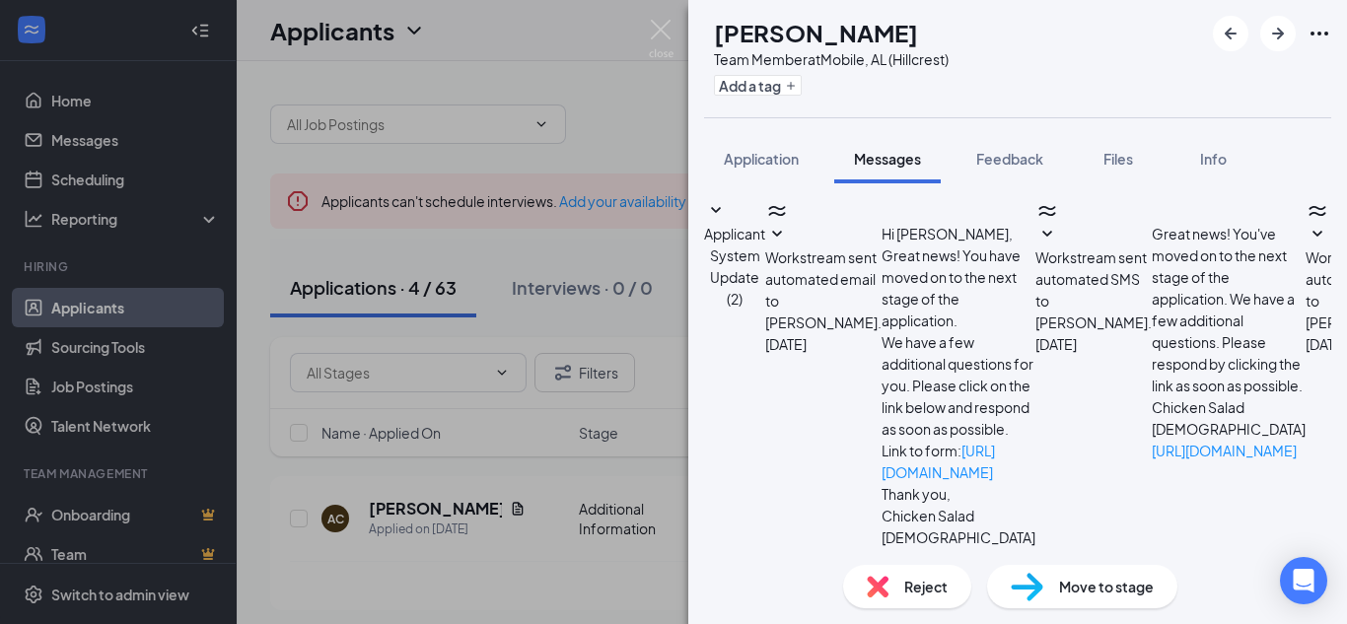
drag, startPoint x: 1112, startPoint y: 427, endPoint x: 1133, endPoint y: 425, distance: 20.8
type textarea "Dear AnnaClaire, I want to schedule an interview with you for tomorrow at 11am …"
checkbox input "true"
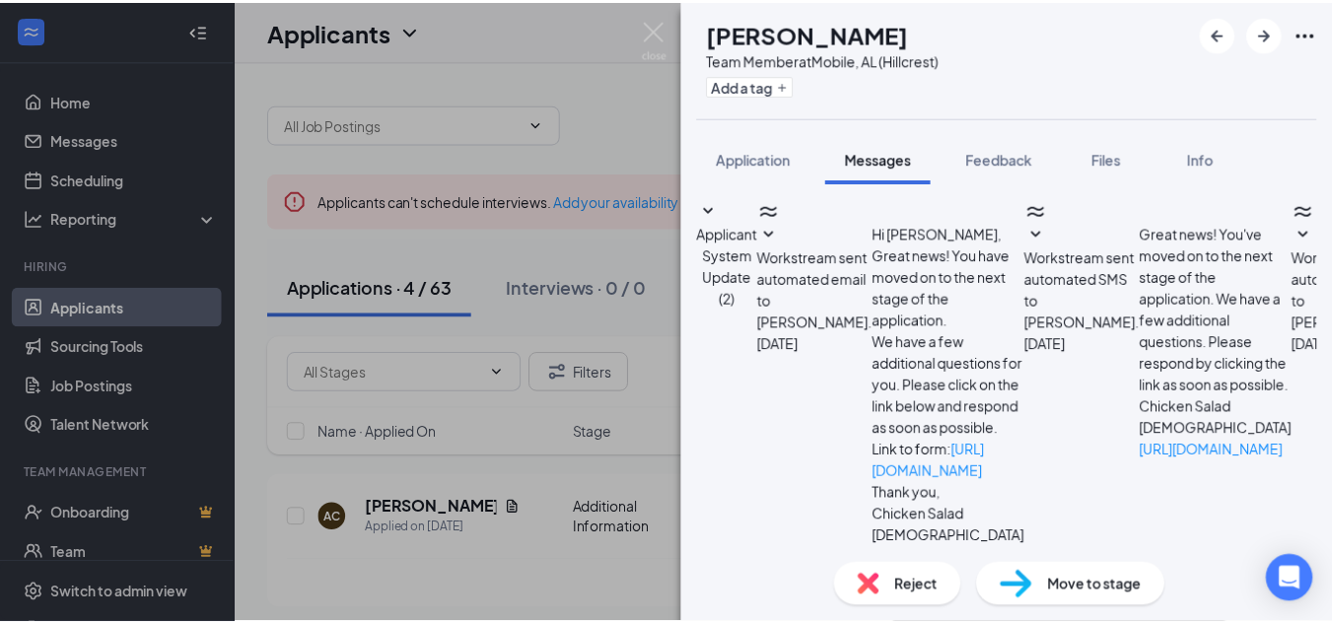
scroll to position [1195, 0]
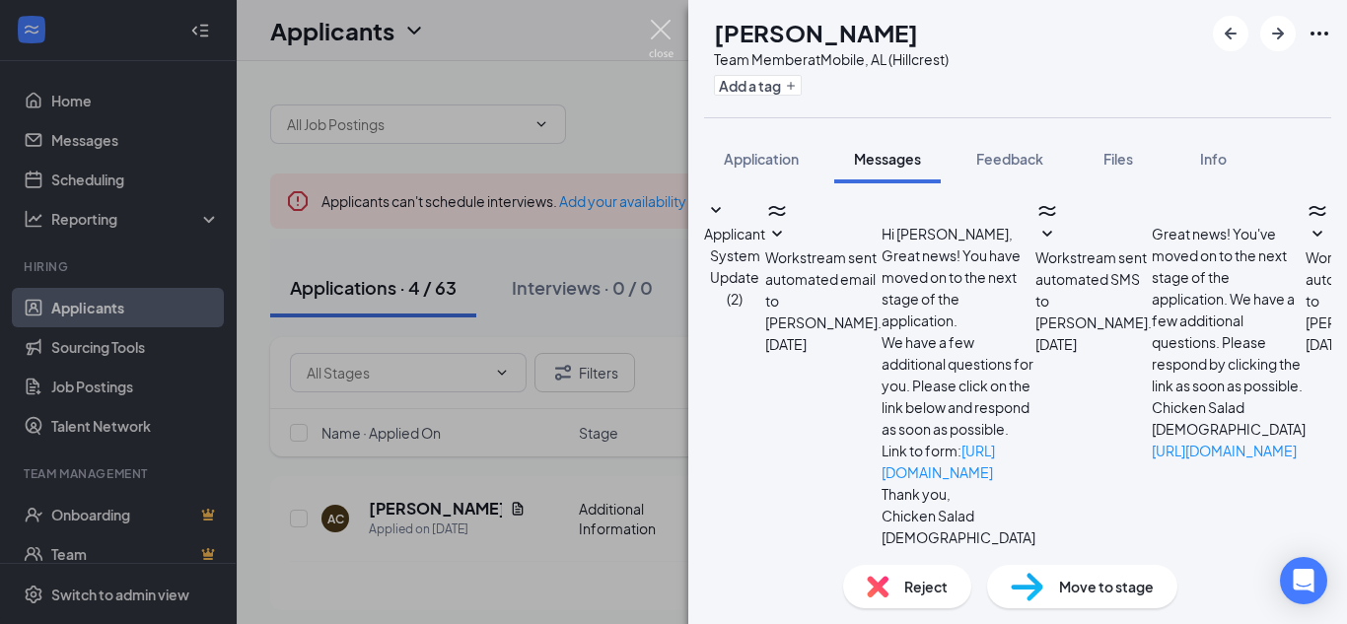
drag, startPoint x: 673, startPoint y: 34, endPoint x: 667, endPoint y: 70, distance: 37.0
click at [672, 34] on img at bounding box center [661, 39] width 25 height 38
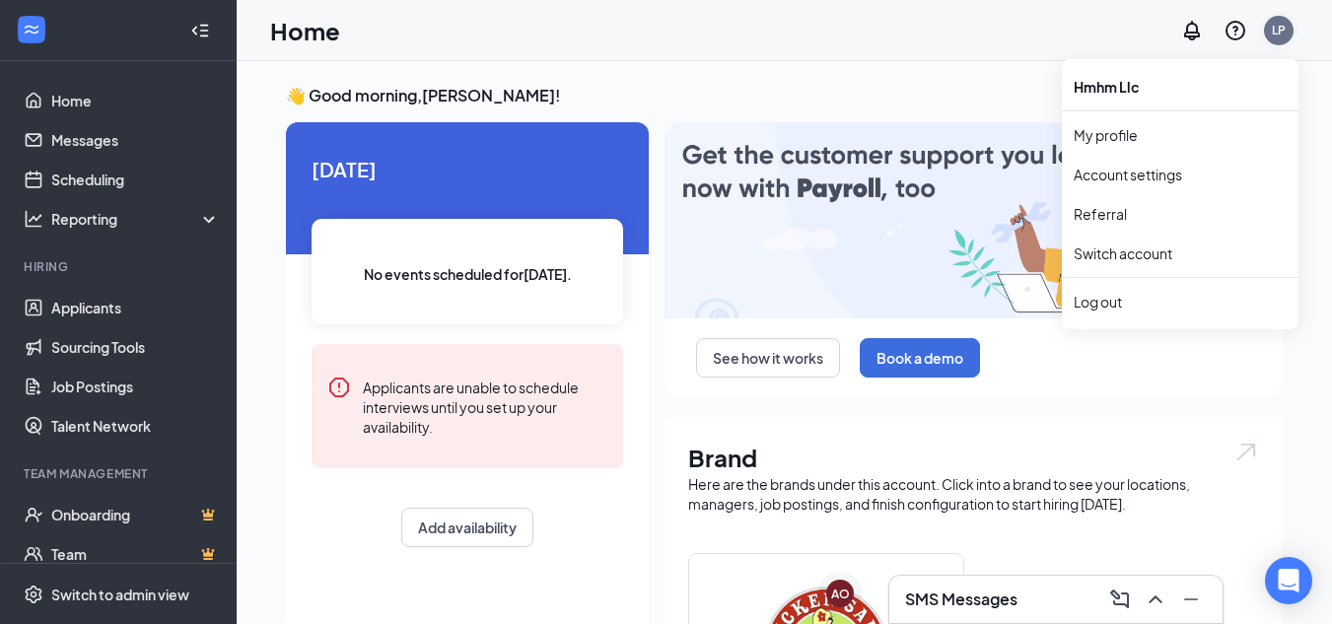
click at [1280, 32] on div "LP" at bounding box center [1279, 30] width 14 height 17
click at [1126, 135] on link "My profile" at bounding box center [1180, 135] width 213 height 20
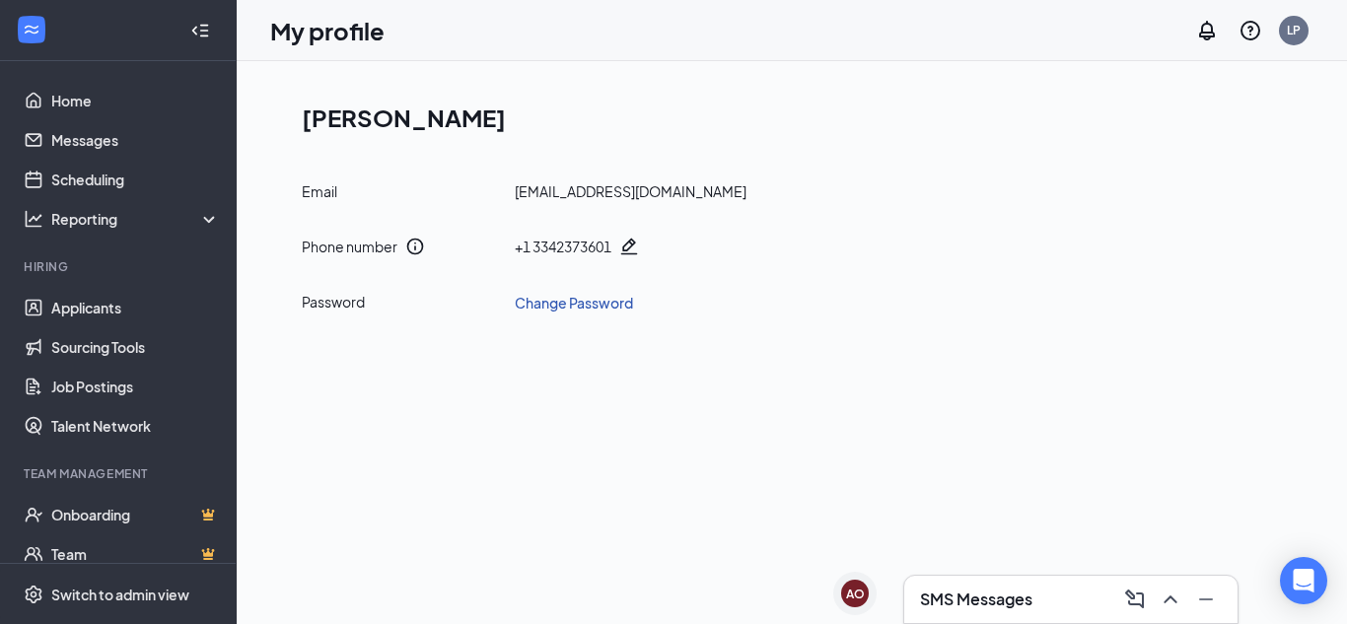
click at [606, 306] on link "Change Password" at bounding box center [574, 303] width 118 height 22
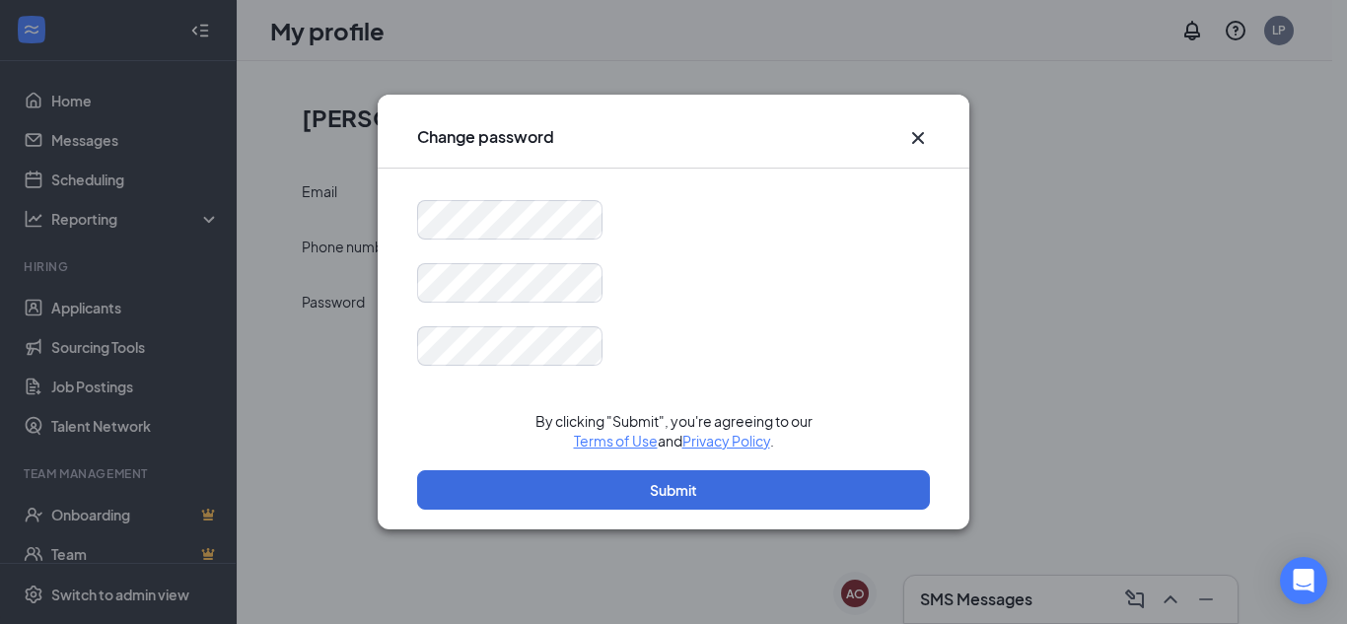
click at [919, 137] on icon "Cross" at bounding box center [918, 138] width 12 height 12
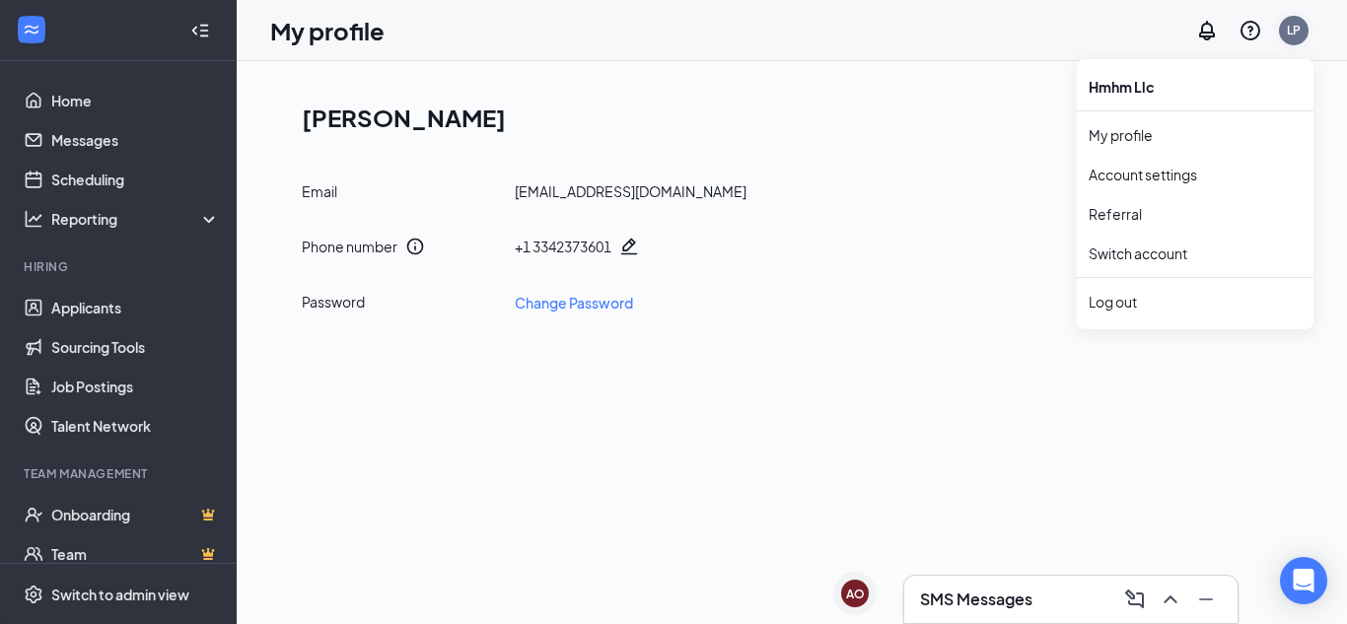
click at [1301, 29] on div "LP" at bounding box center [1294, 30] width 14 height 17
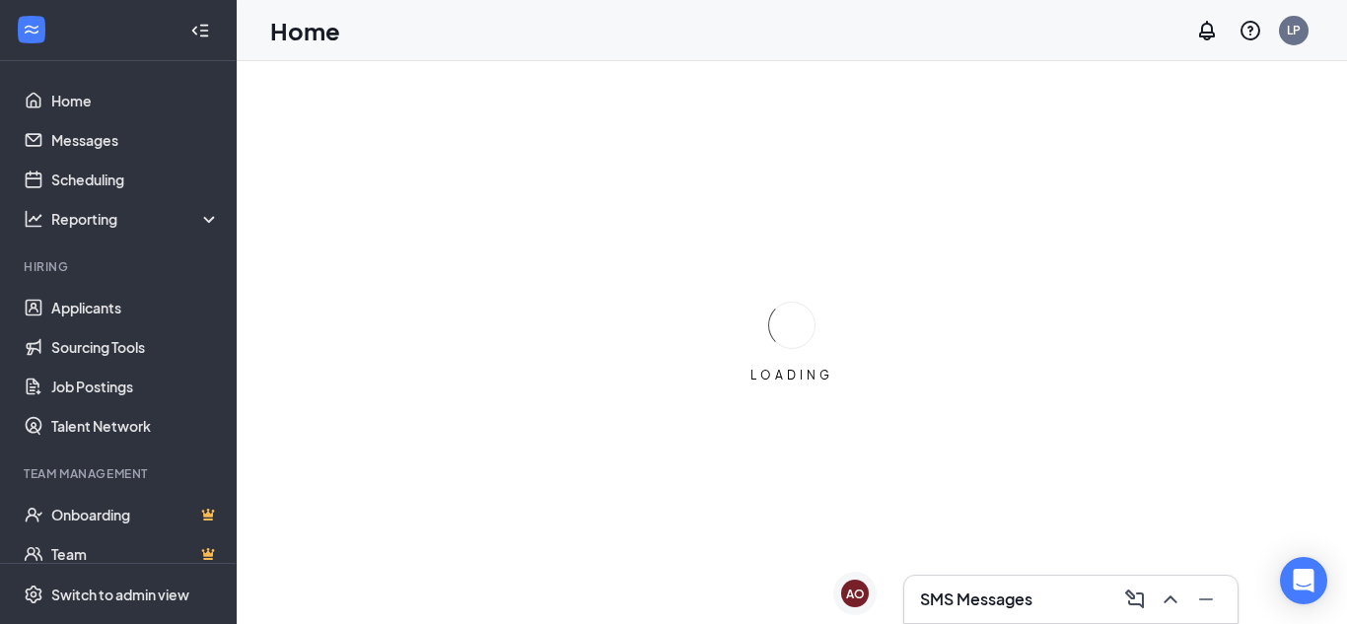
click at [1037, 612] on div "SMS Messages" at bounding box center [1071, 600] width 302 height 32
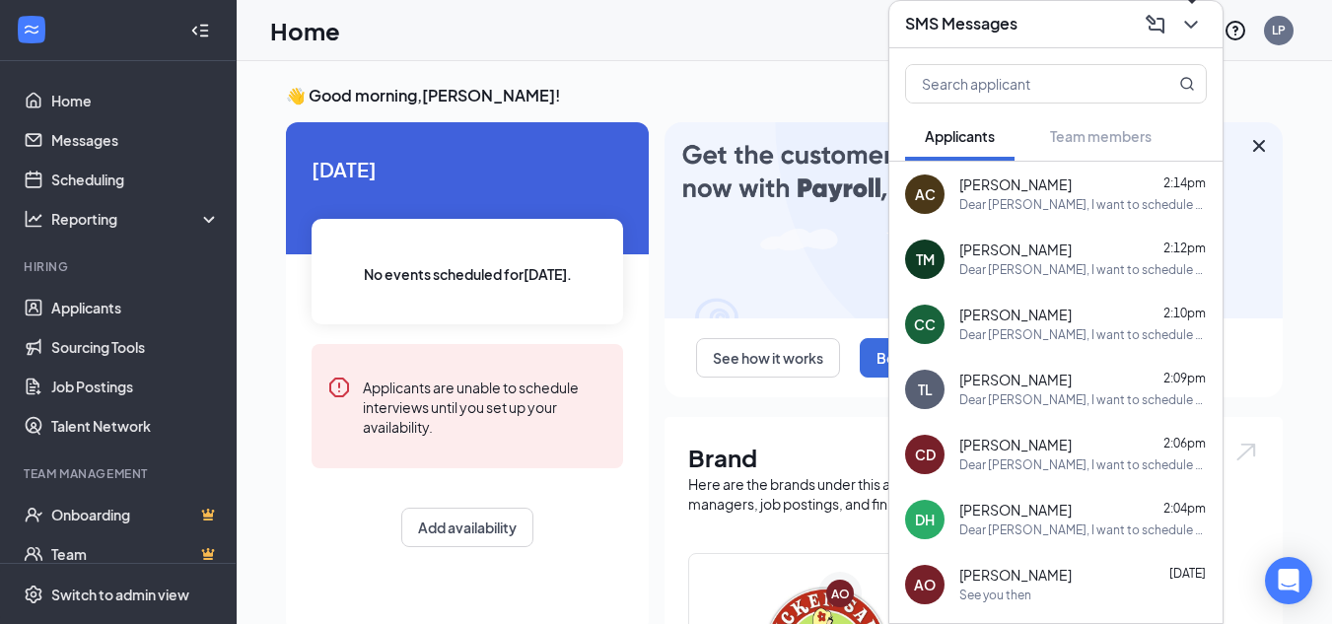
click at [1192, 16] on icon "ChevronDown" at bounding box center [1191, 25] width 24 height 24
